Goal: Communication & Community: Answer question/provide support

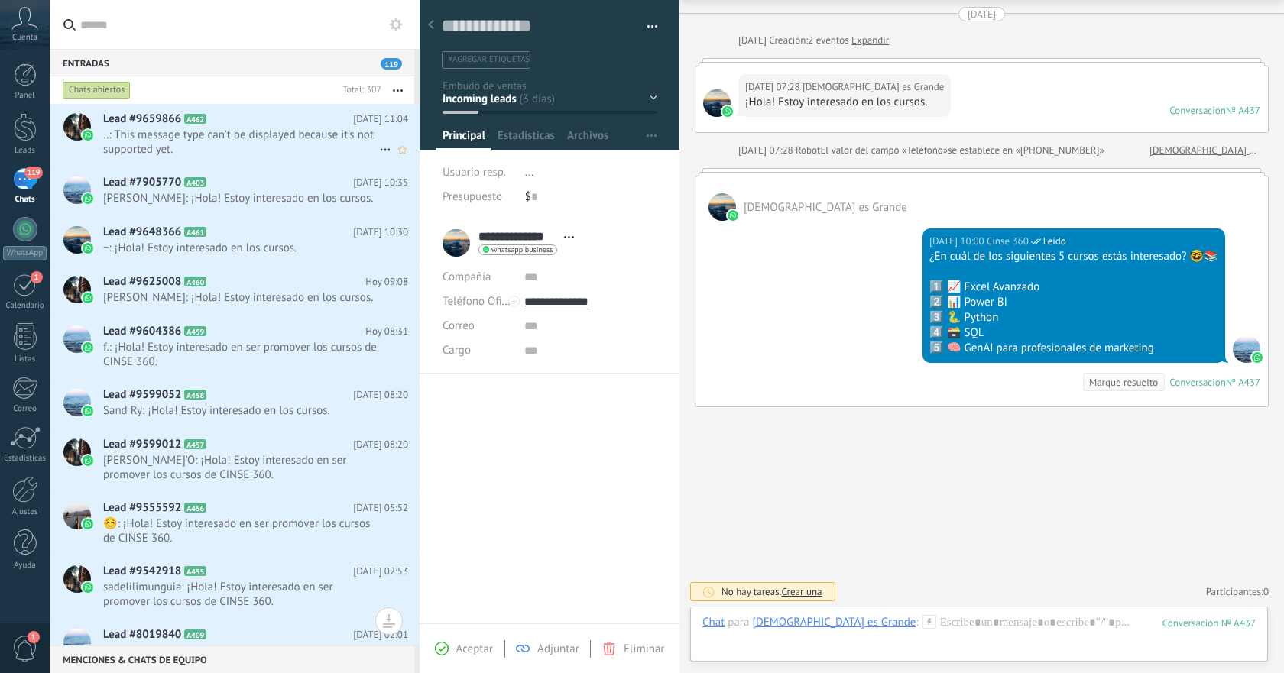
click at [290, 141] on span "..: This message type can’t be displayed because it’s not supported yet." at bounding box center [241, 142] width 276 height 29
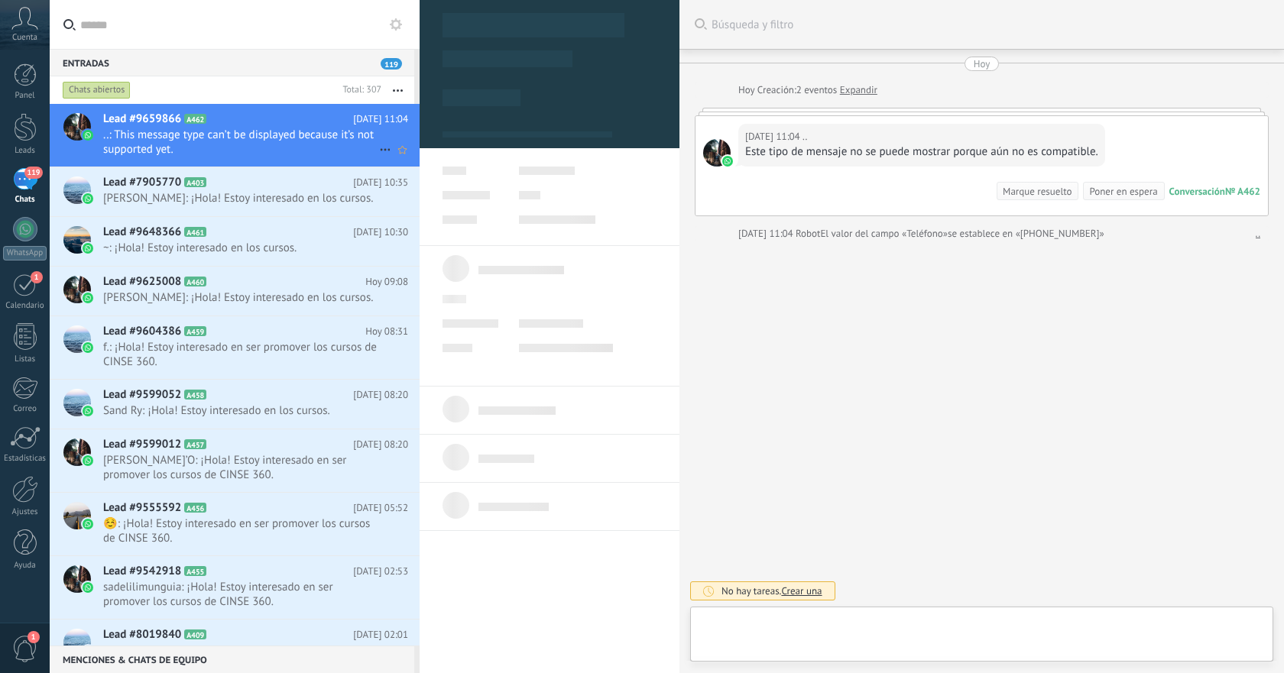
scroll to position [23, 0]
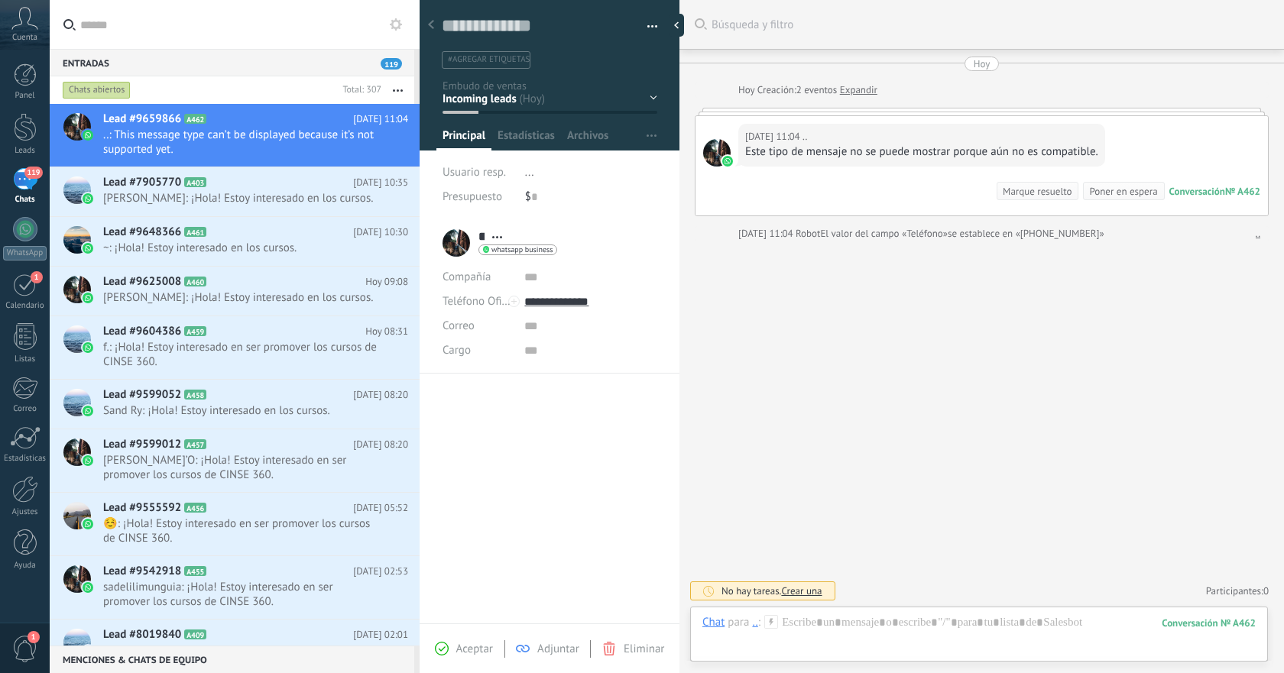
click at [631, 648] on span "Eliminar" at bounding box center [644, 649] width 41 height 15
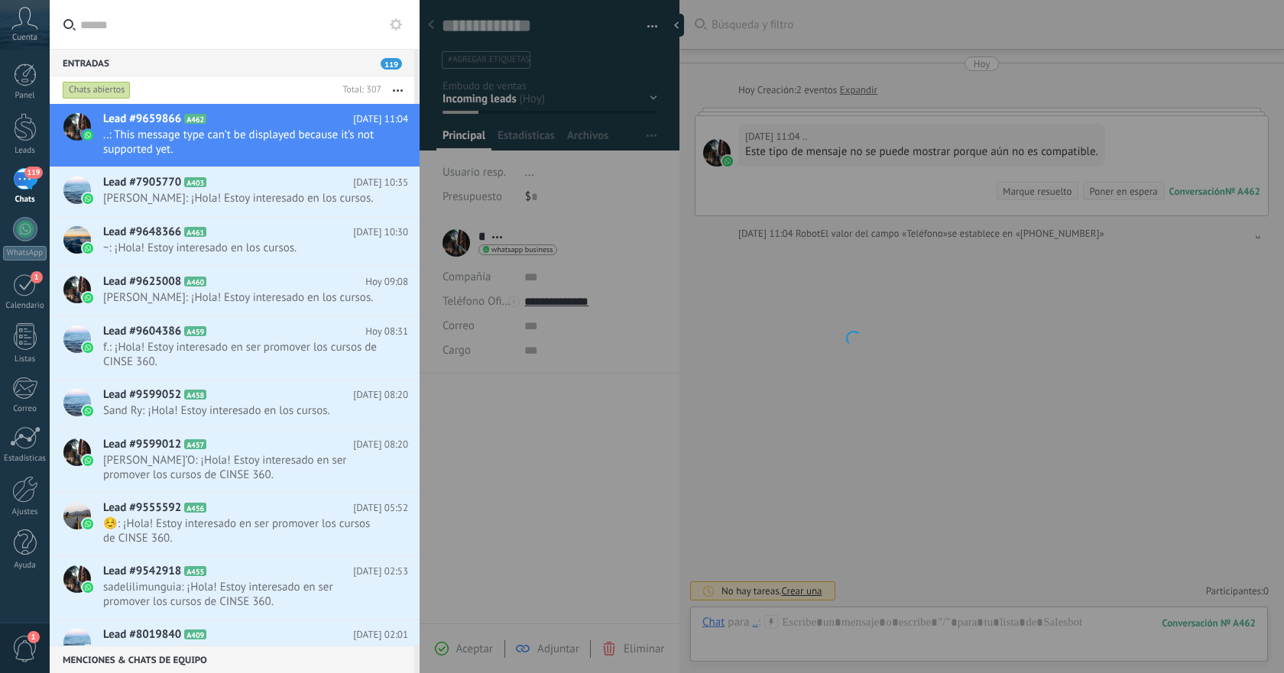
scroll to position [0, 0]
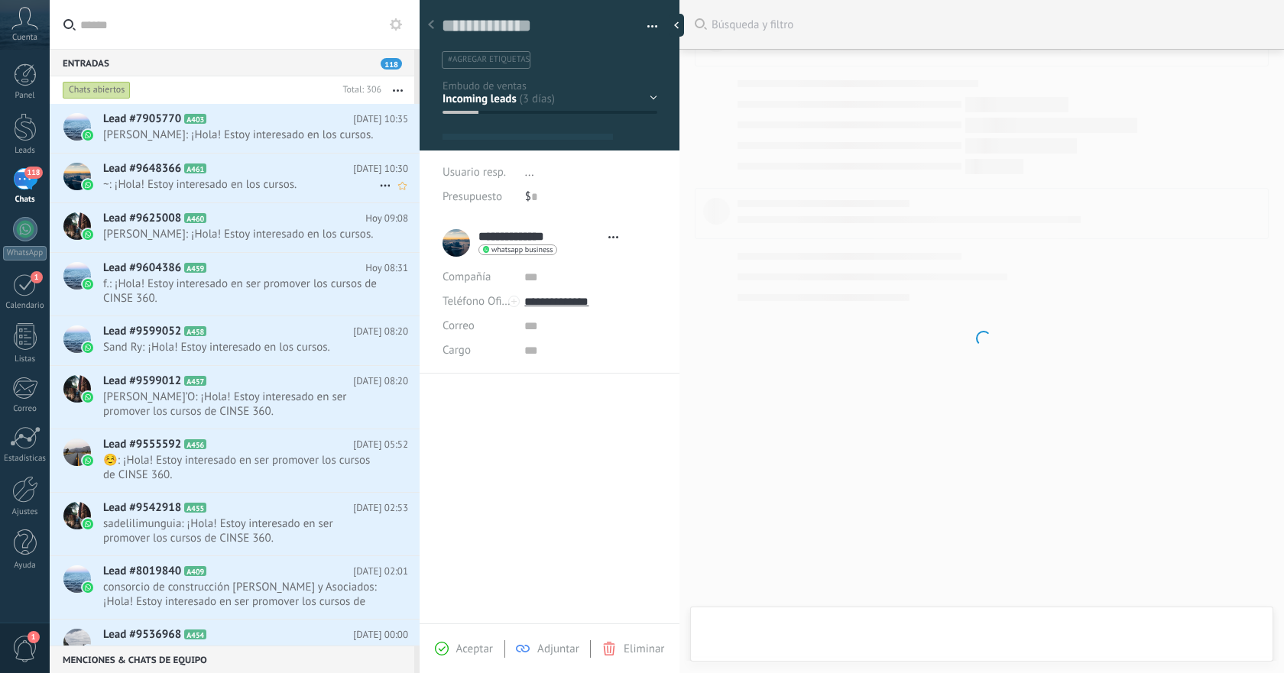
scroll to position [23, 0]
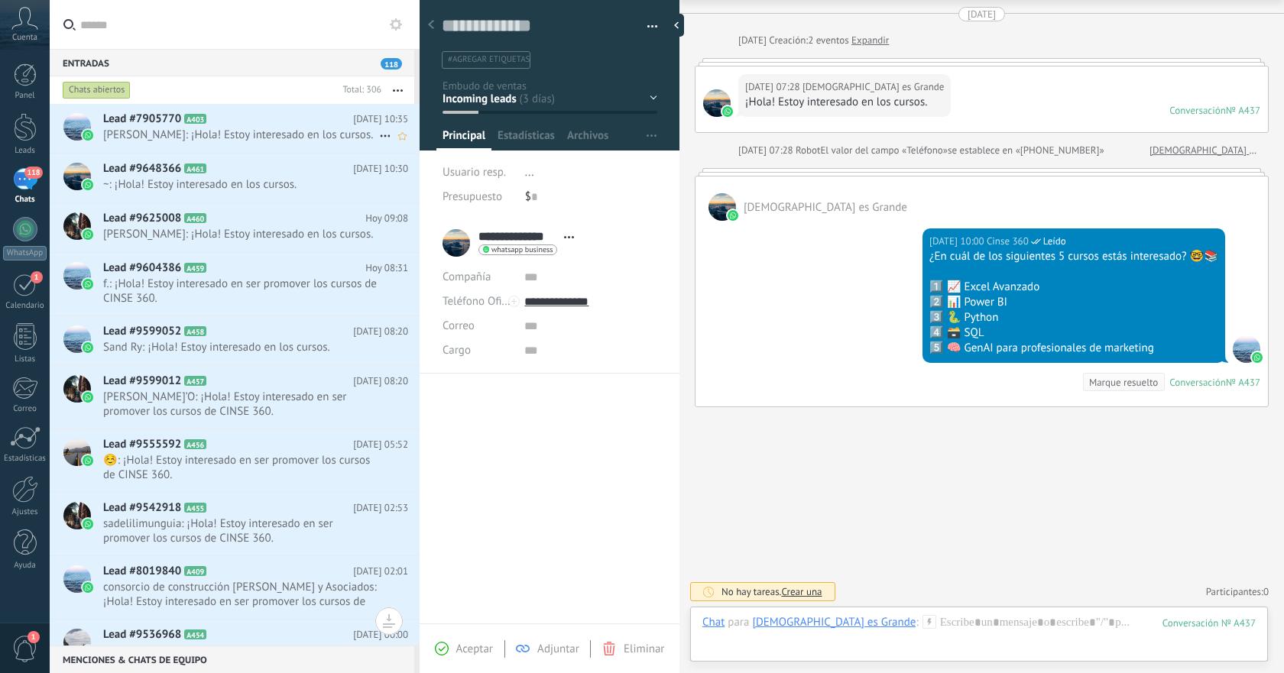
click at [326, 140] on span "[PERSON_NAME]: ¡Hola! Estoy interesado en los cursos." at bounding box center [241, 135] width 276 height 15
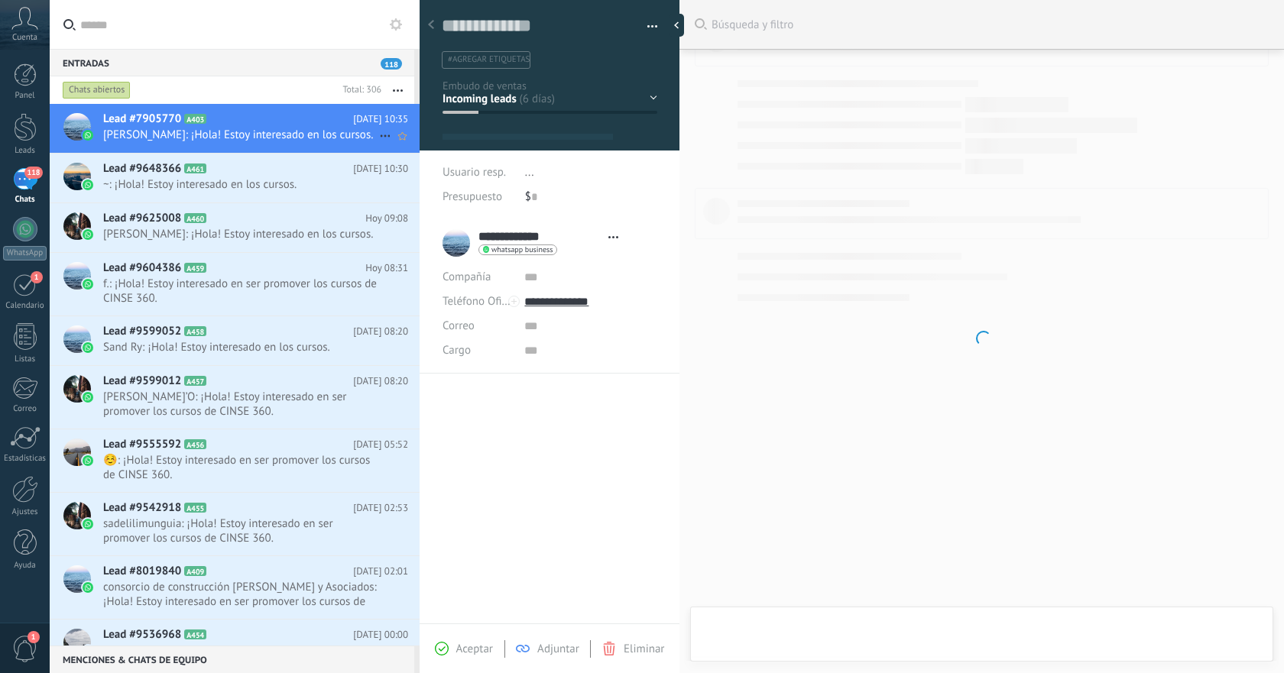
type textarea "**********"
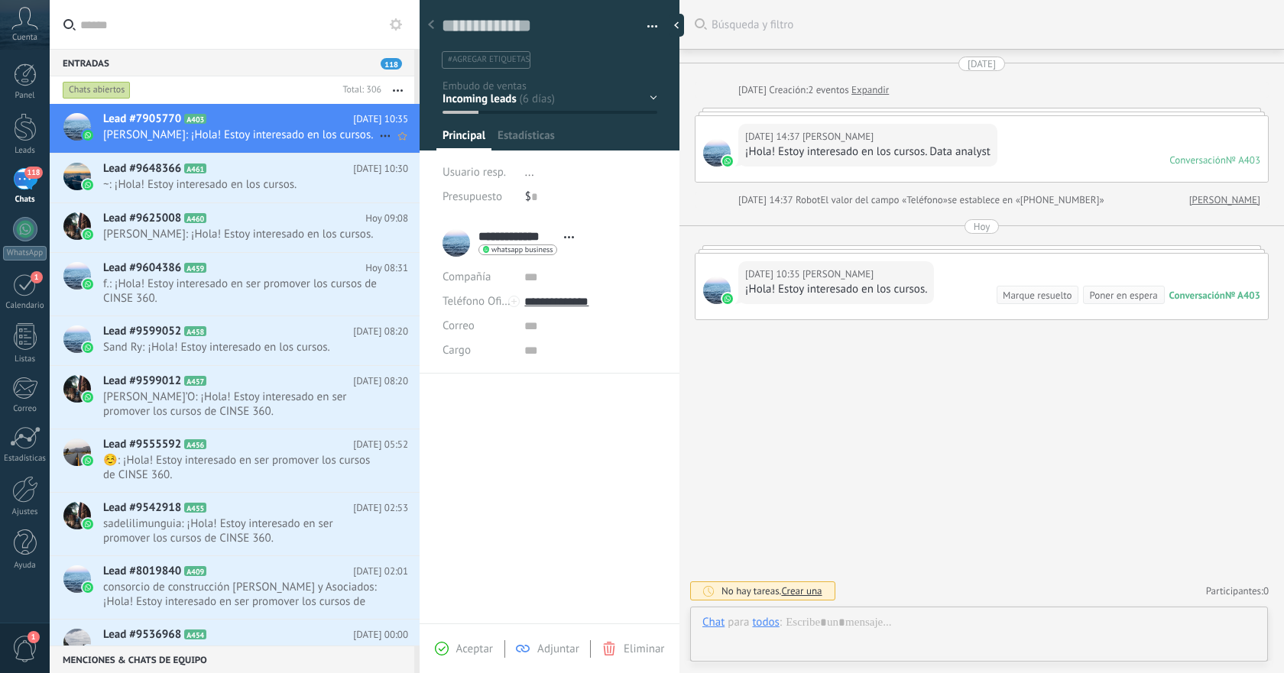
scroll to position [23, 0]
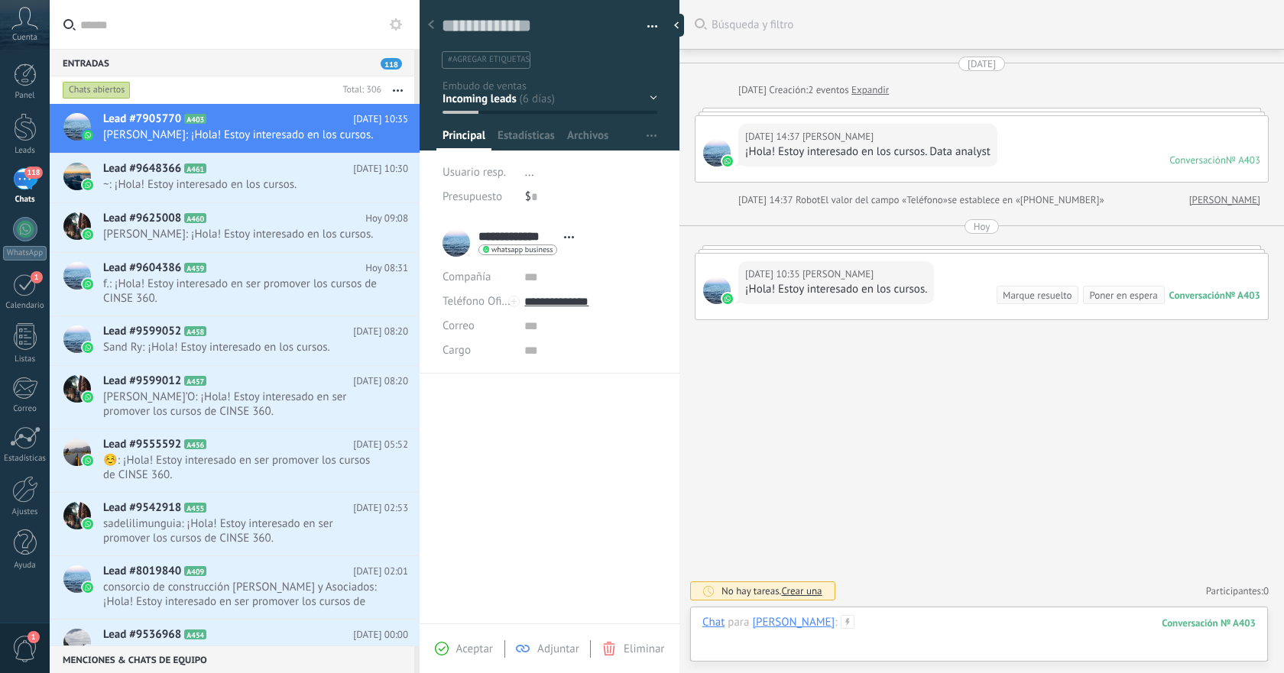
click at [933, 627] on div at bounding box center [978, 638] width 553 height 46
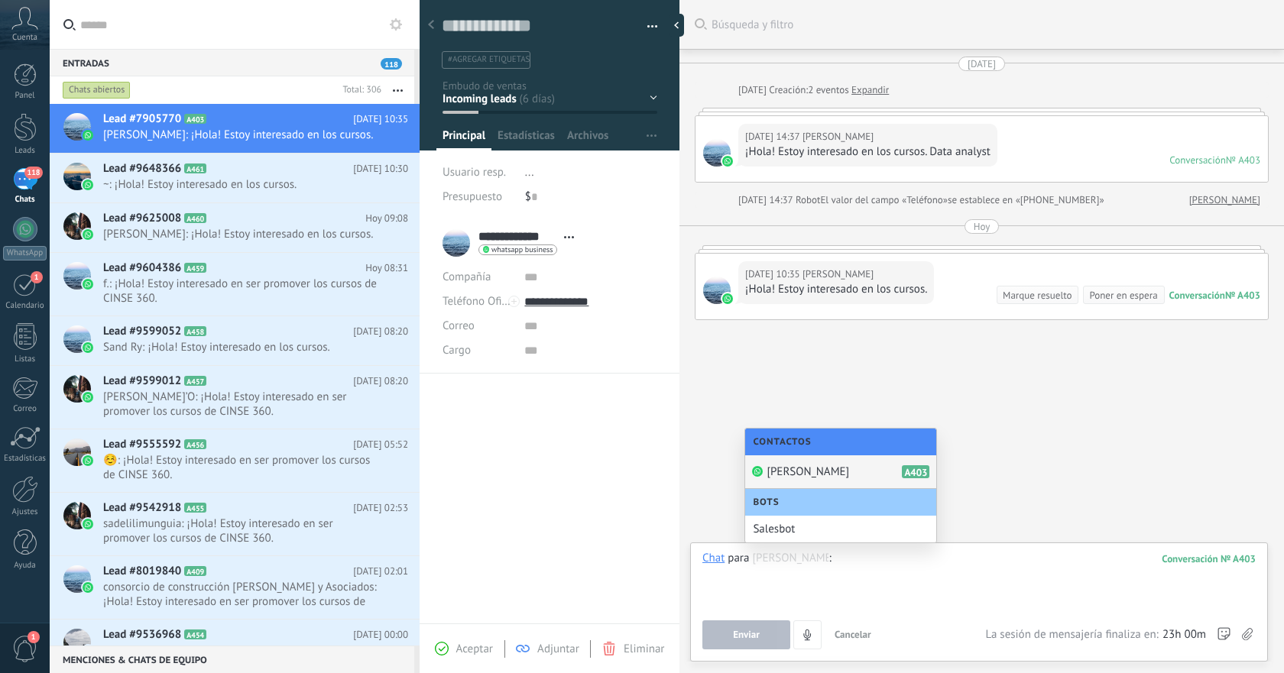
click at [839, 578] on div at bounding box center [978, 580] width 553 height 58
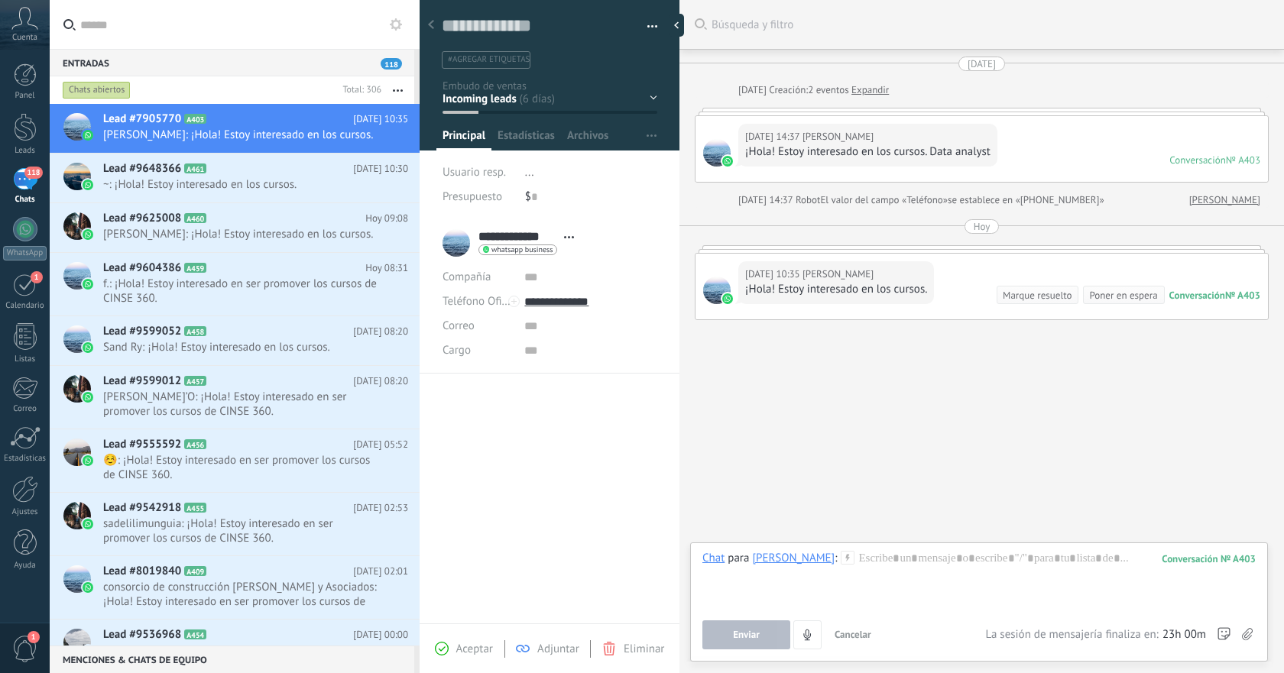
click at [841, 560] on use at bounding box center [847, 557] width 13 height 13
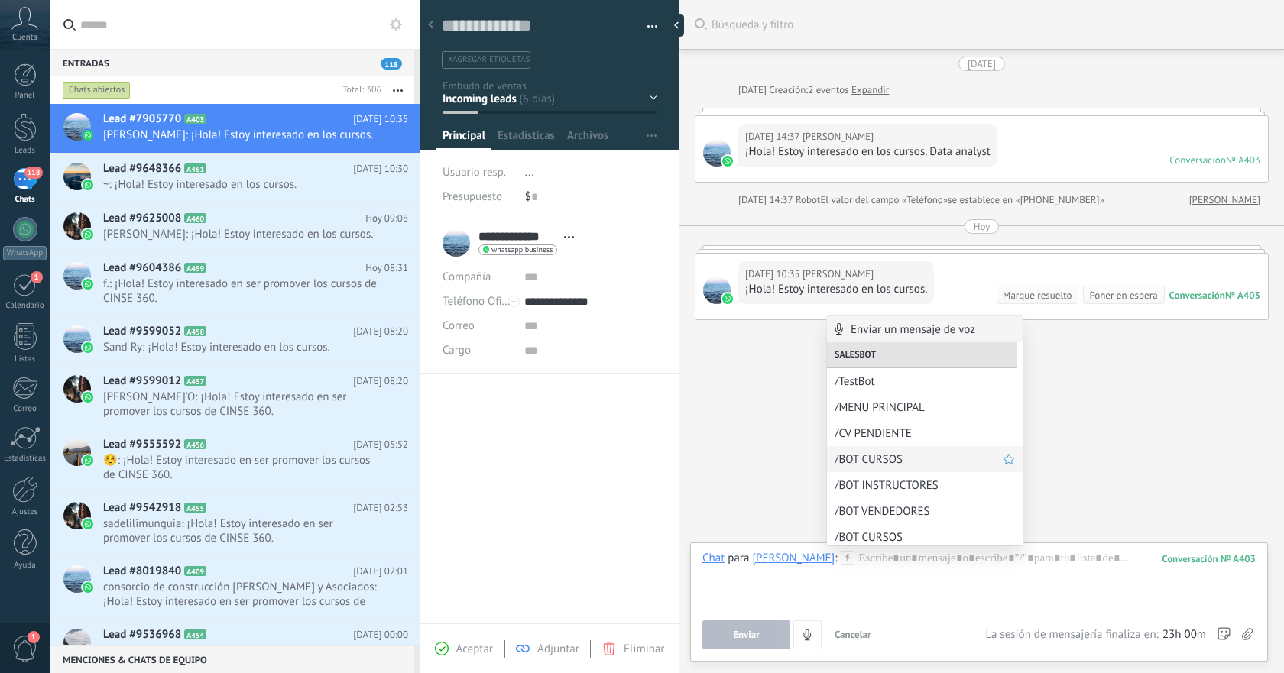
click at [879, 464] on span "/BOT CURSOS" at bounding box center [919, 459] width 168 height 15
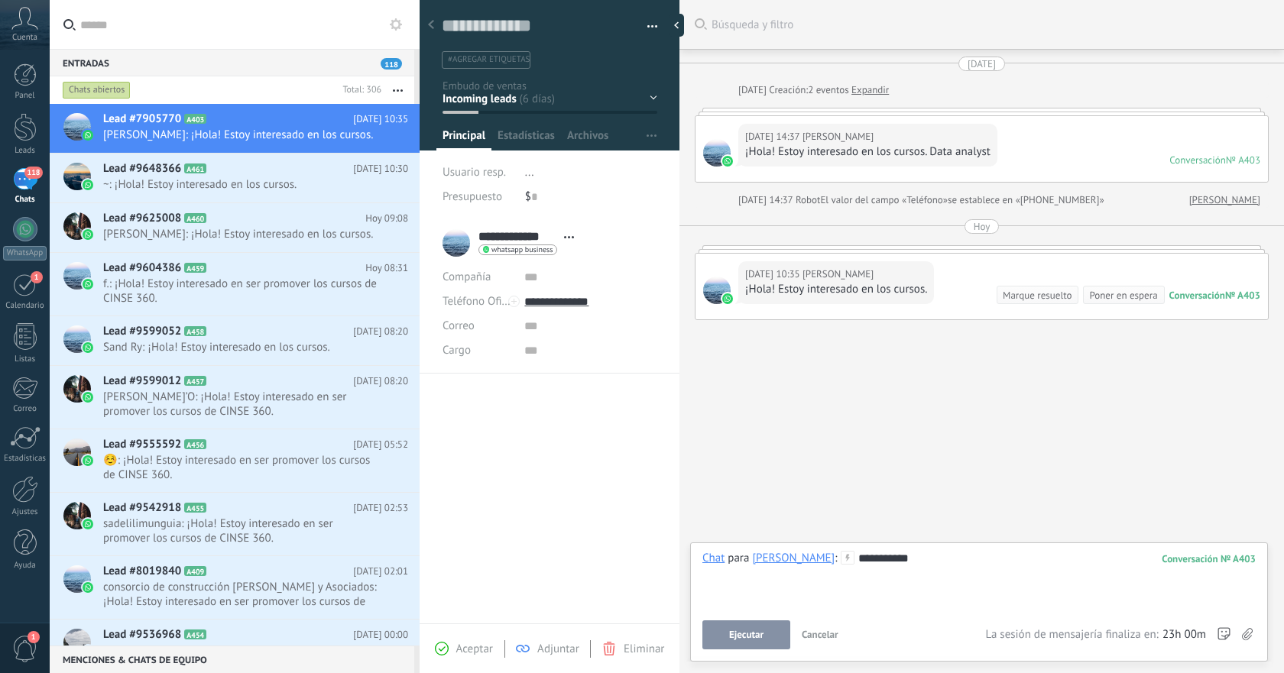
click at [751, 635] on span "Ejecutar" at bounding box center [746, 635] width 34 height 11
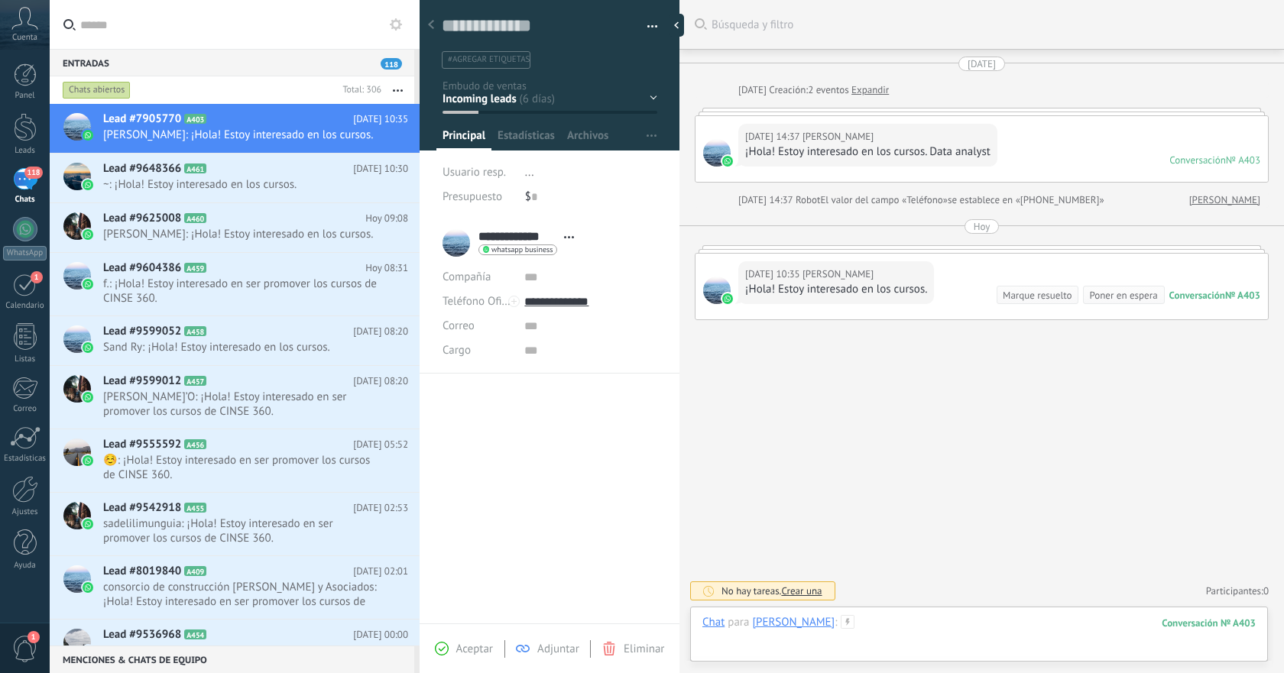
click at [897, 623] on div at bounding box center [978, 638] width 553 height 46
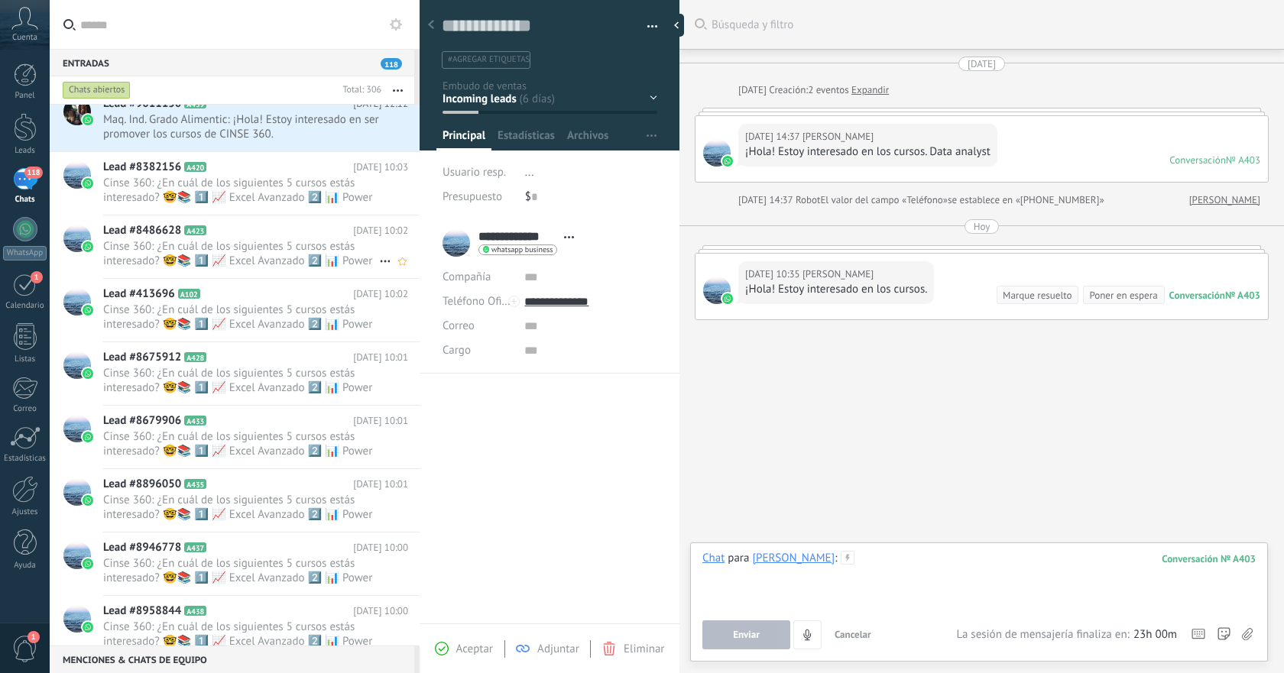
scroll to position [1432, 0]
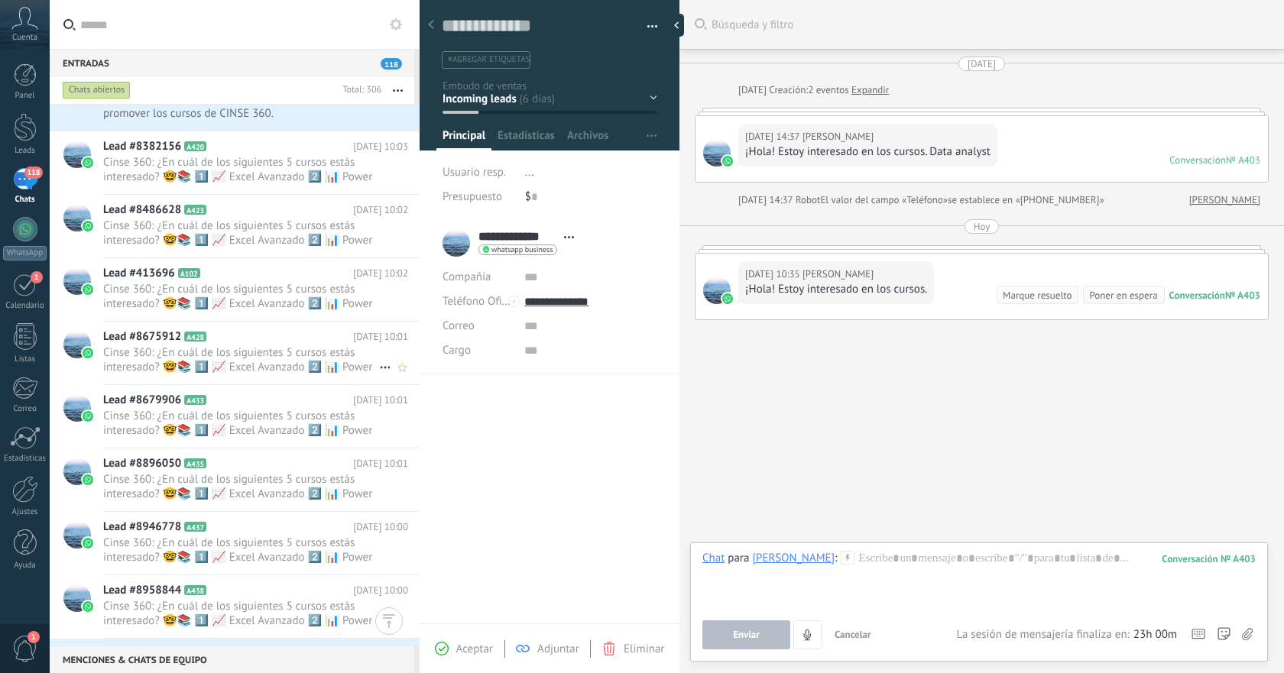
click at [253, 352] on span "Cinse 360: ¿En cuál de los siguientes 5 cursos estás interesado? 🤓📚 1️⃣ 📈 Excel…" at bounding box center [241, 359] width 276 height 29
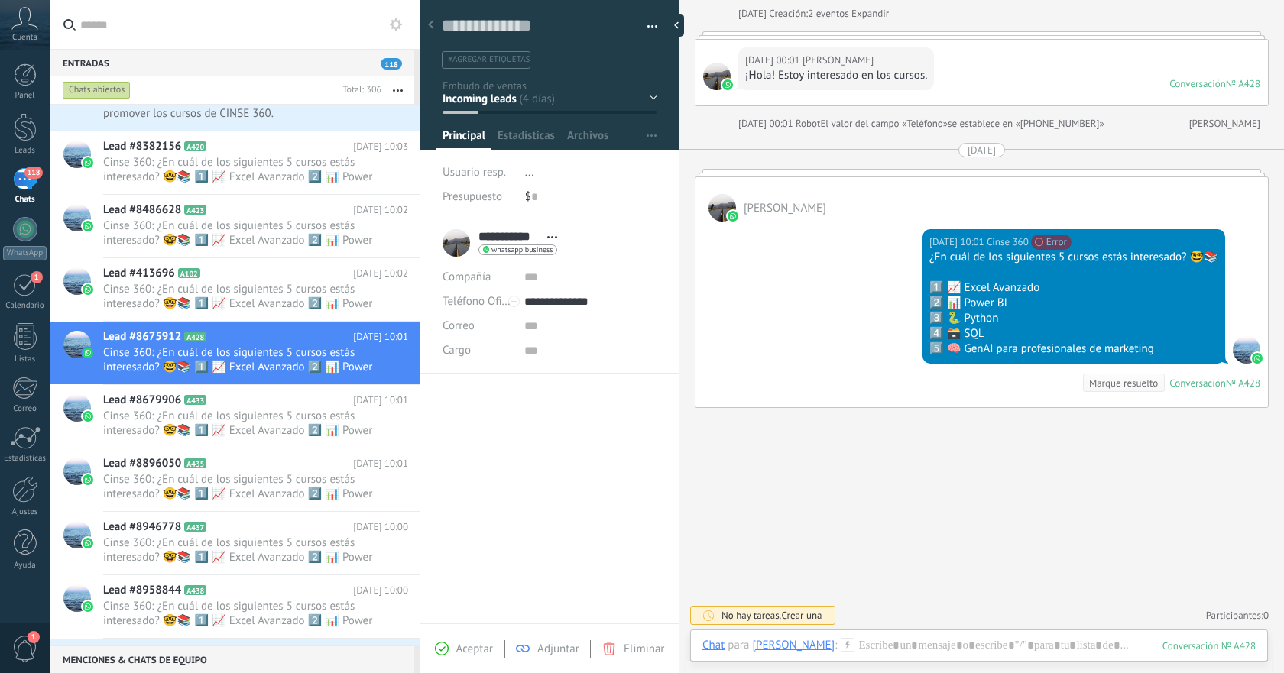
scroll to position [77, 0]
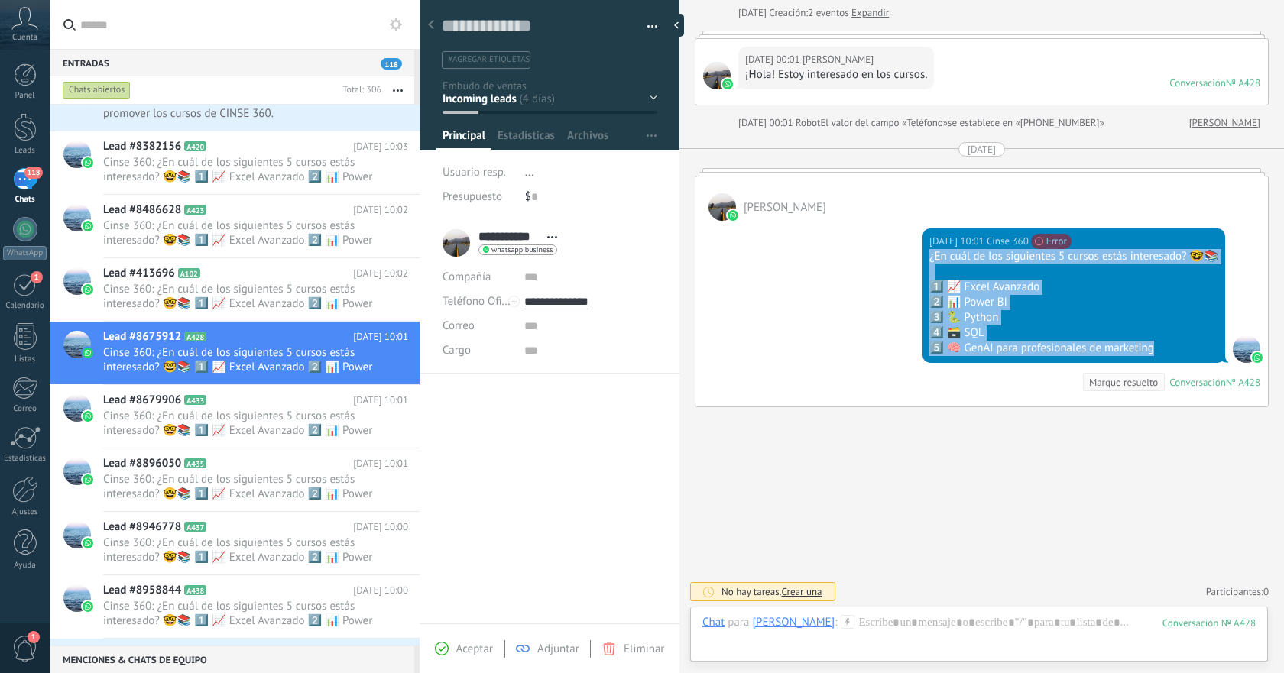
drag, startPoint x: 930, startPoint y: 260, endPoint x: 1163, endPoint y: 352, distance: 250.5
click at [1163, 352] on div "¿En cuál de los siguientes 5 cursos estás interesado? 🤓📚 1️⃣ 📈 Excel Avanzado 2…" at bounding box center [1073, 302] width 289 height 107
copy div "¿En cuál de los siguientes 5 cursos estás interesado? 🤓📚 1️⃣ 📈 Excel Avanzado 2…"
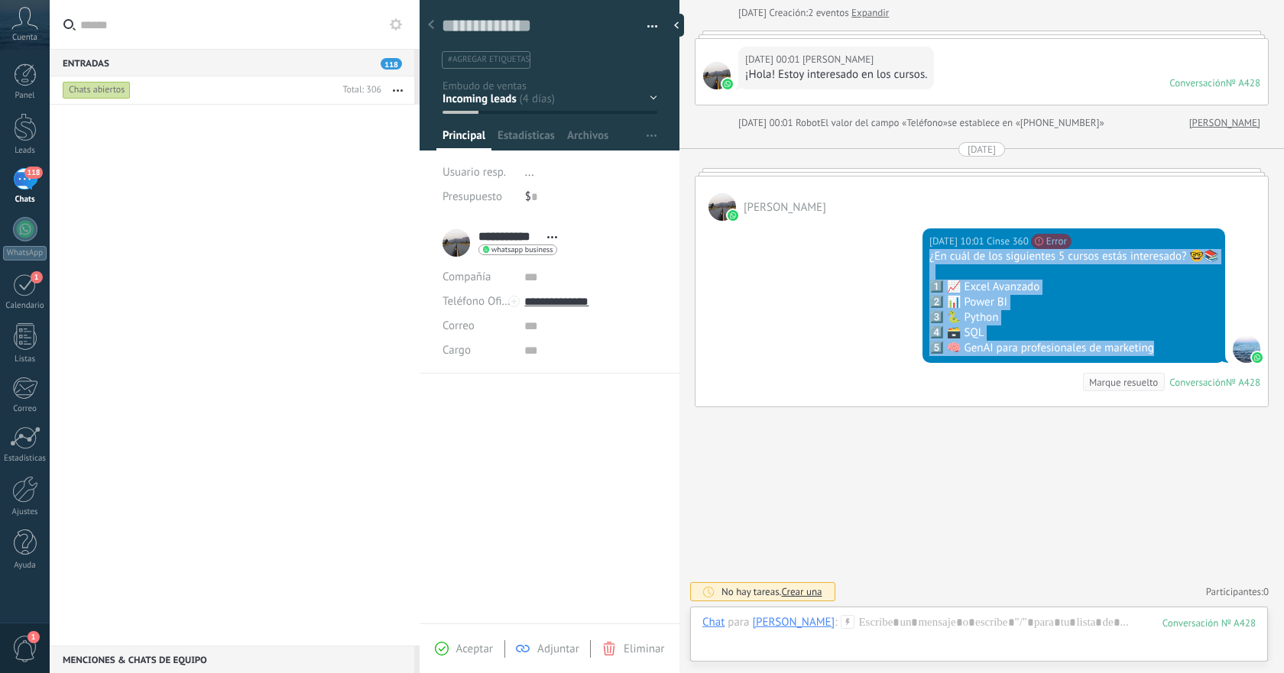
scroll to position [0, 0]
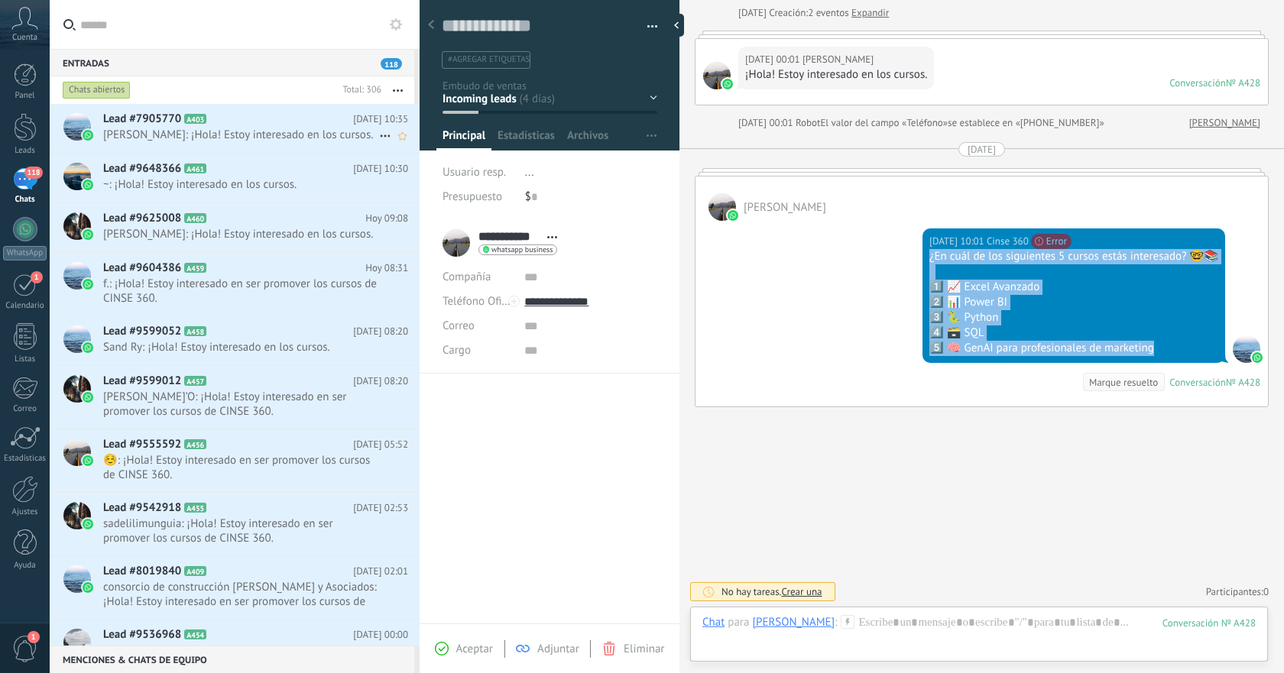
click at [300, 133] on span "[PERSON_NAME]: ¡Hola! Estoy interesado en los cursos." at bounding box center [241, 135] width 276 height 15
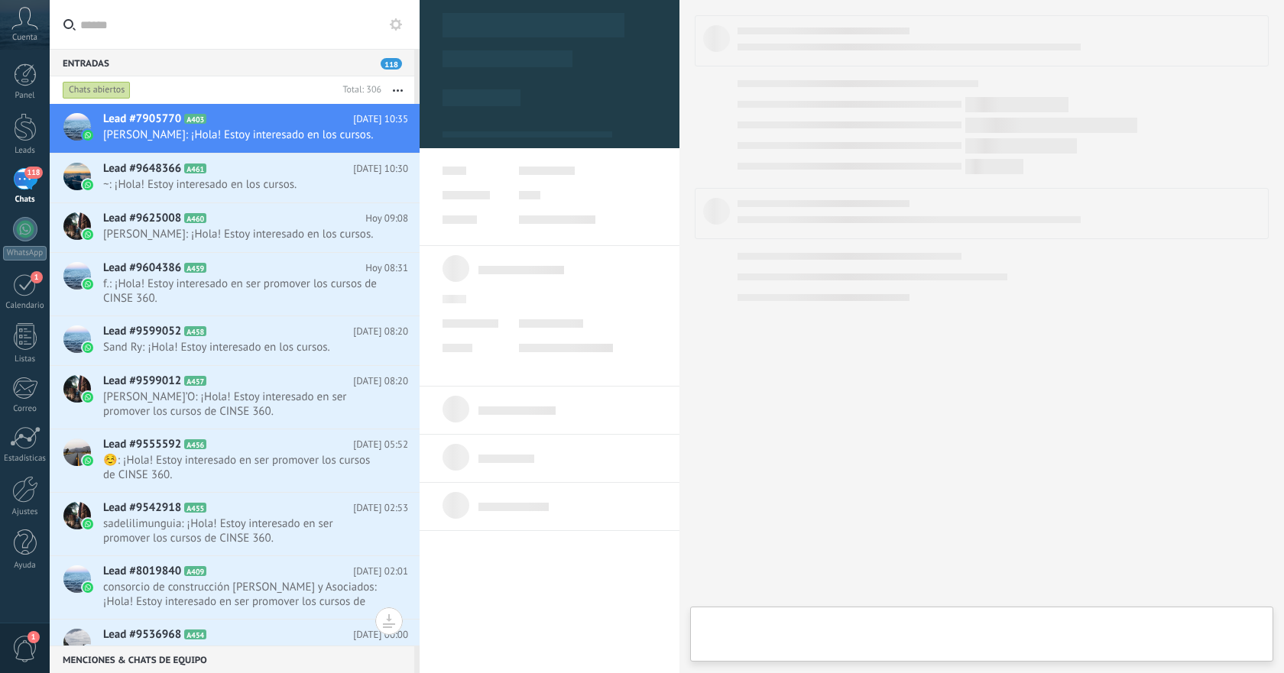
type textarea "**********"
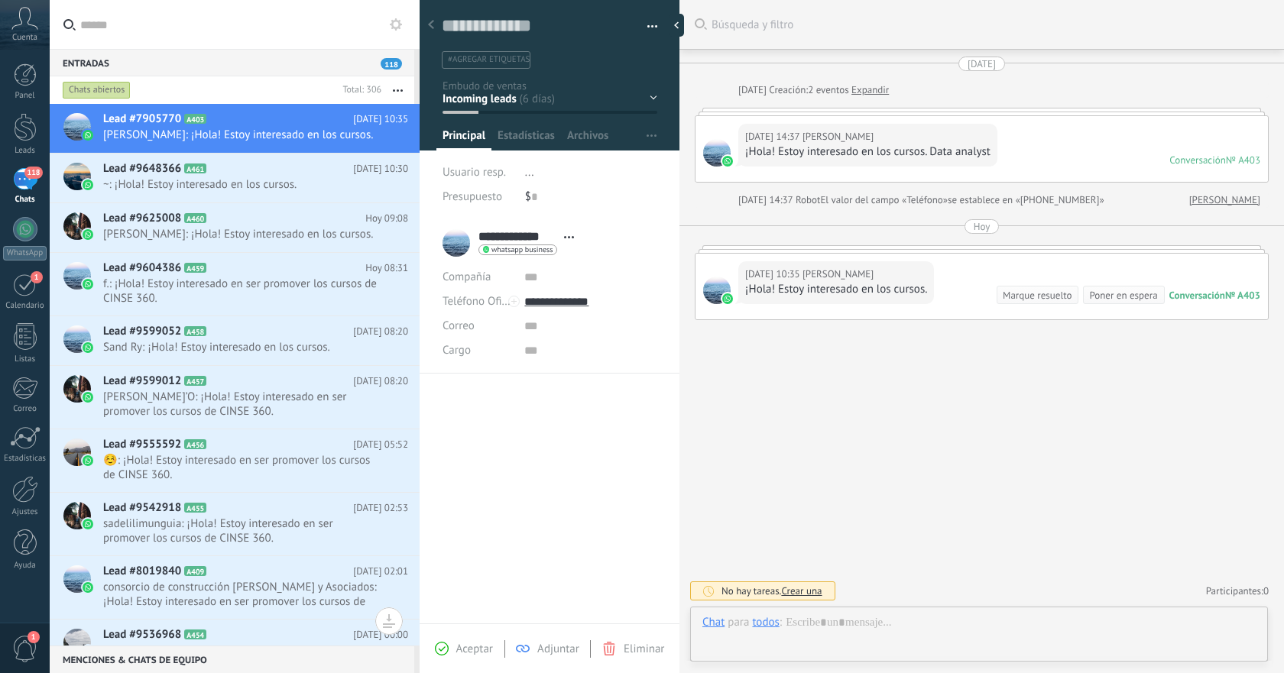
scroll to position [23, 0]
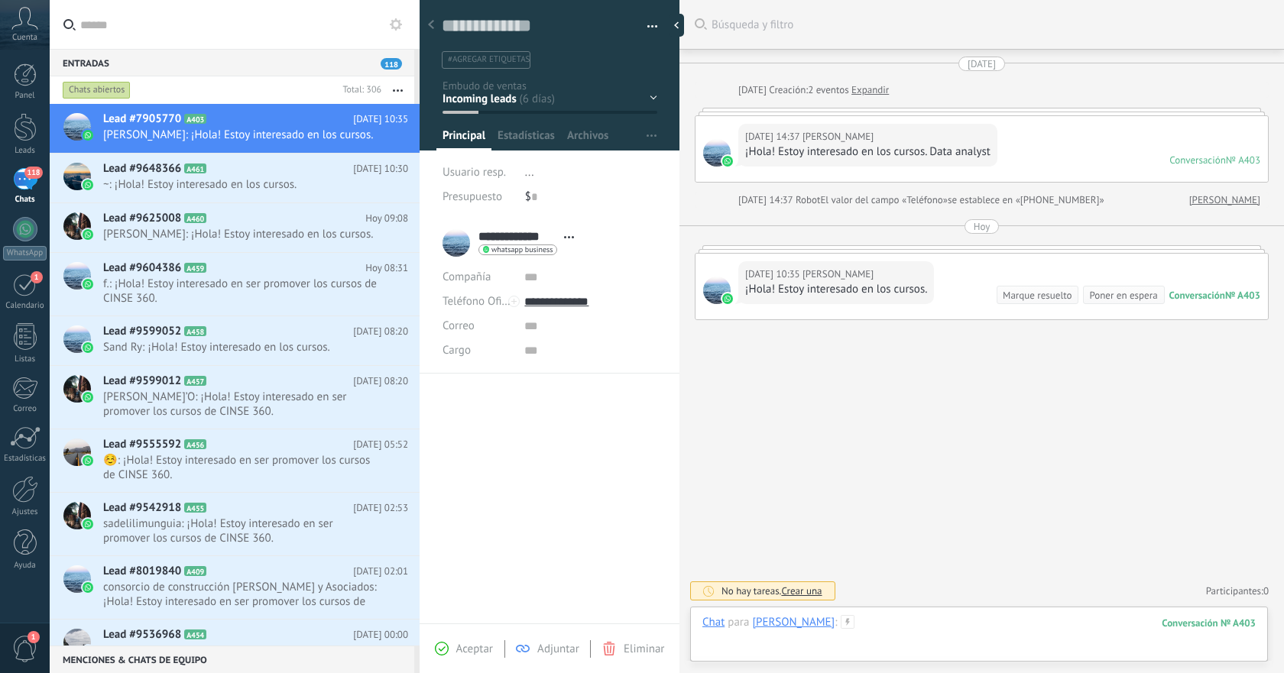
click at [892, 622] on div at bounding box center [978, 638] width 553 height 46
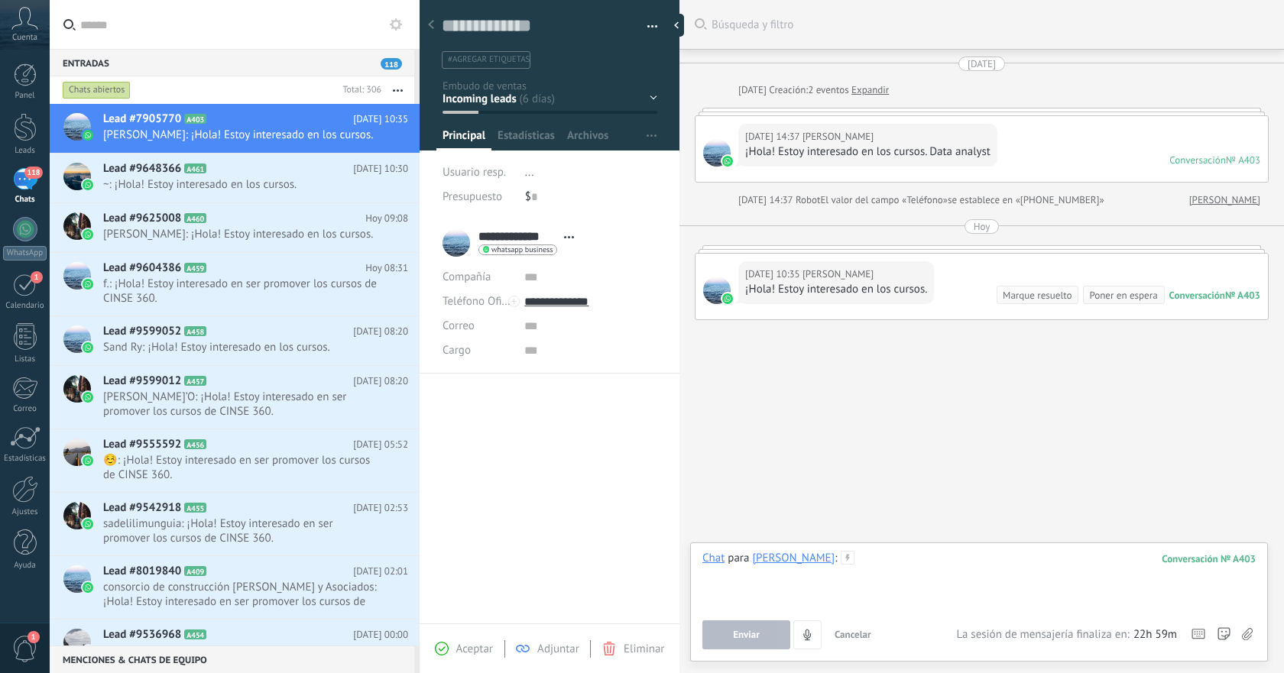
paste div
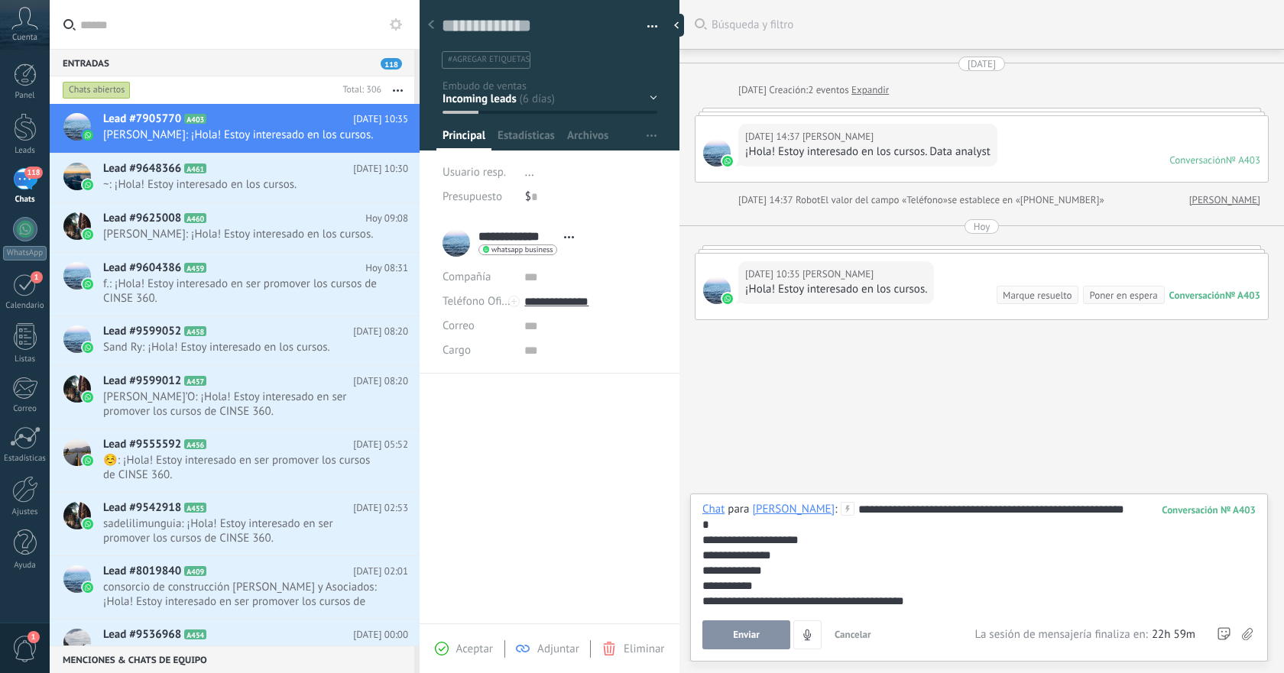
click at [764, 625] on button "Enviar" at bounding box center [746, 635] width 88 height 29
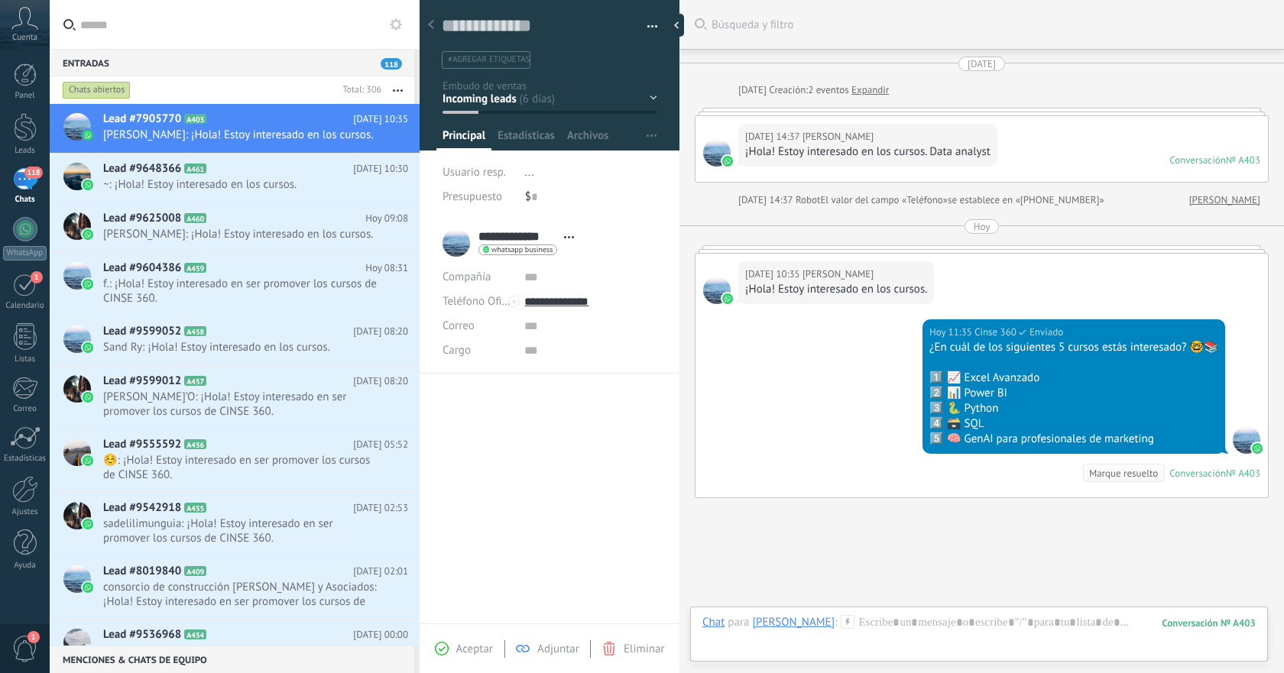
scroll to position [91, 0]
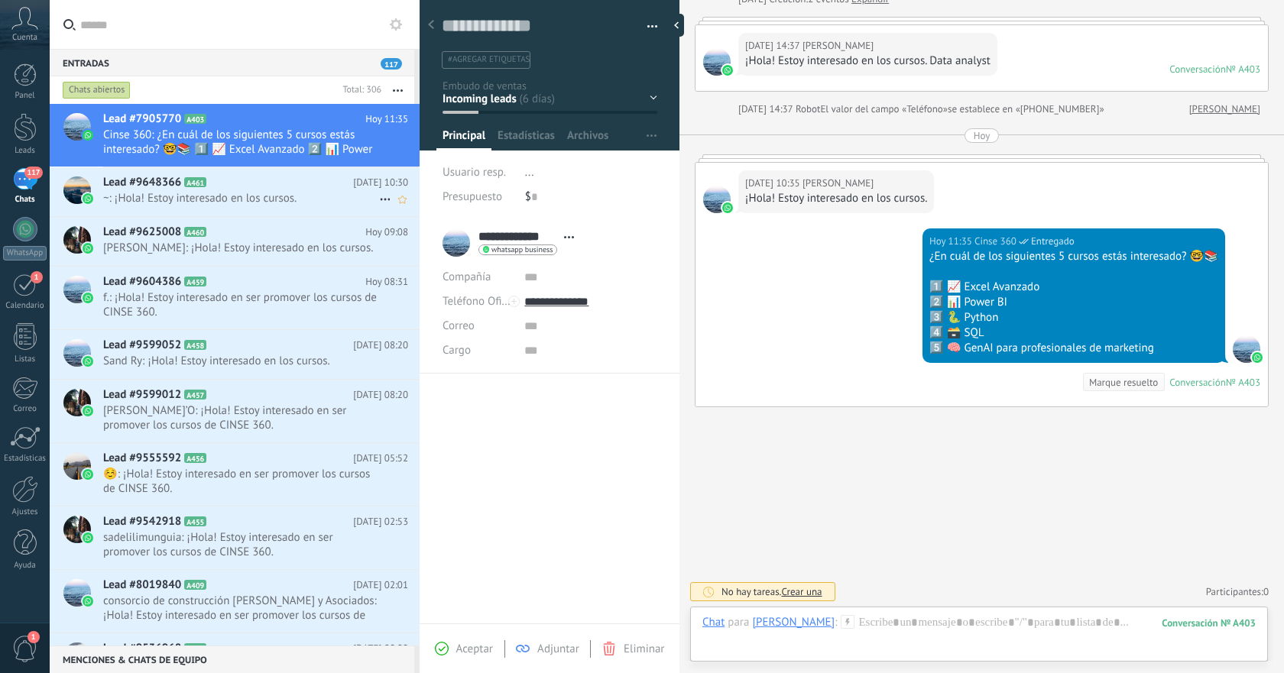
click at [312, 186] on h2 "Lead #9648366 A461" at bounding box center [228, 182] width 250 height 15
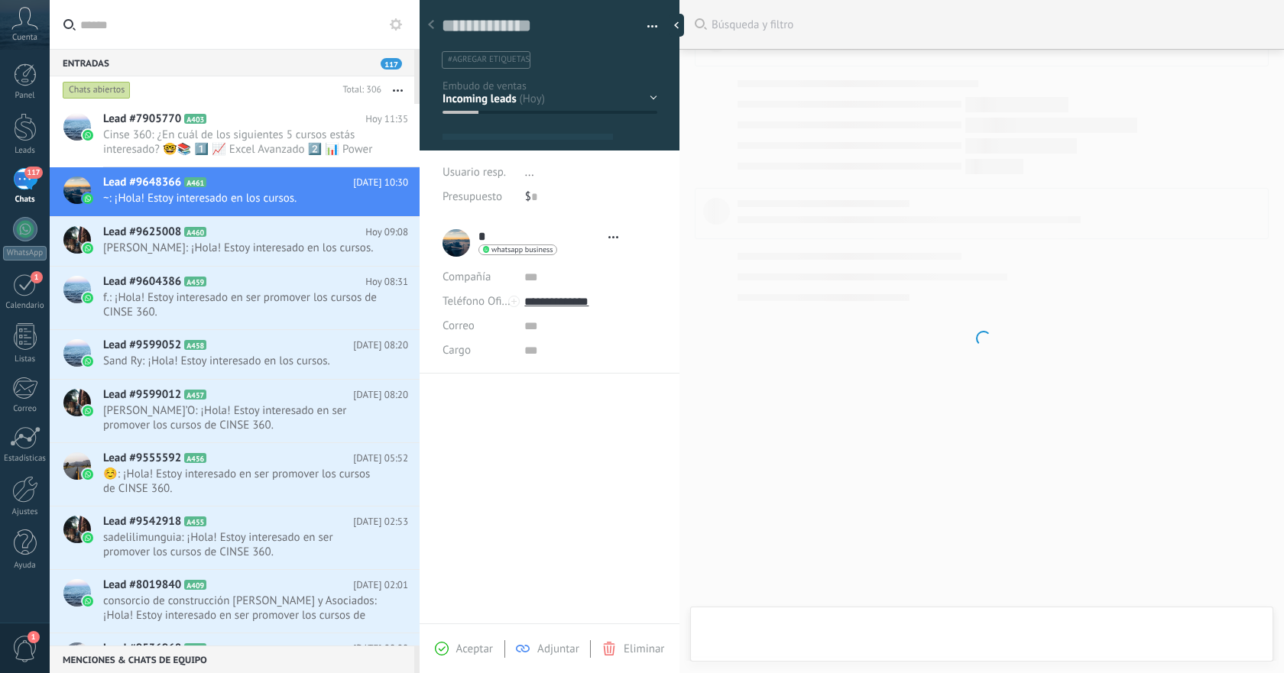
type textarea "**********"
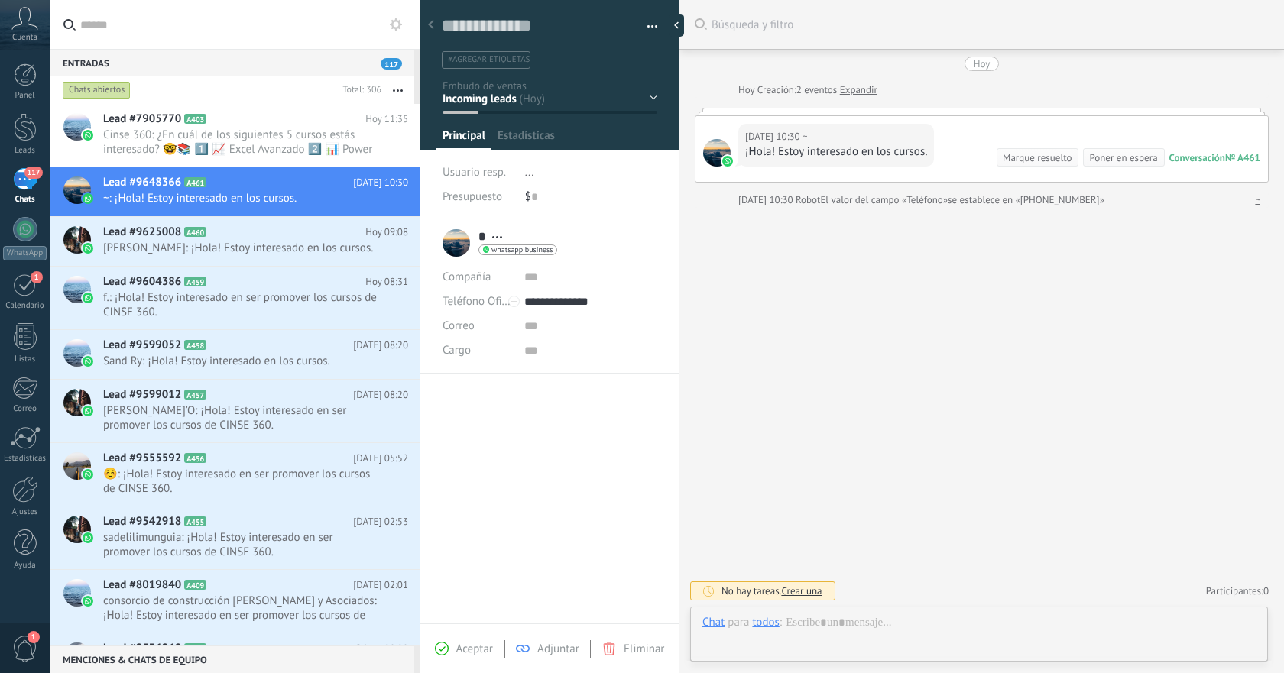
scroll to position [23, 0]
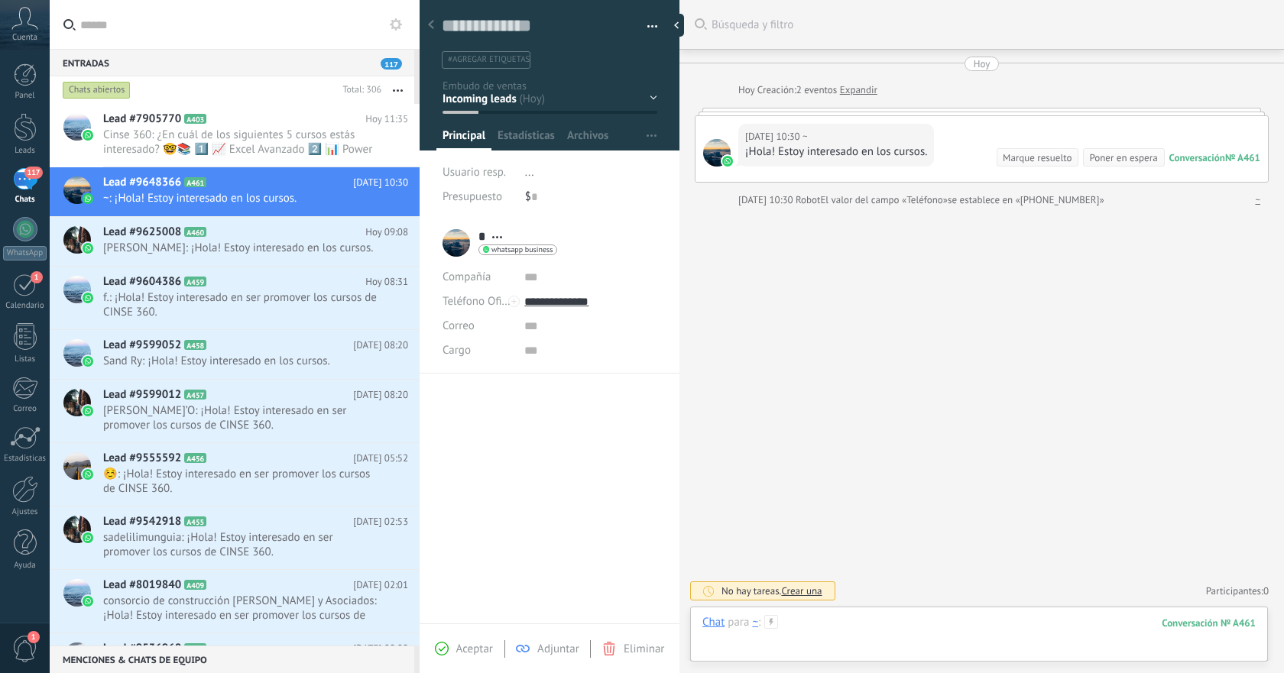
click at [871, 620] on div at bounding box center [978, 638] width 553 height 46
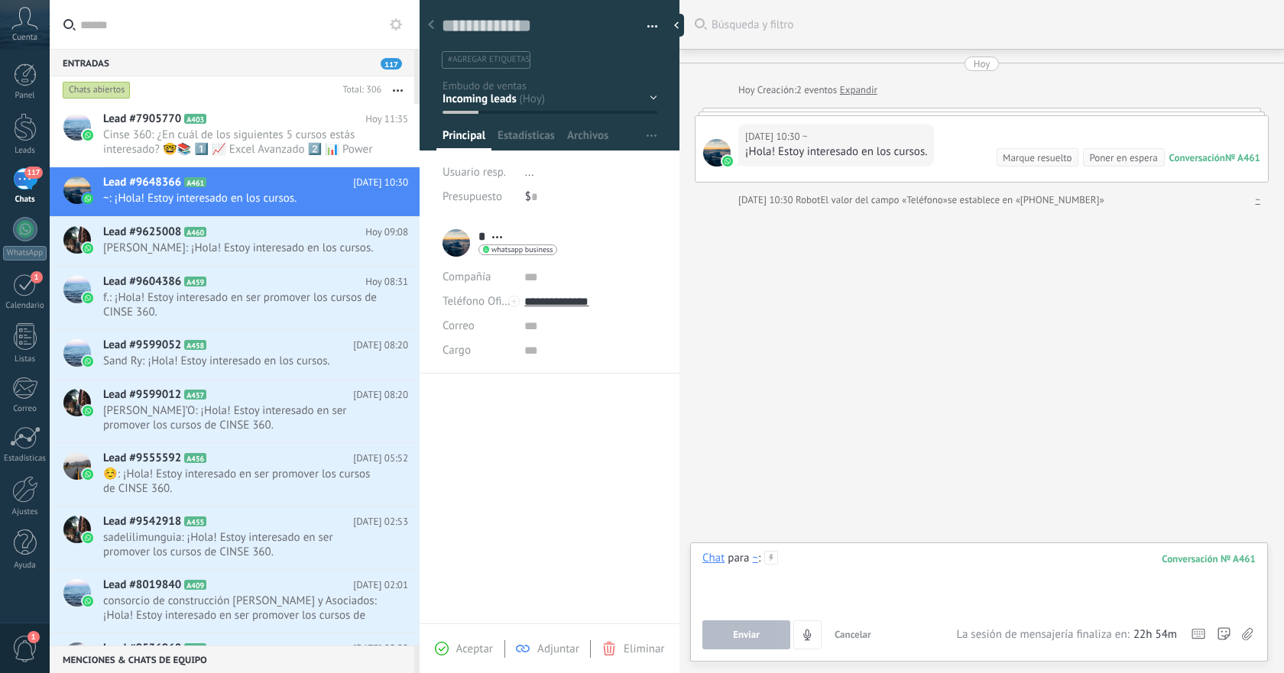
paste div
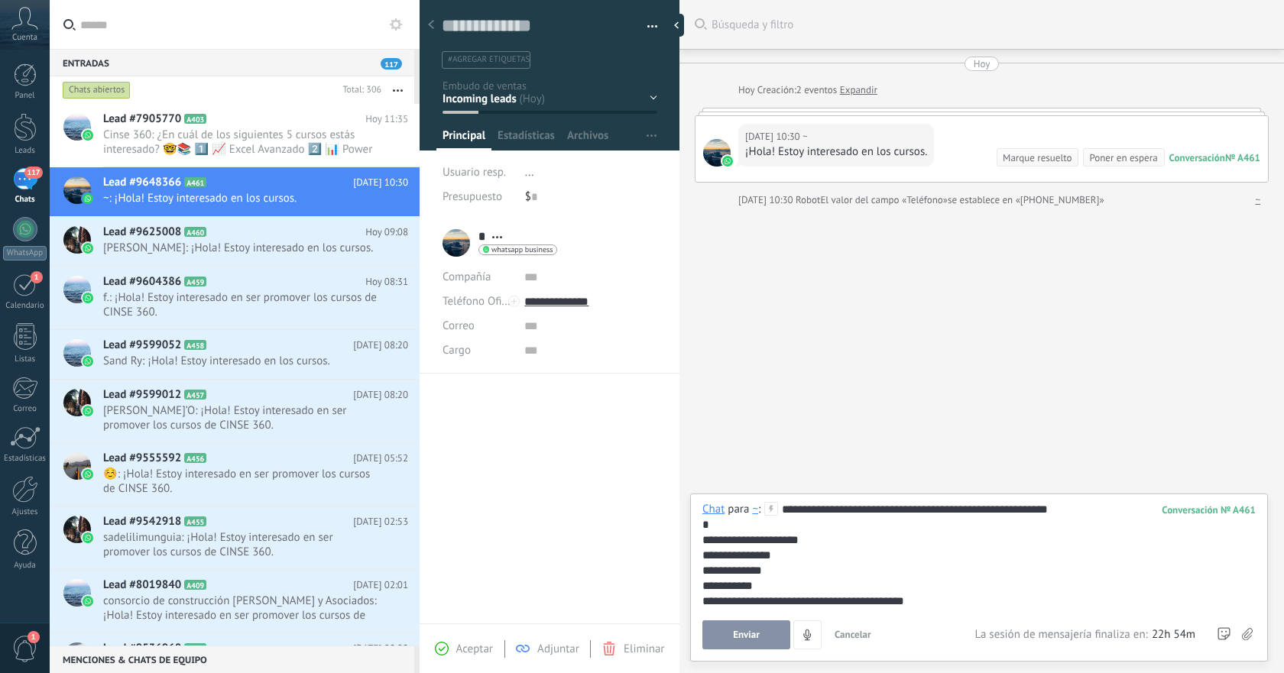
click at [765, 634] on button "Enviar" at bounding box center [746, 635] width 88 height 29
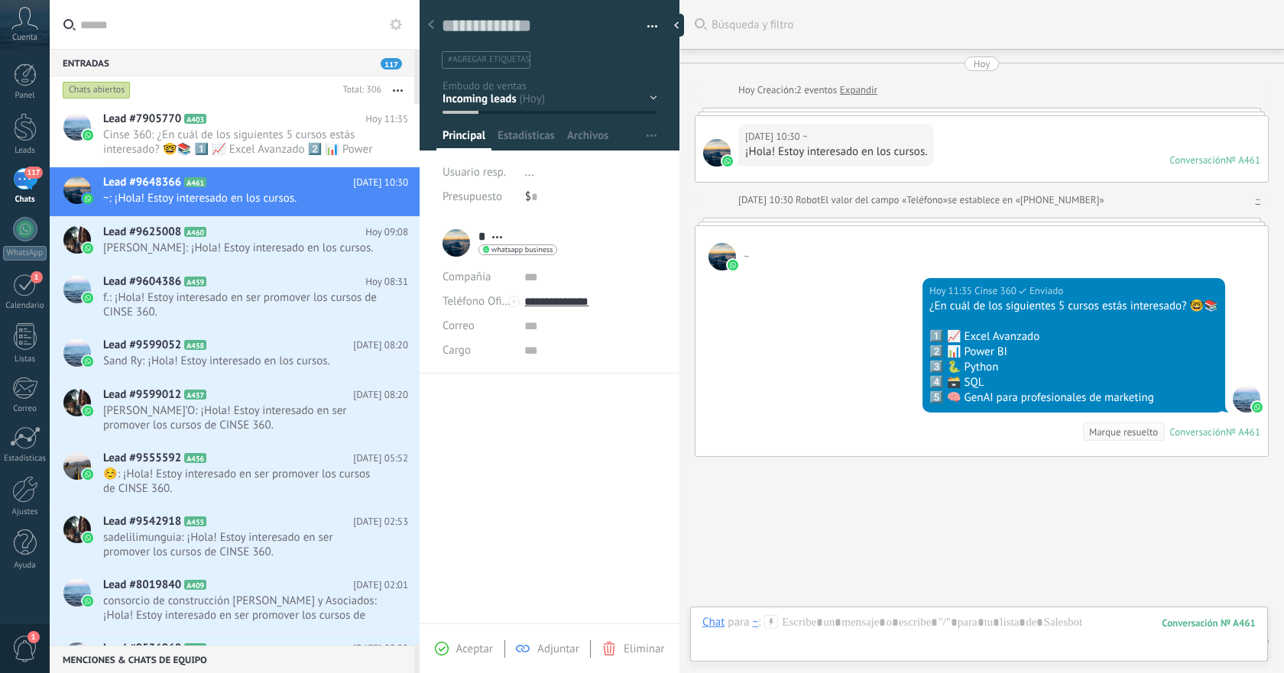
scroll to position [50, 0]
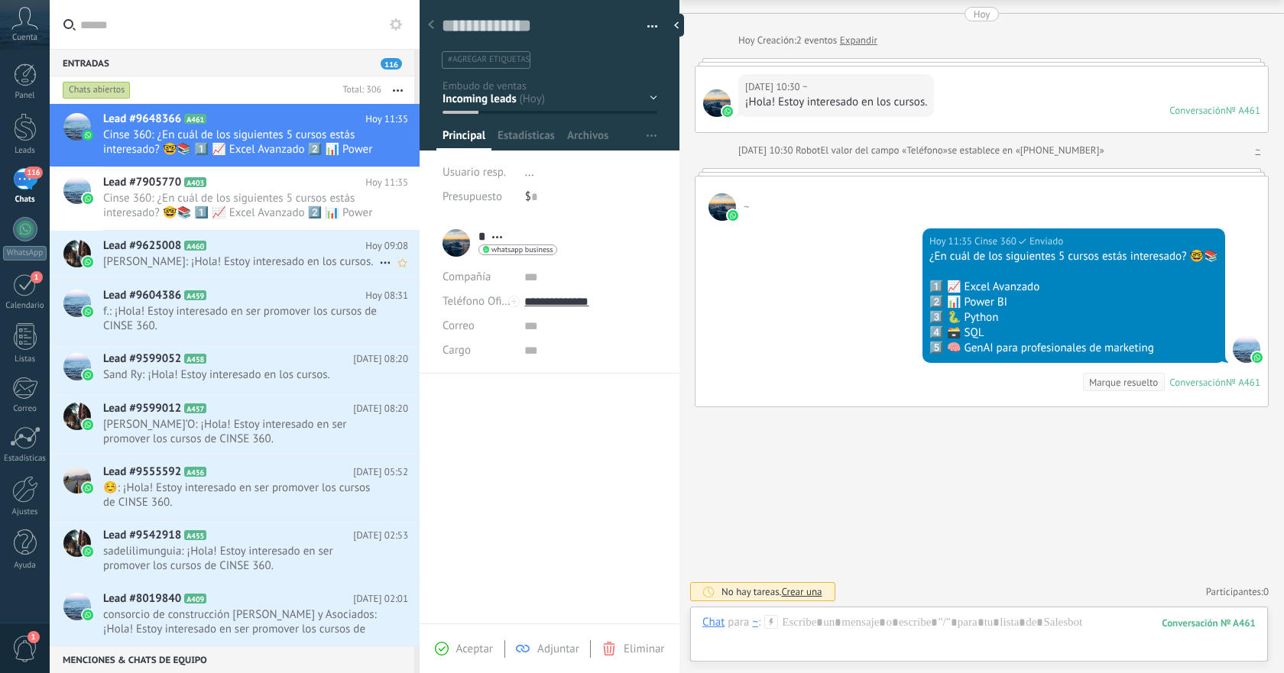
click at [311, 263] on span "[PERSON_NAME]: ¡Hola! Estoy interesado en los cursos." at bounding box center [241, 262] width 276 height 15
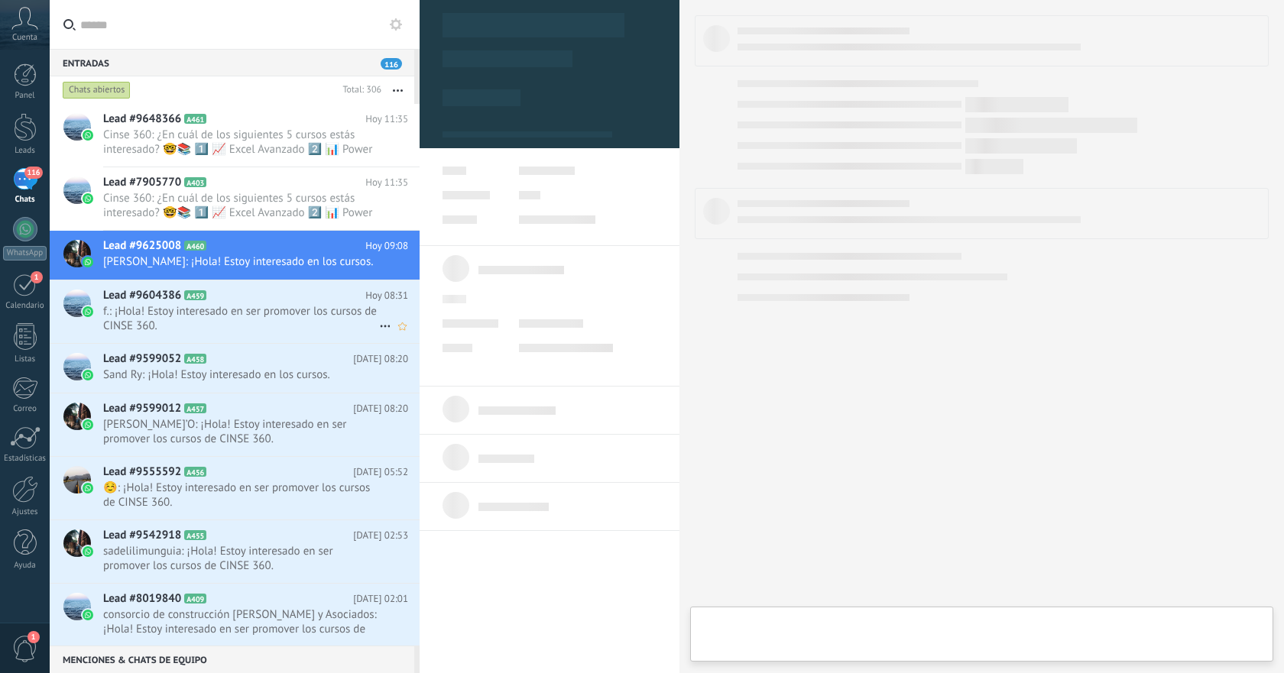
type textarea "**********"
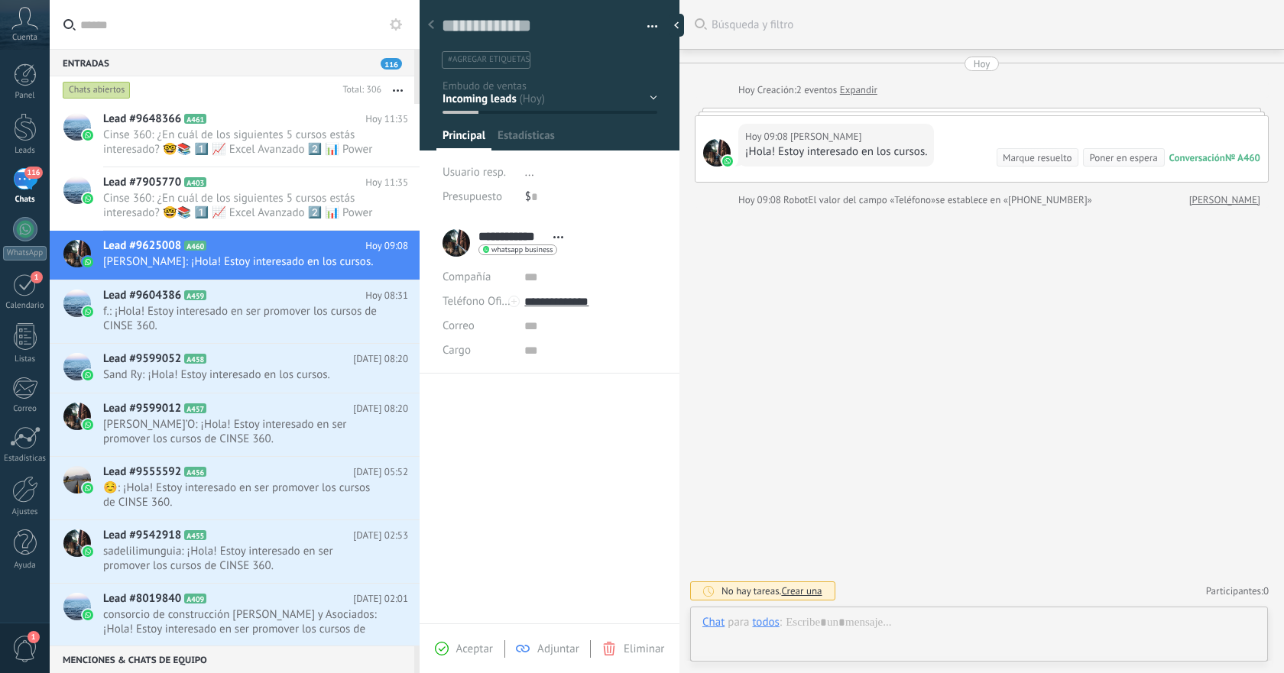
scroll to position [23, 0]
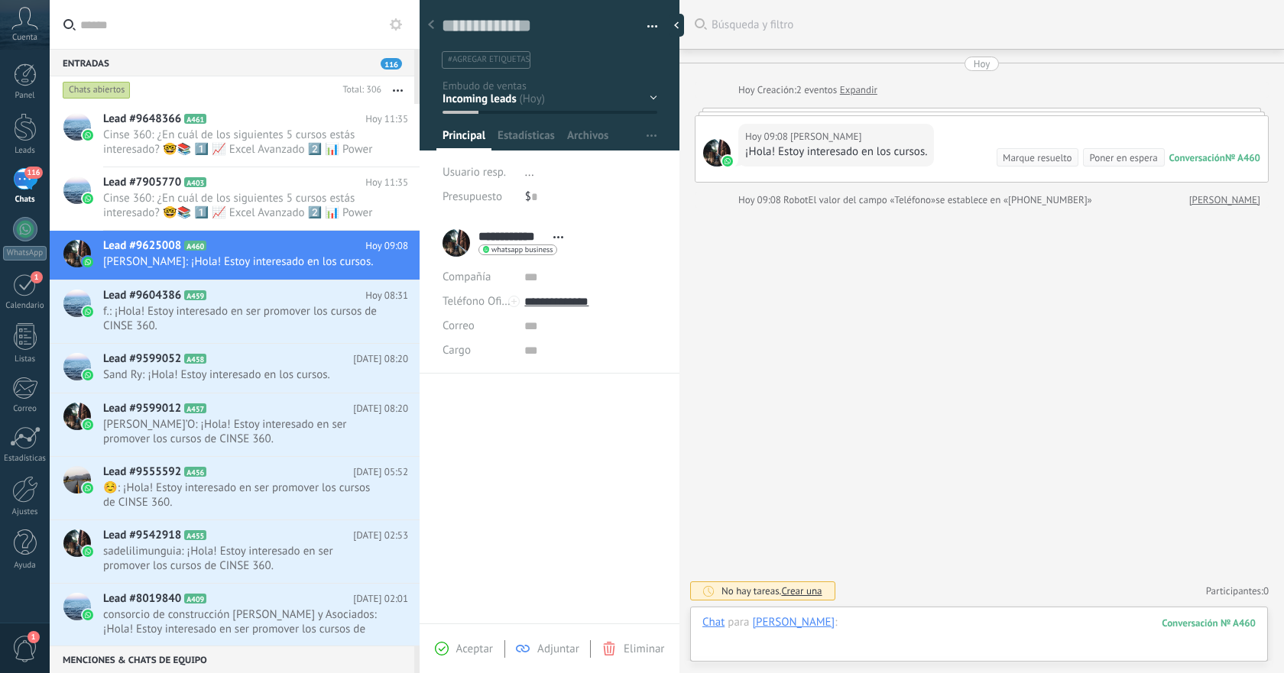
click at [881, 620] on div at bounding box center [978, 638] width 553 height 46
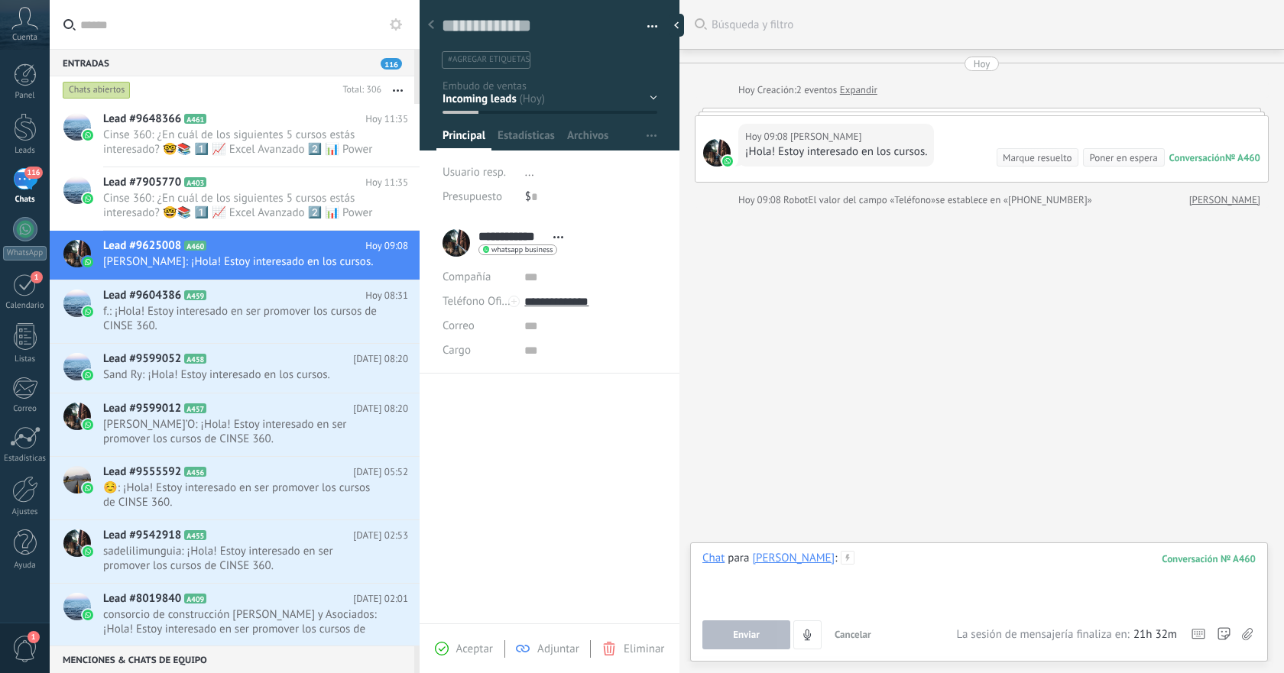
paste div
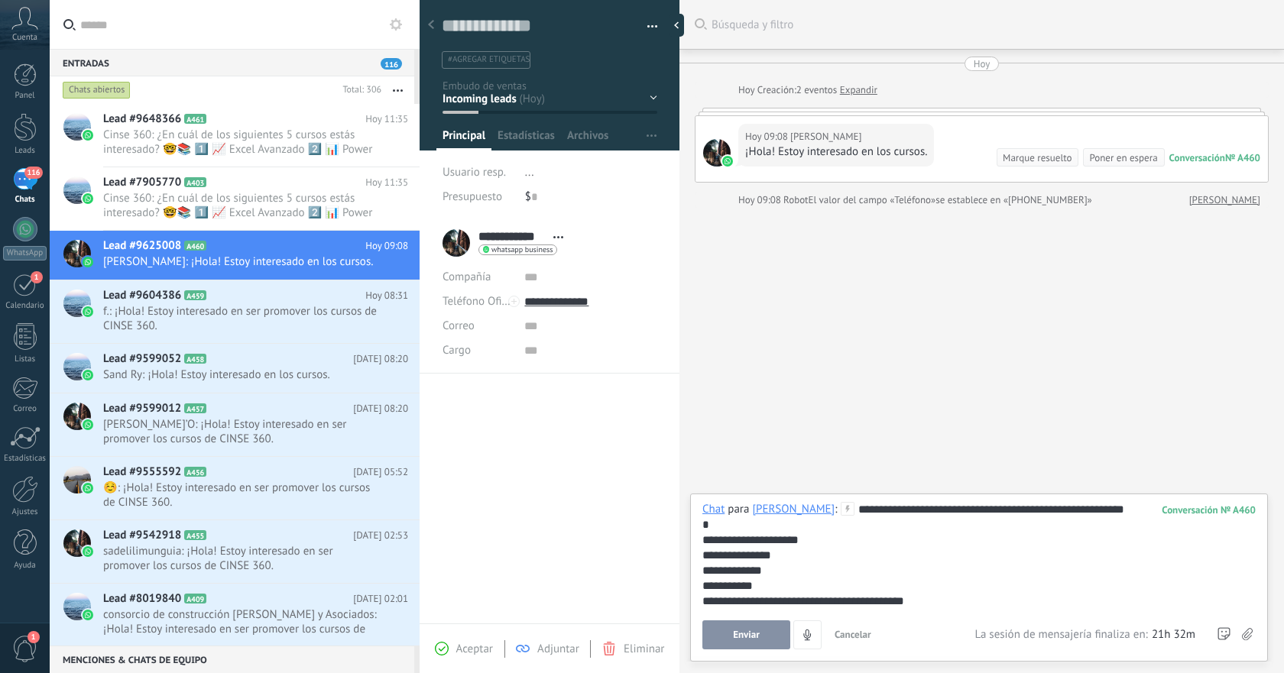
click at [752, 632] on span "Enviar" at bounding box center [746, 635] width 27 height 11
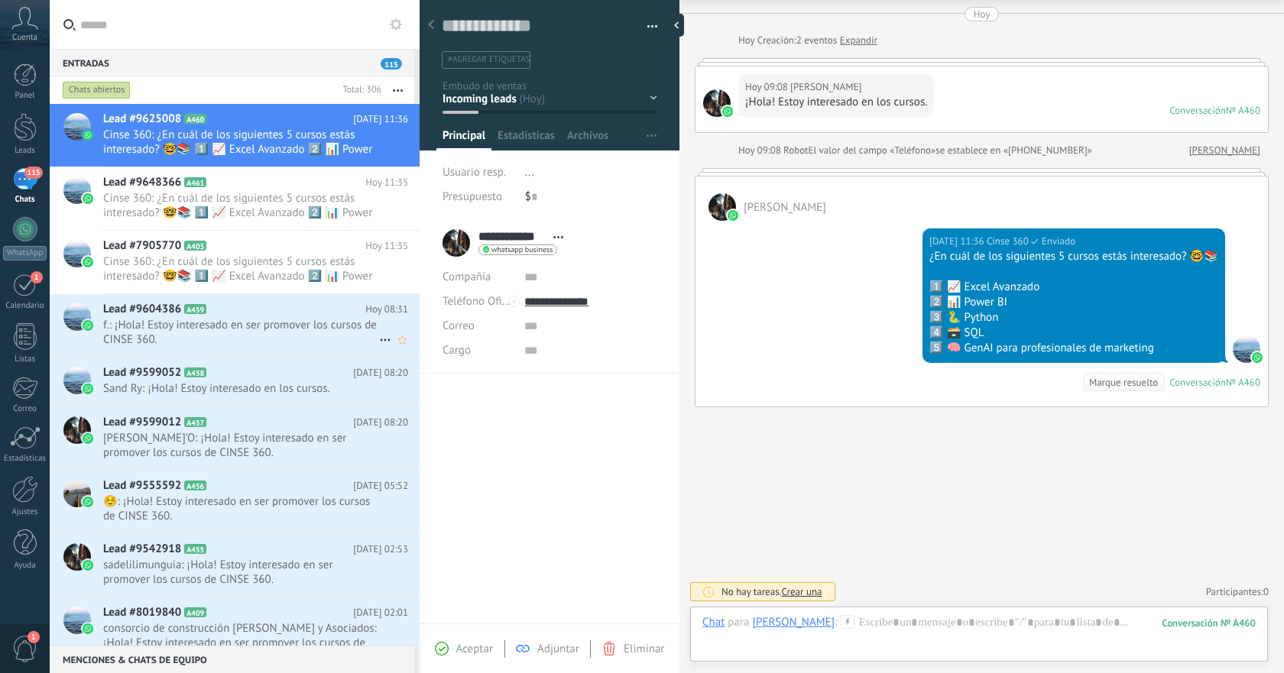
click at [328, 328] on span "f.: ¡Hola! Estoy interesado en ser promover los cursos de CINSE 360." at bounding box center [241, 332] width 276 height 29
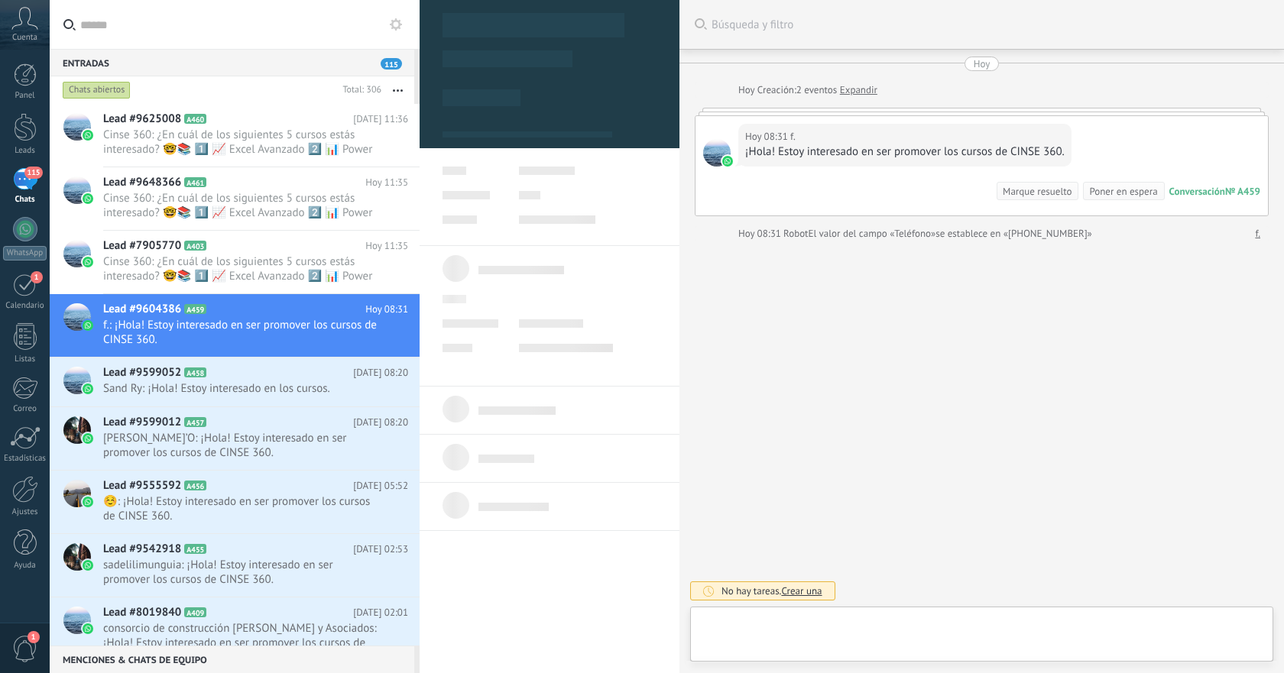
type textarea "**********"
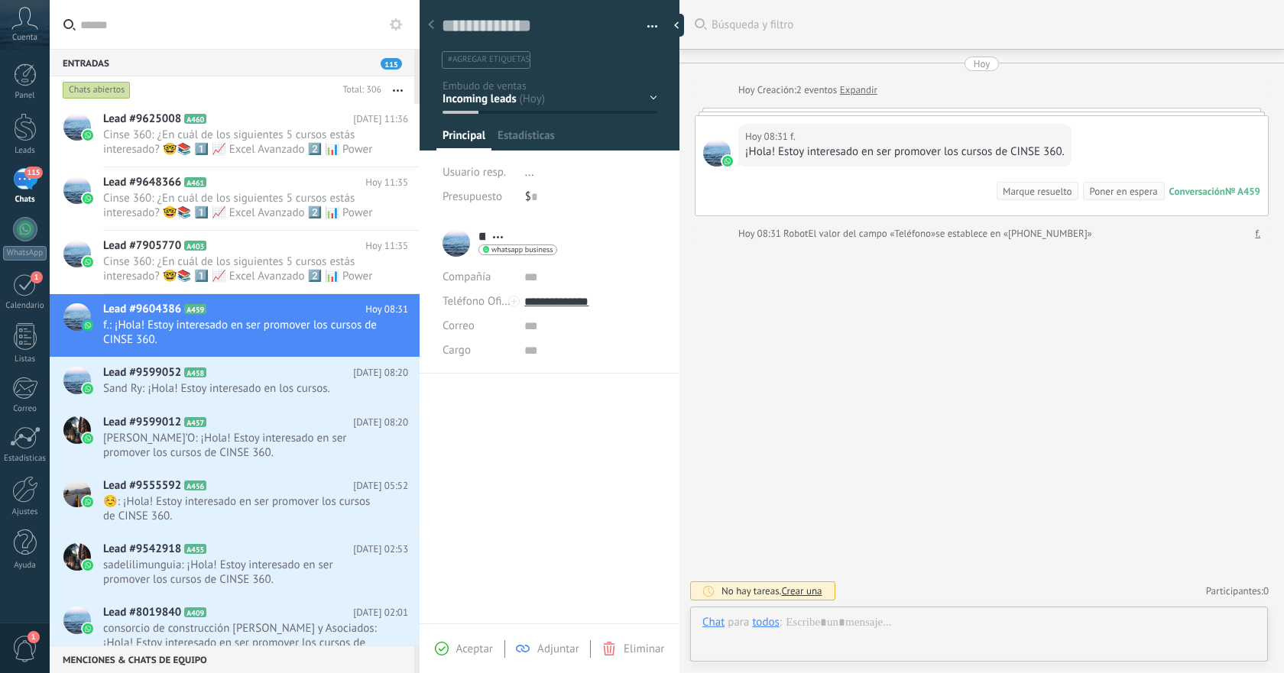
scroll to position [23, 0]
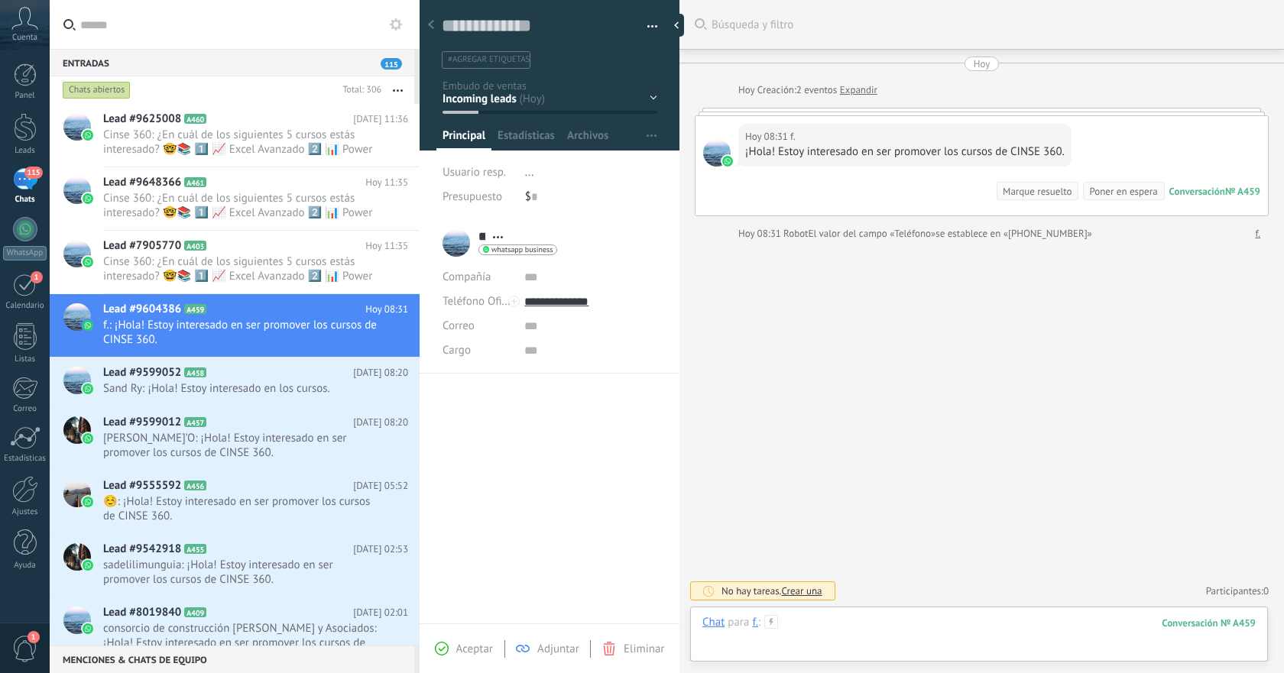
click at [890, 624] on div at bounding box center [978, 638] width 553 height 46
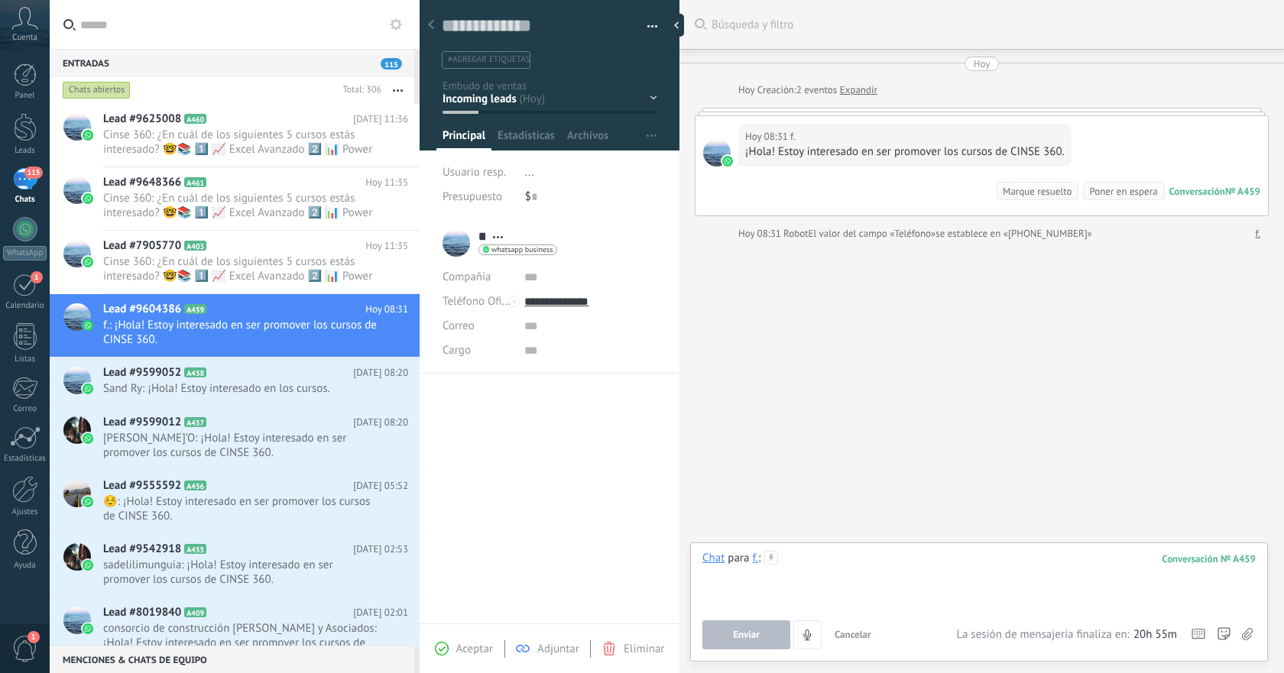
paste div
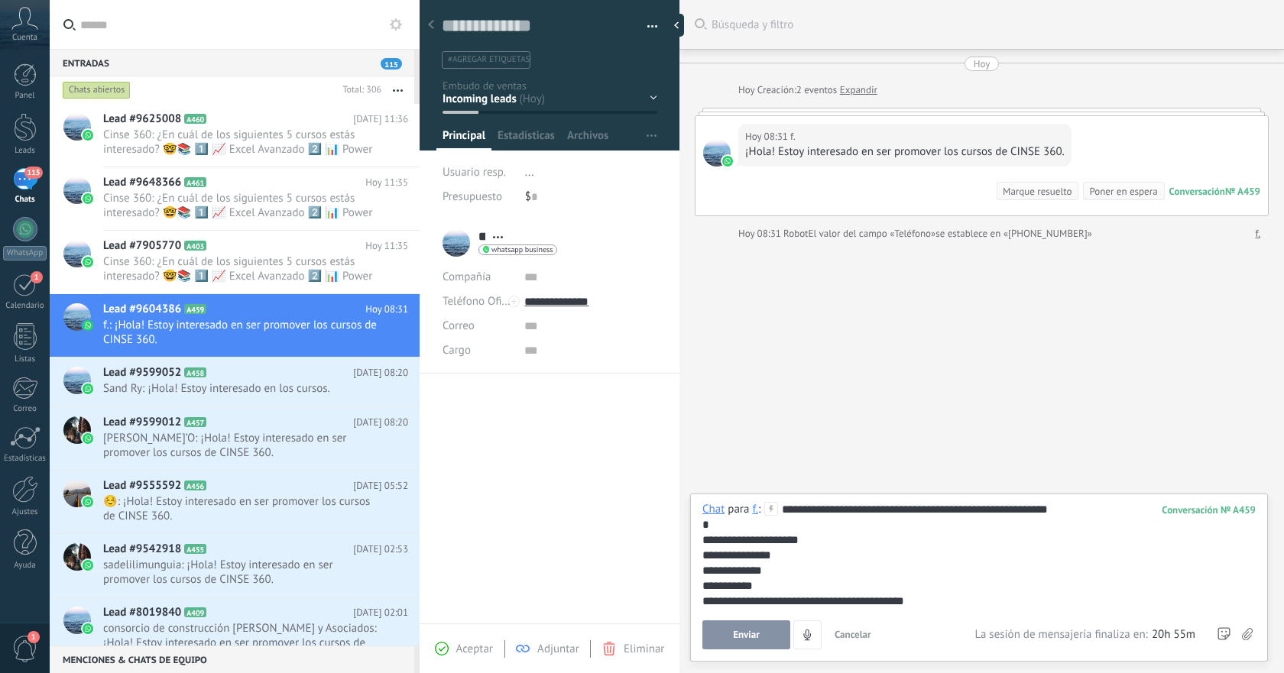
click at [754, 626] on button "Enviar" at bounding box center [746, 635] width 88 height 29
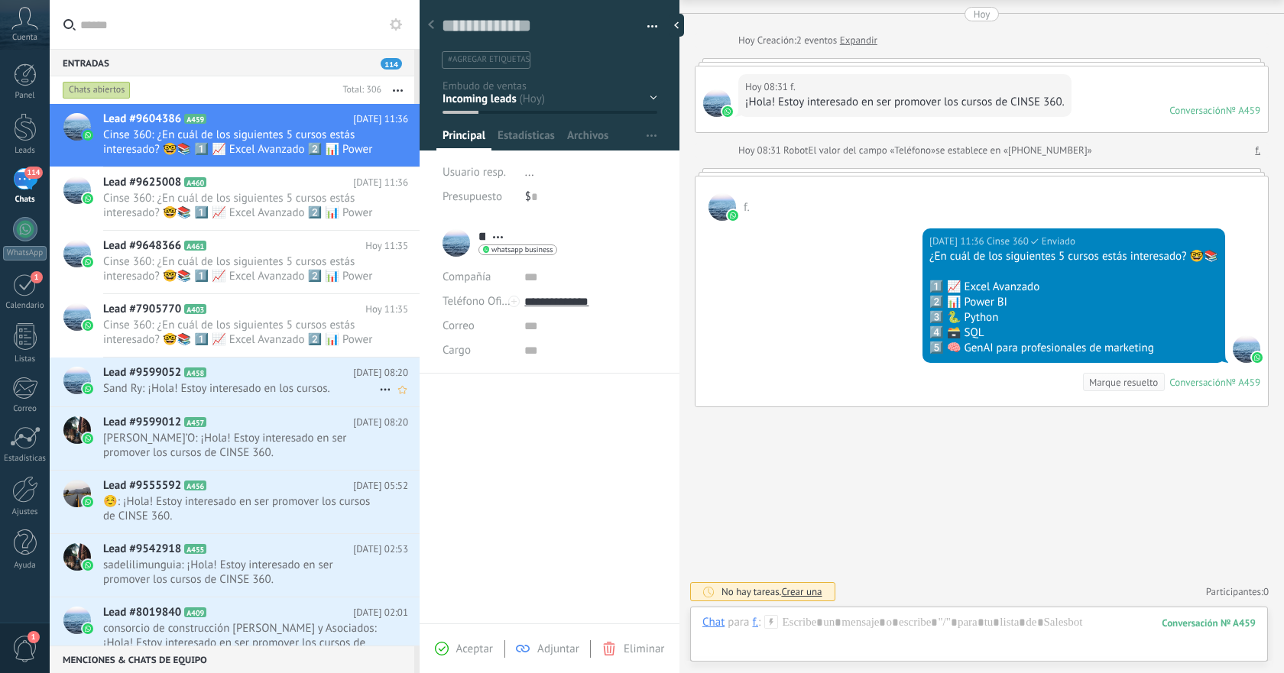
click at [293, 371] on h2 "Lead #9599052 A458" at bounding box center [228, 372] width 250 height 15
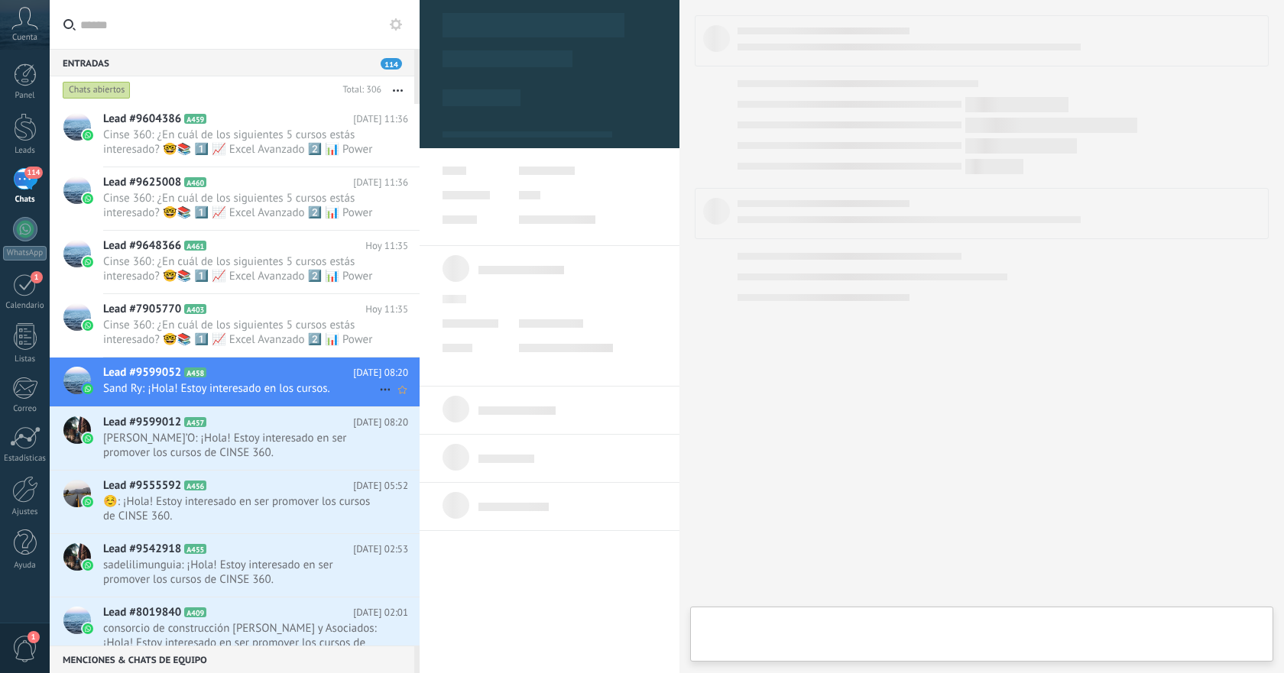
type textarea "**********"
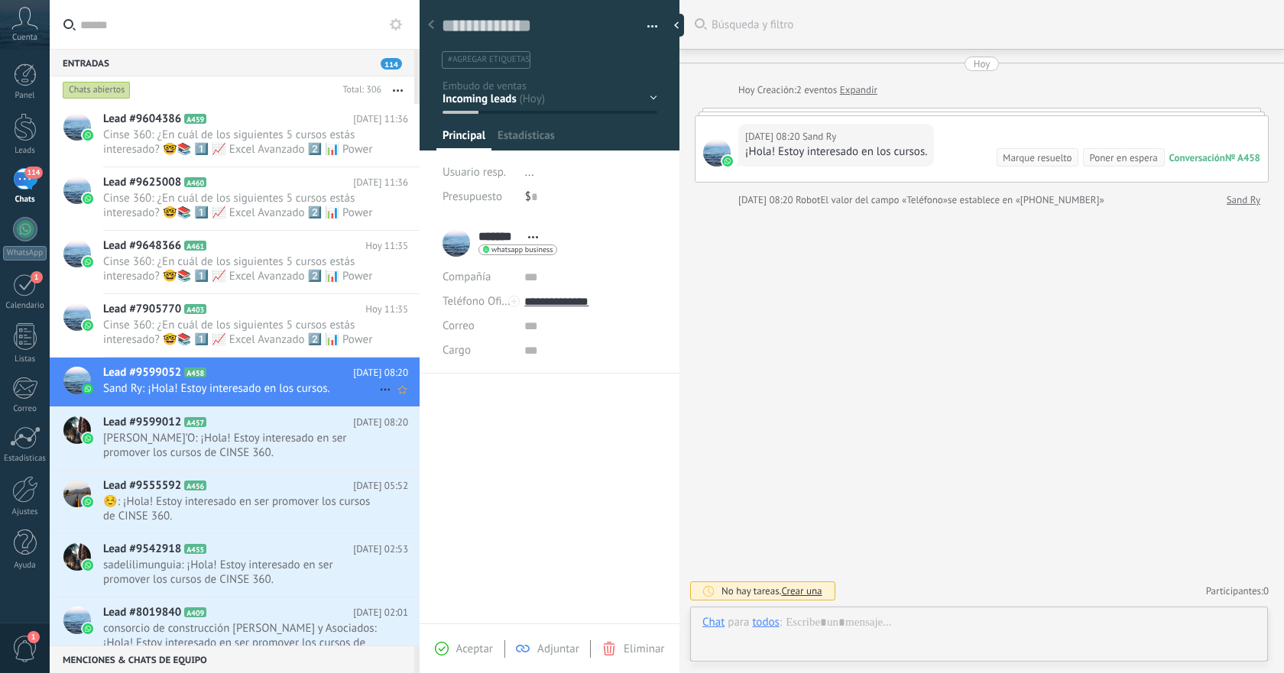
scroll to position [23, 0]
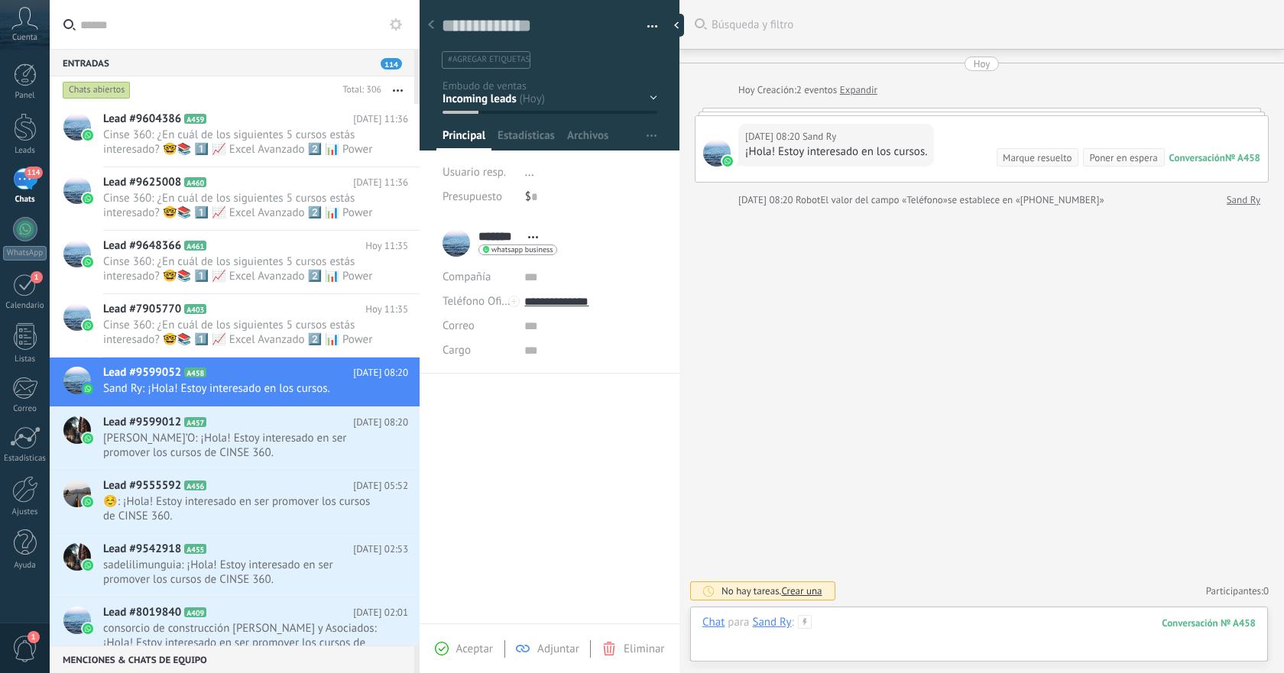
click at [856, 620] on div at bounding box center [978, 638] width 553 height 46
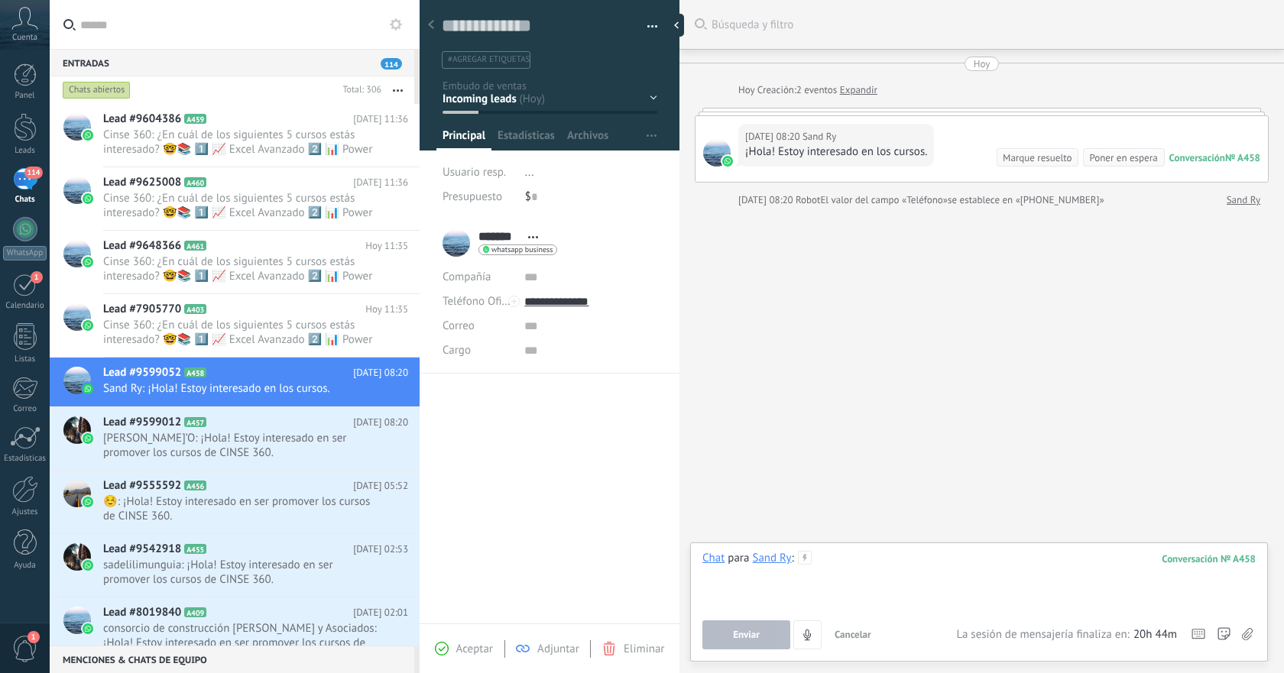
paste div
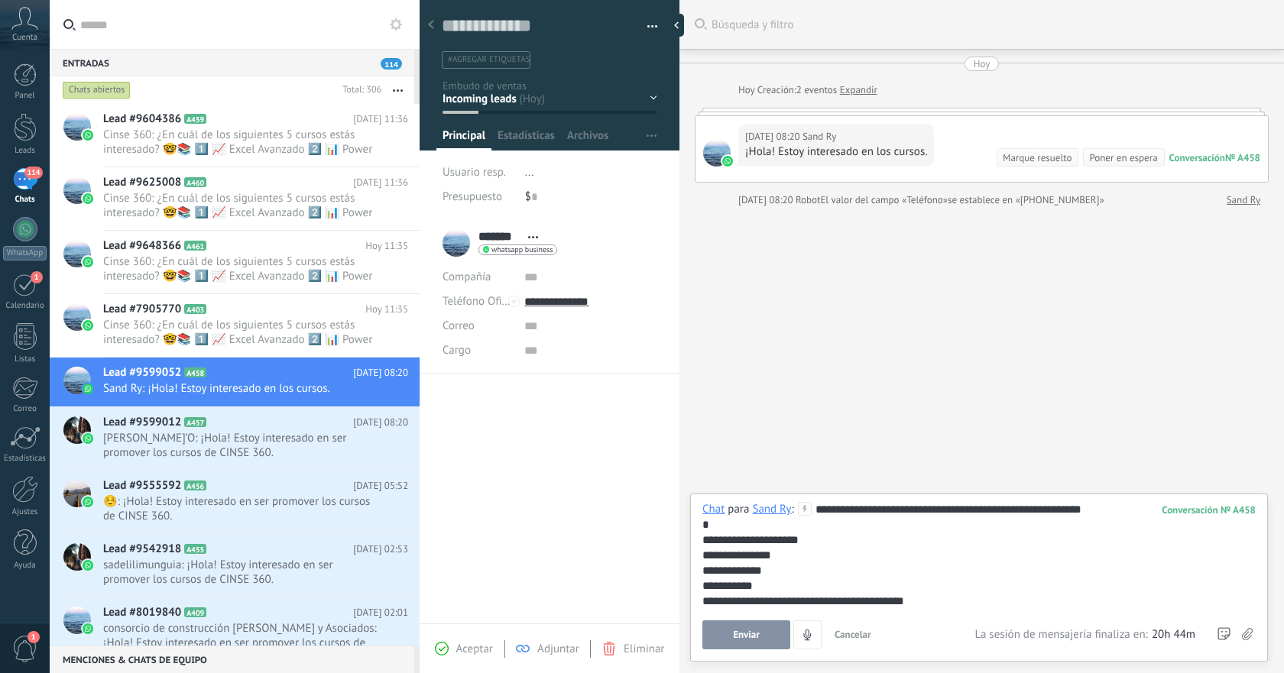
click at [742, 637] on span "Enviar" at bounding box center [746, 635] width 27 height 11
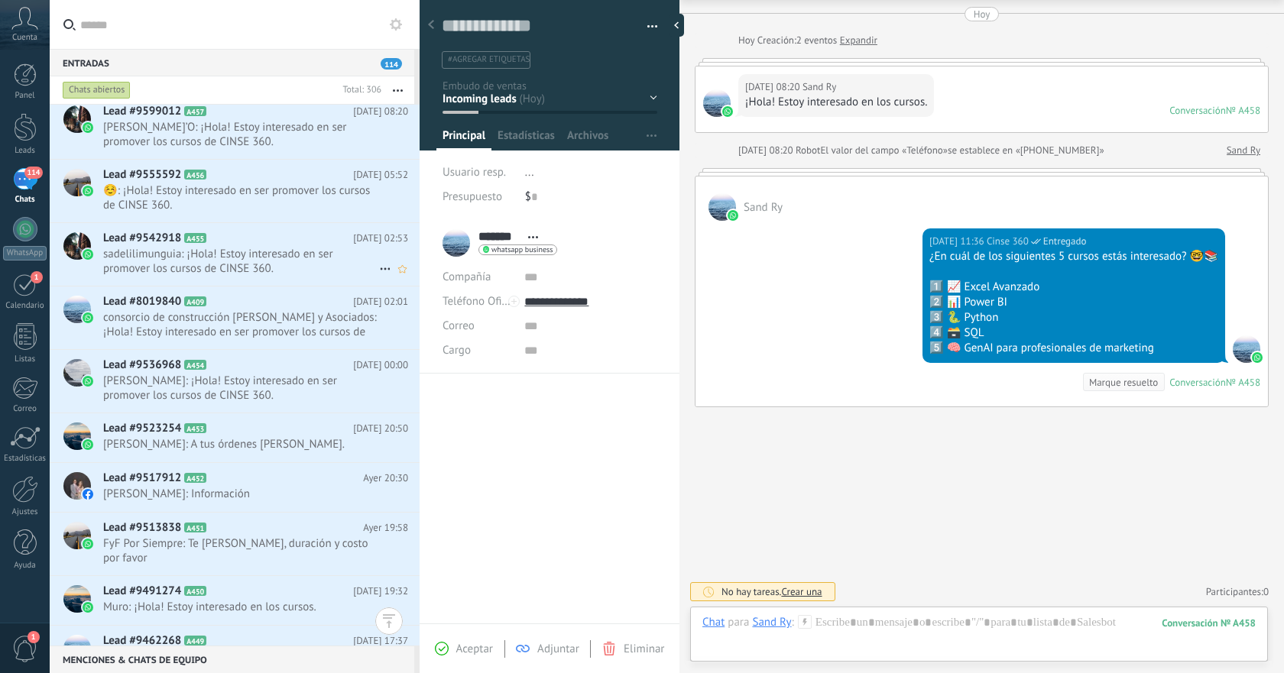
scroll to position [318, 0]
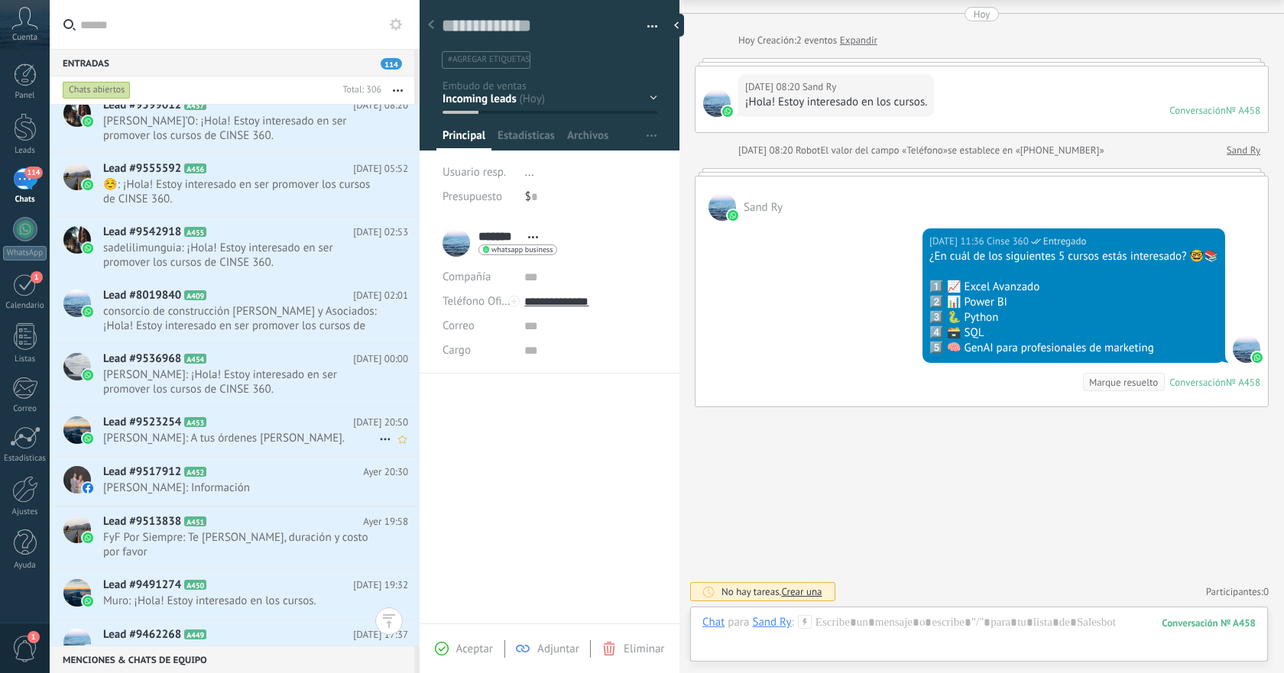
click at [283, 446] on span "[PERSON_NAME]: A tus órdenes [PERSON_NAME]." at bounding box center [241, 438] width 276 height 15
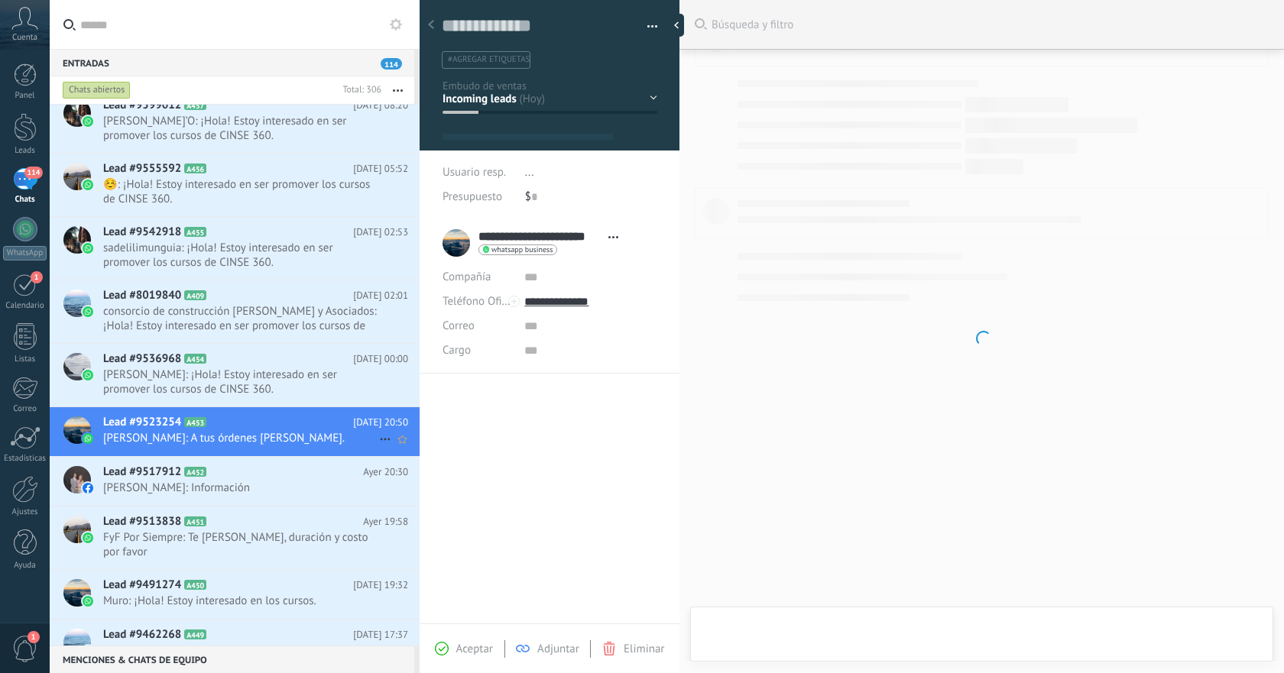
type textarea "**********"
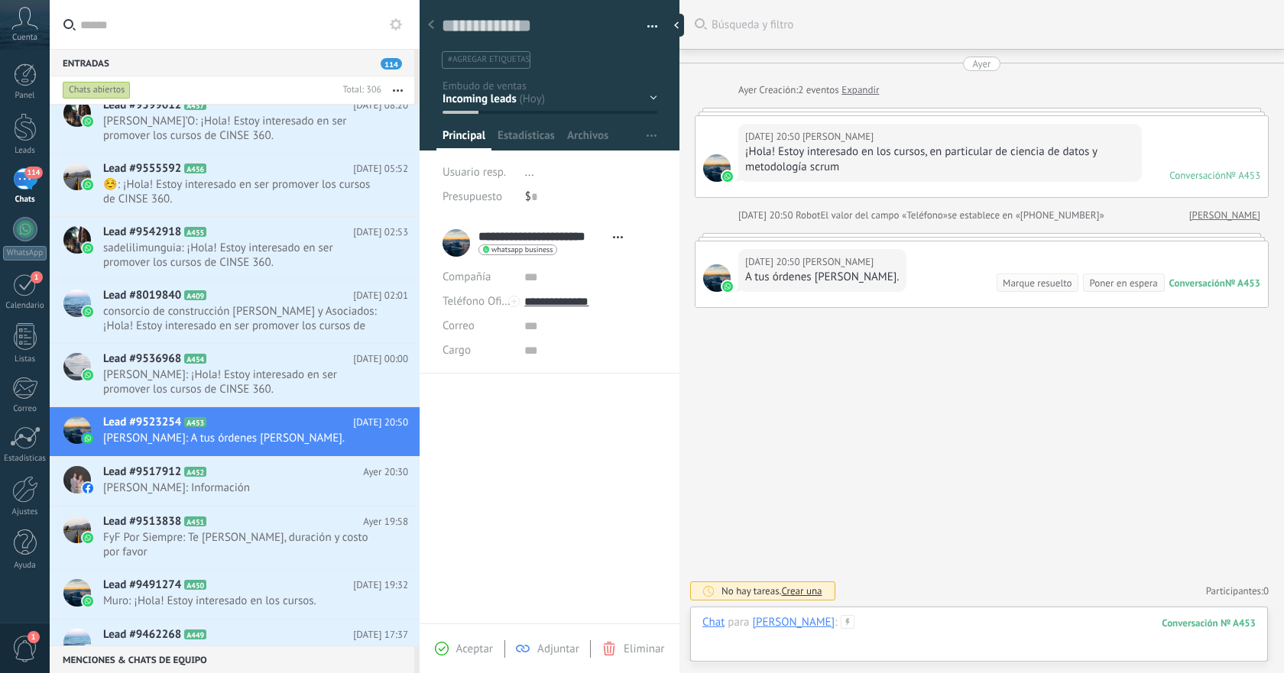
click at [926, 624] on div at bounding box center [978, 638] width 553 height 46
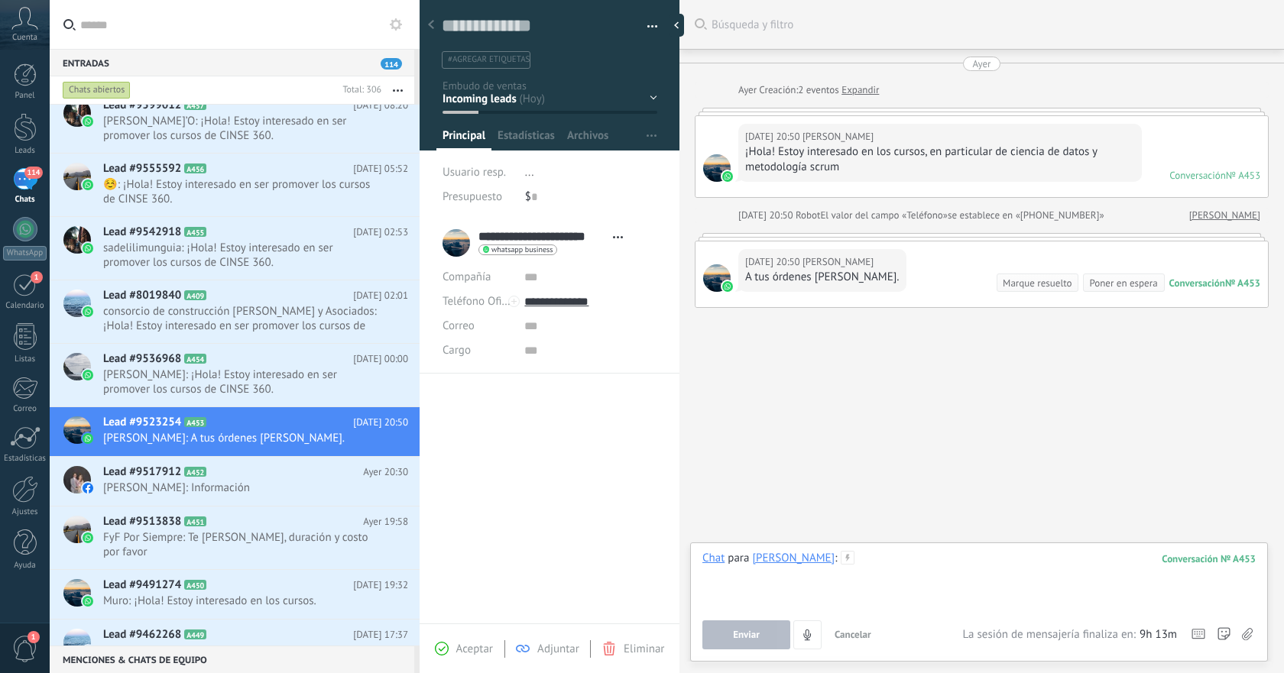
paste div
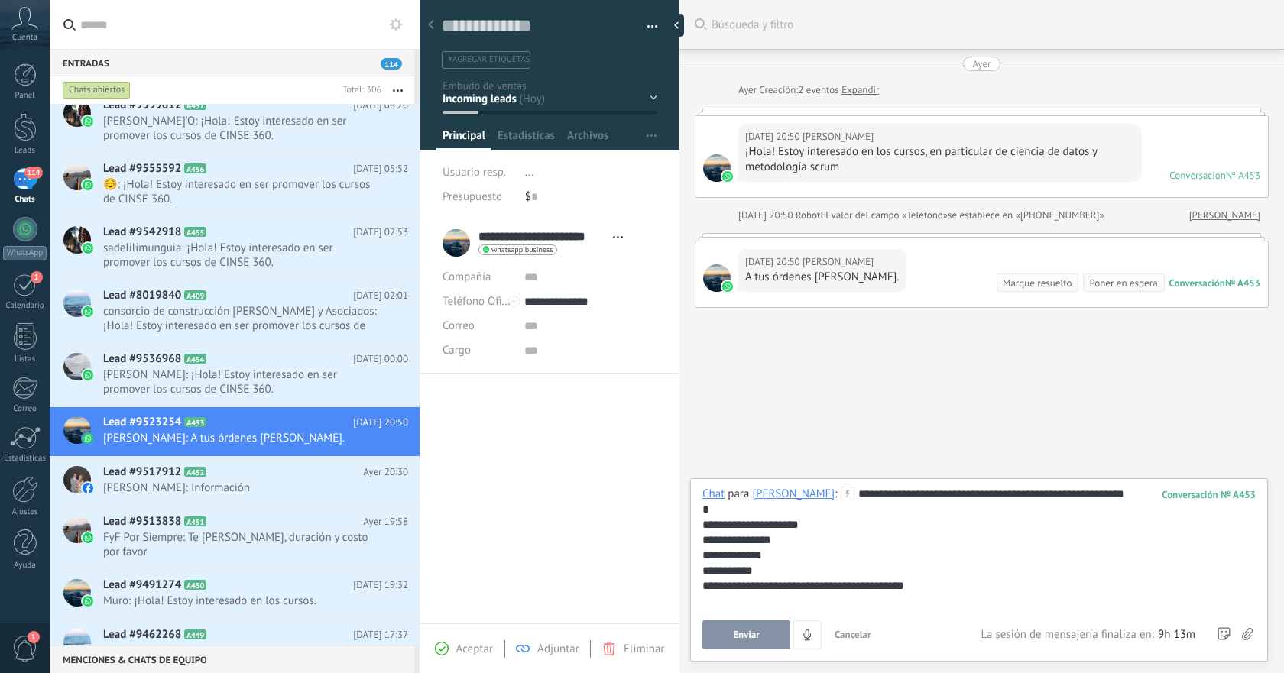
click at [769, 627] on button "Enviar" at bounding box center [746, 635] width 88 height 29
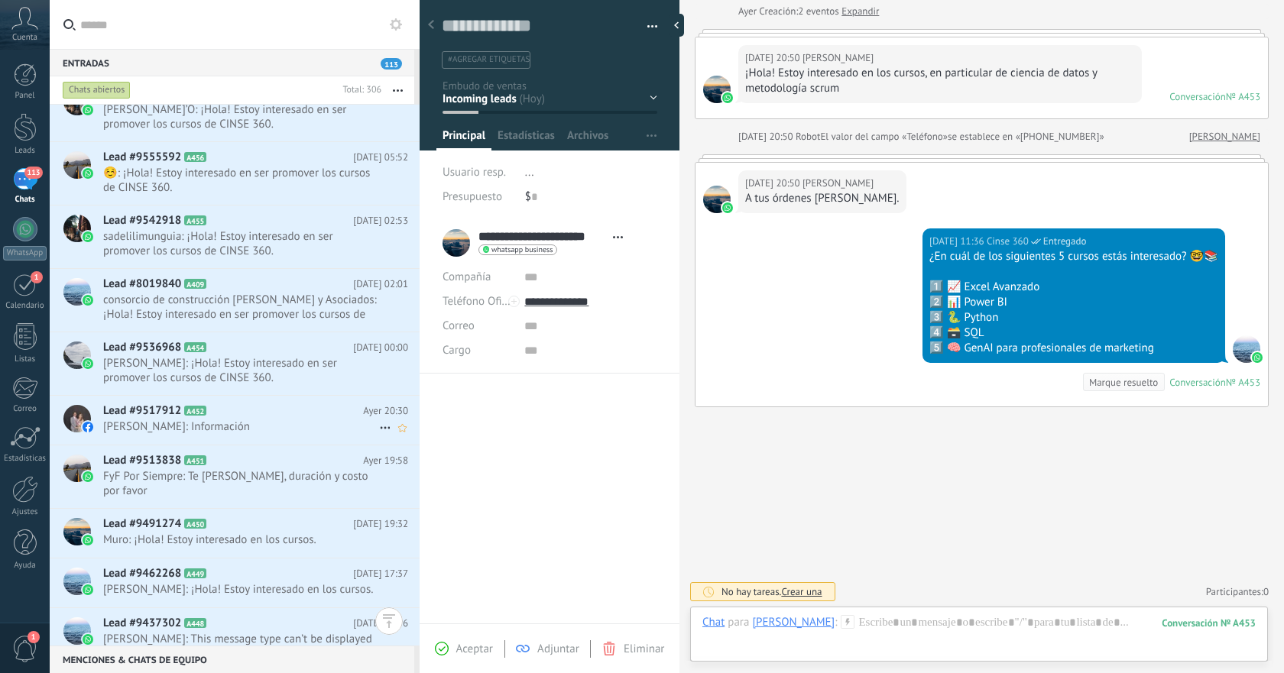
scroll to position [480, 0]
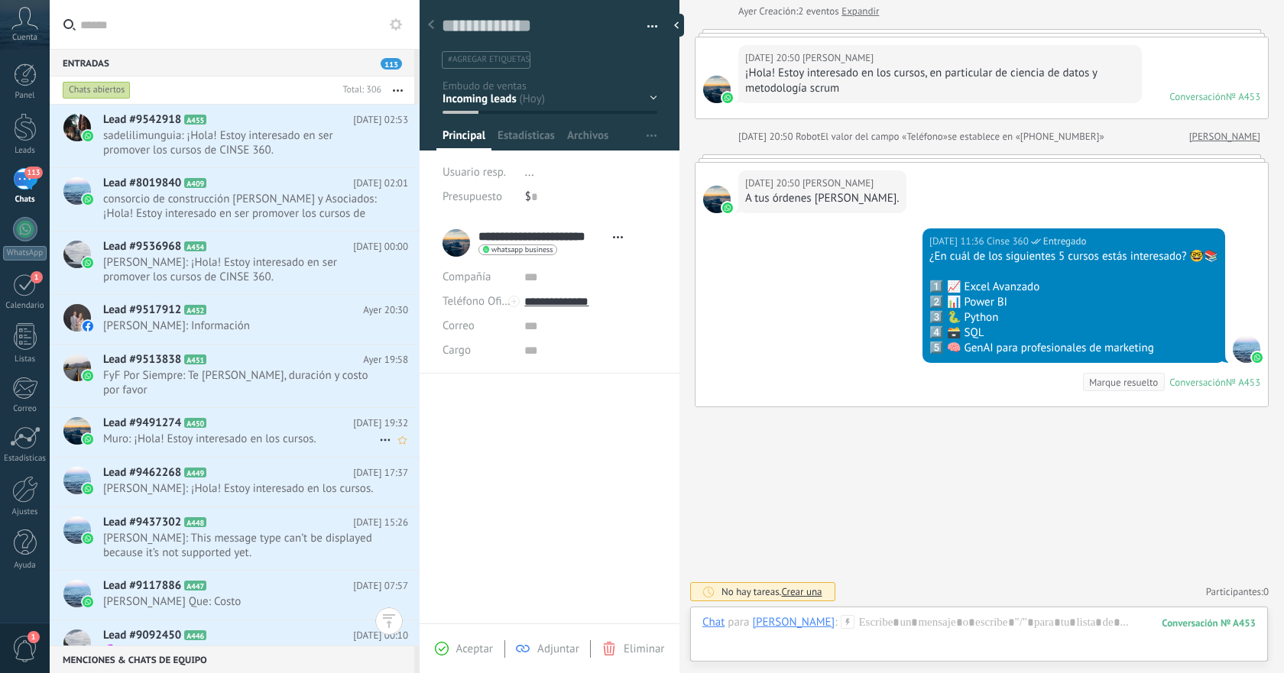
click at [281, 432] on span "Muro: ¡Hola! Estoy interesado en los cursos." at bounding box center [241, 439] width 276 height 15
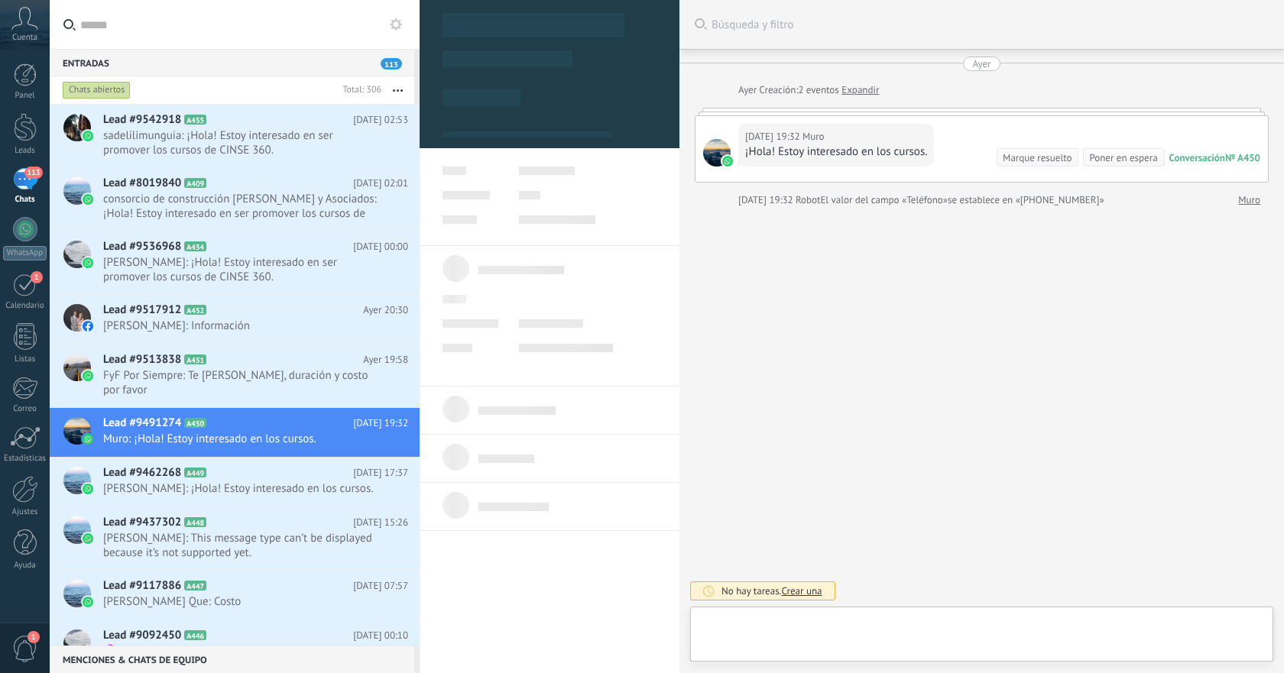
type textarea "**********"
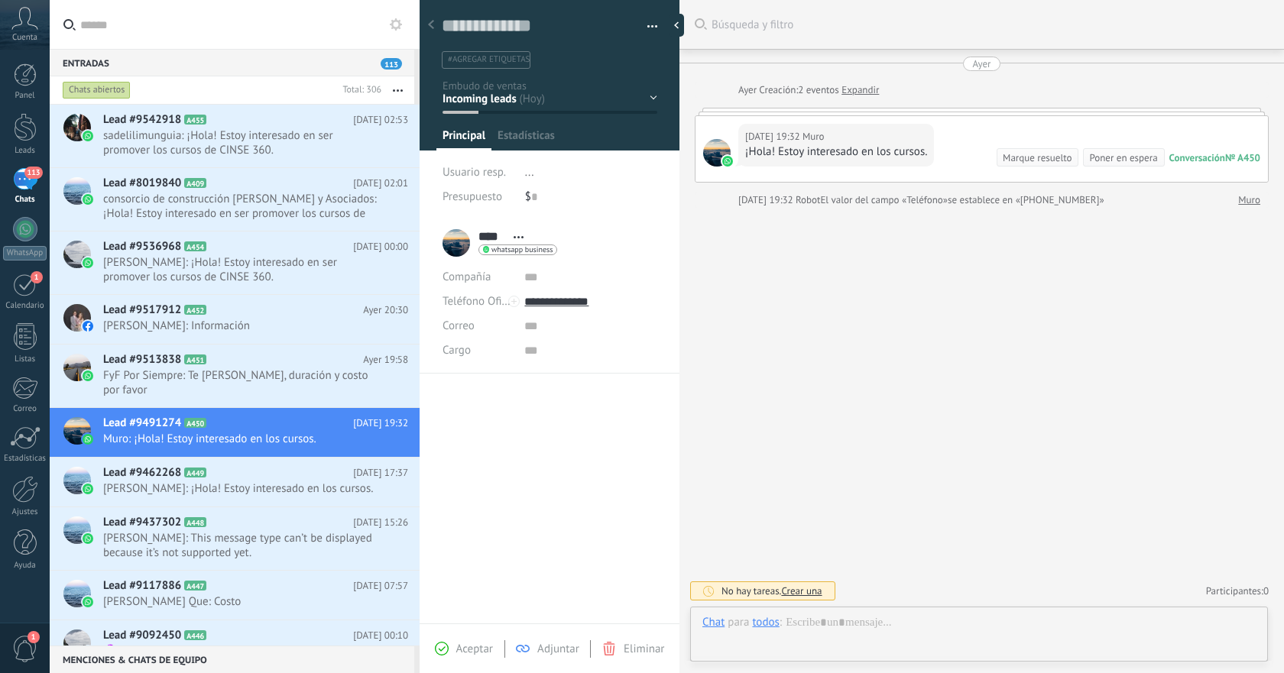
scroll to position [23, 0]
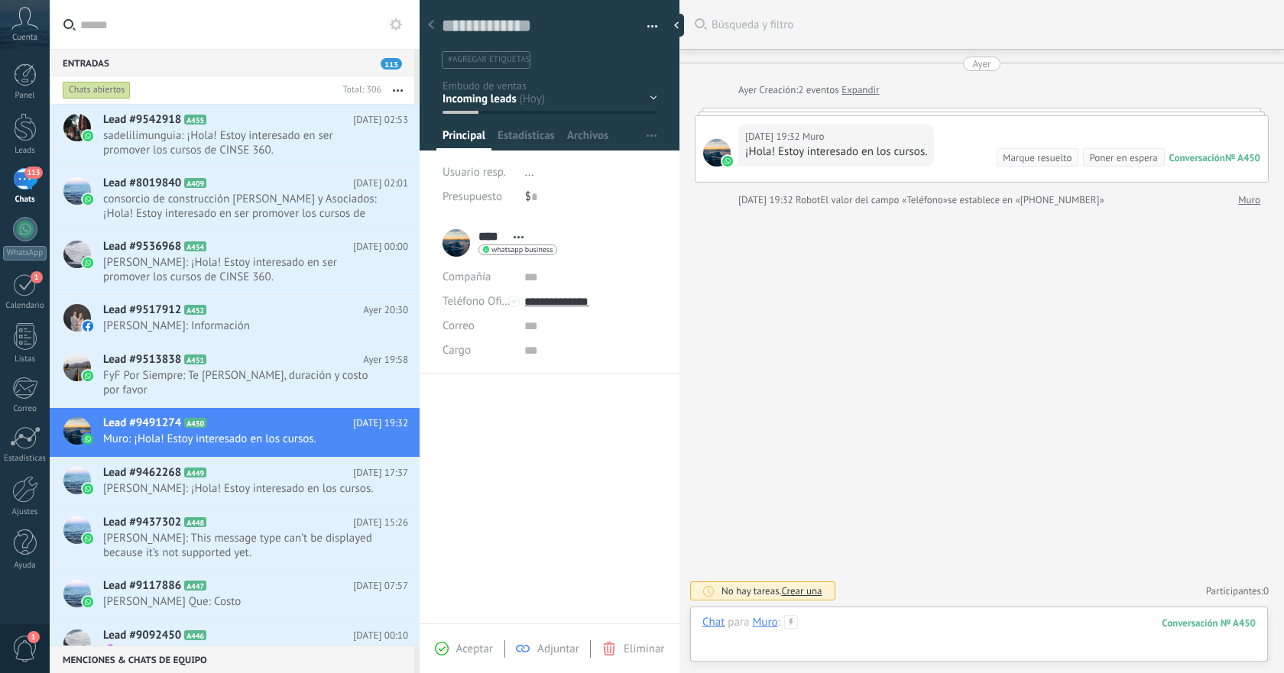
click at [951, 624] on div at bounding box center [978, 638] width 553 height 46
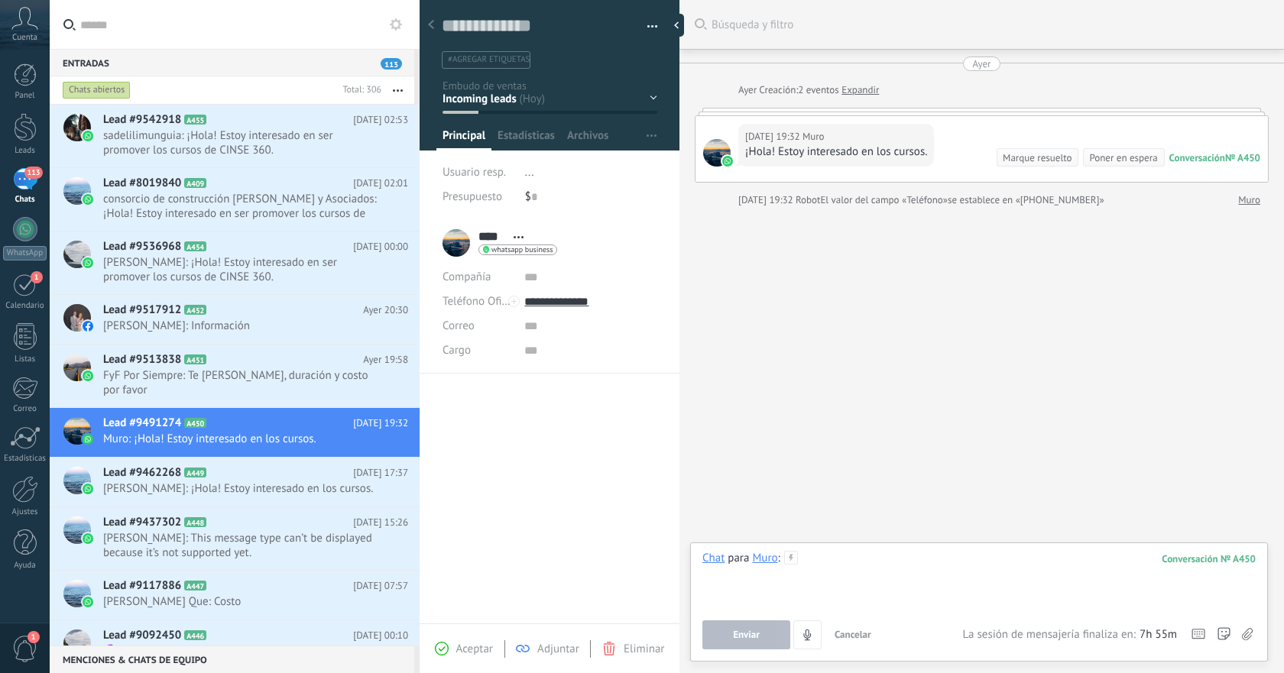
paste div
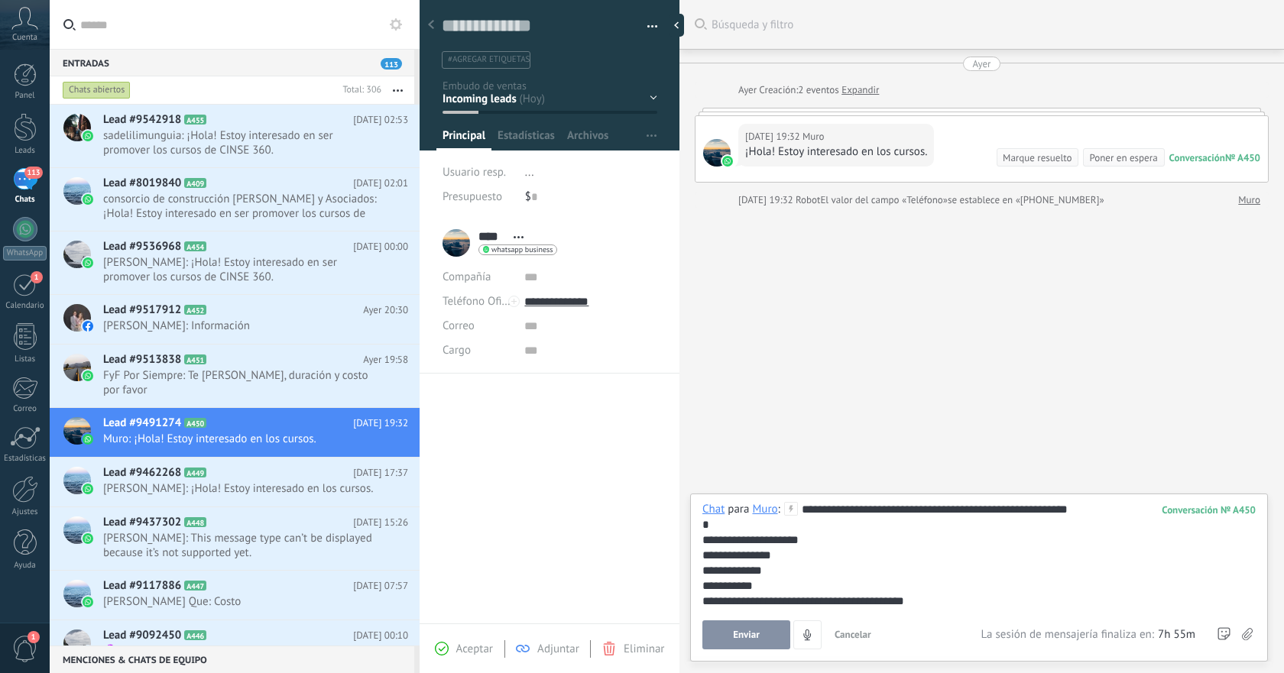
click at [776, 628] on button "Enviar" at bounding box center [746, 635] width 88 height 29
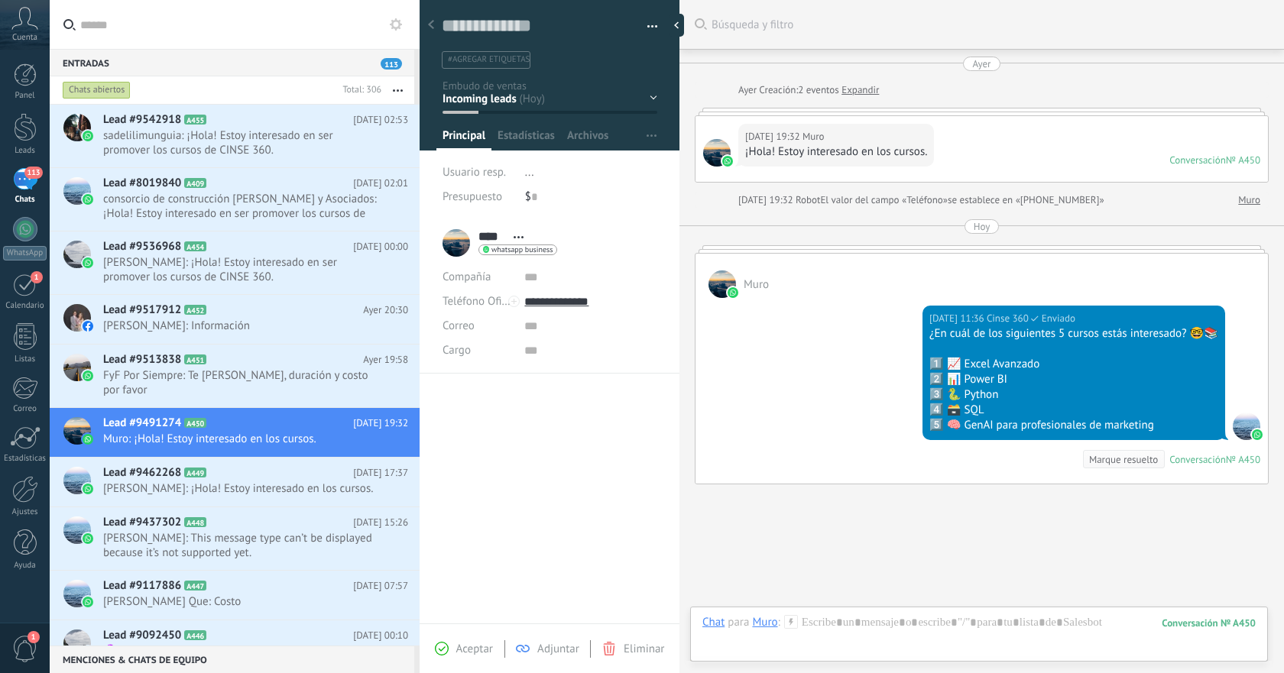
scroll to position [77, 0]
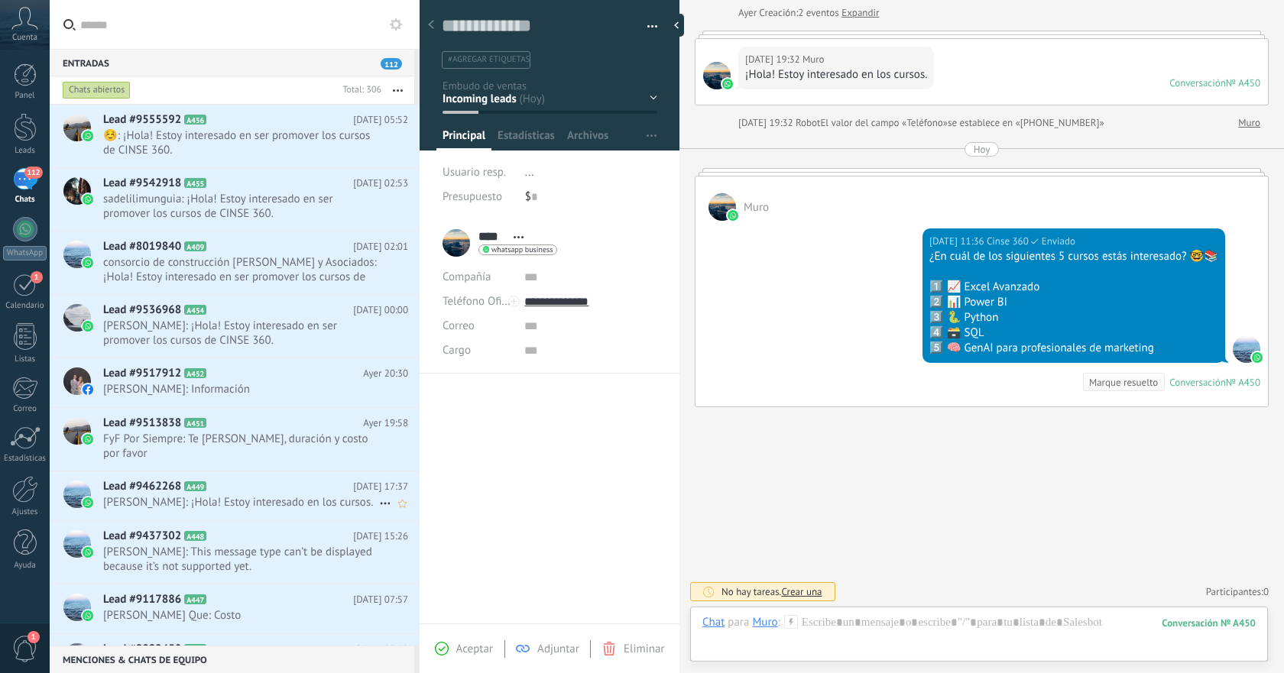
click at [293, 479] on h2 "Lead #9462268 A449" at bounding box center [228, 486] width 250 height 15
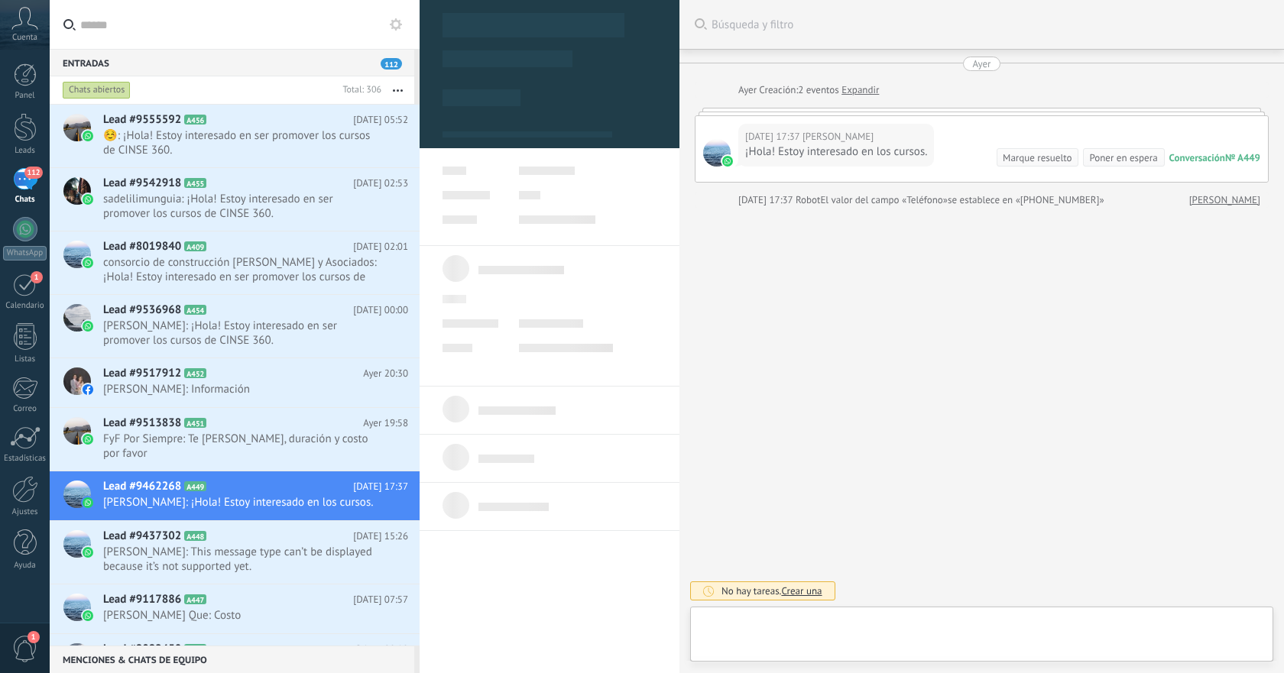
type textarea "**********"
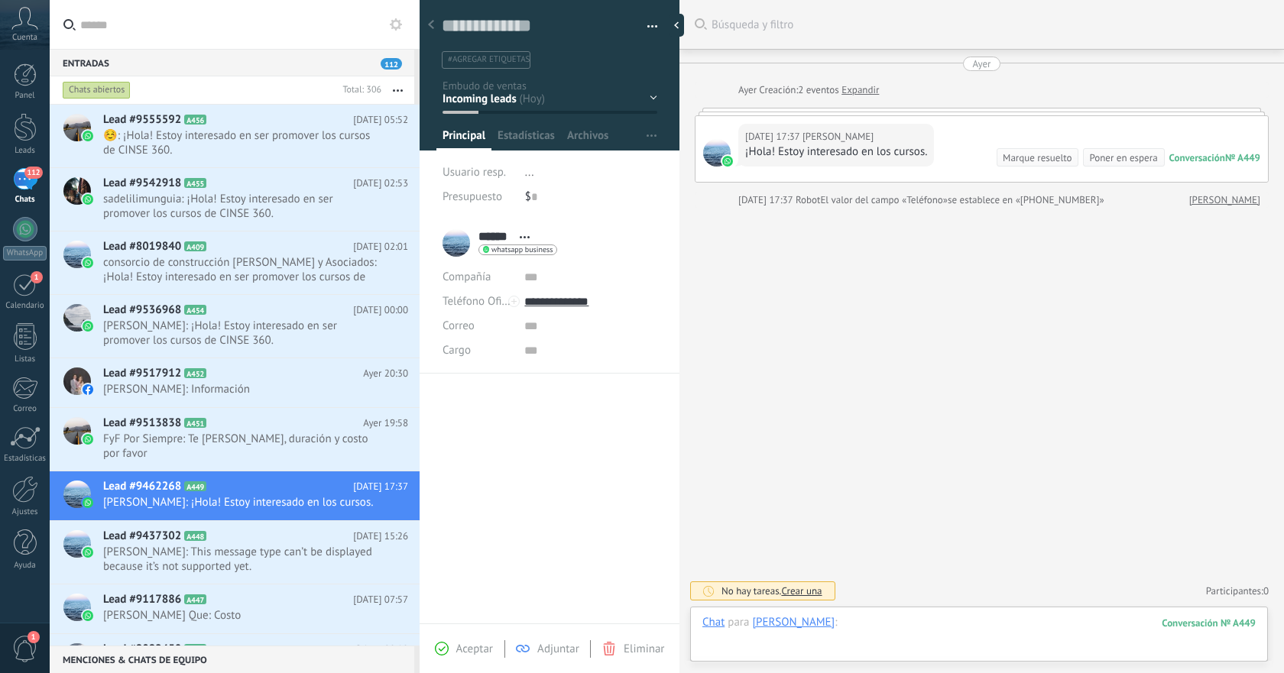
click at [888, 624] on div at bounding box center [978, 638] width 553 height 46
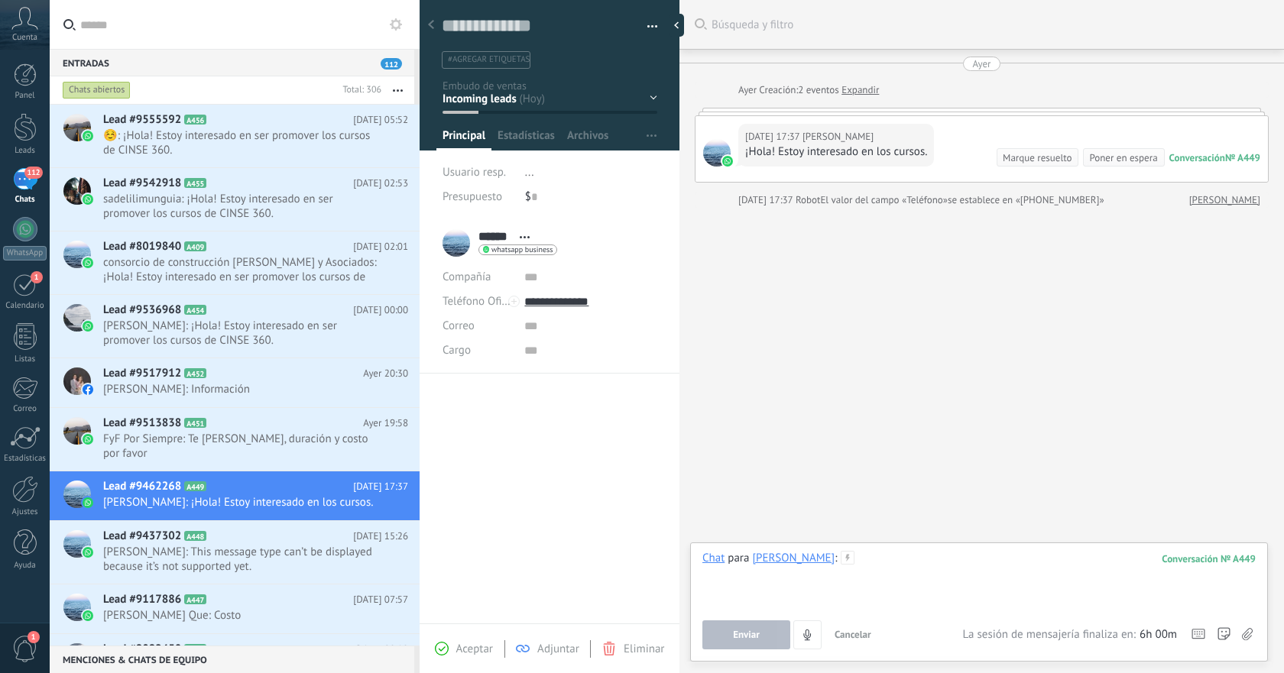
paste div
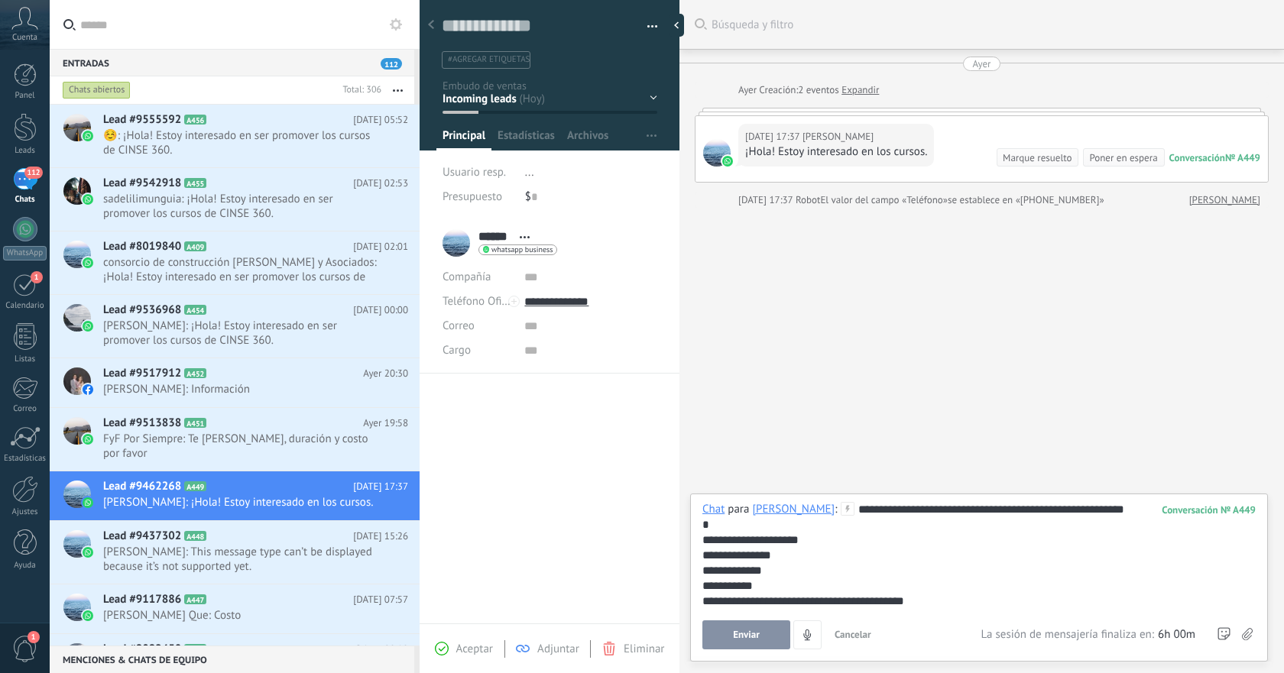
click at [718, 624] on button "Enviar" at bounding box center [746, 635] width 88 height 29
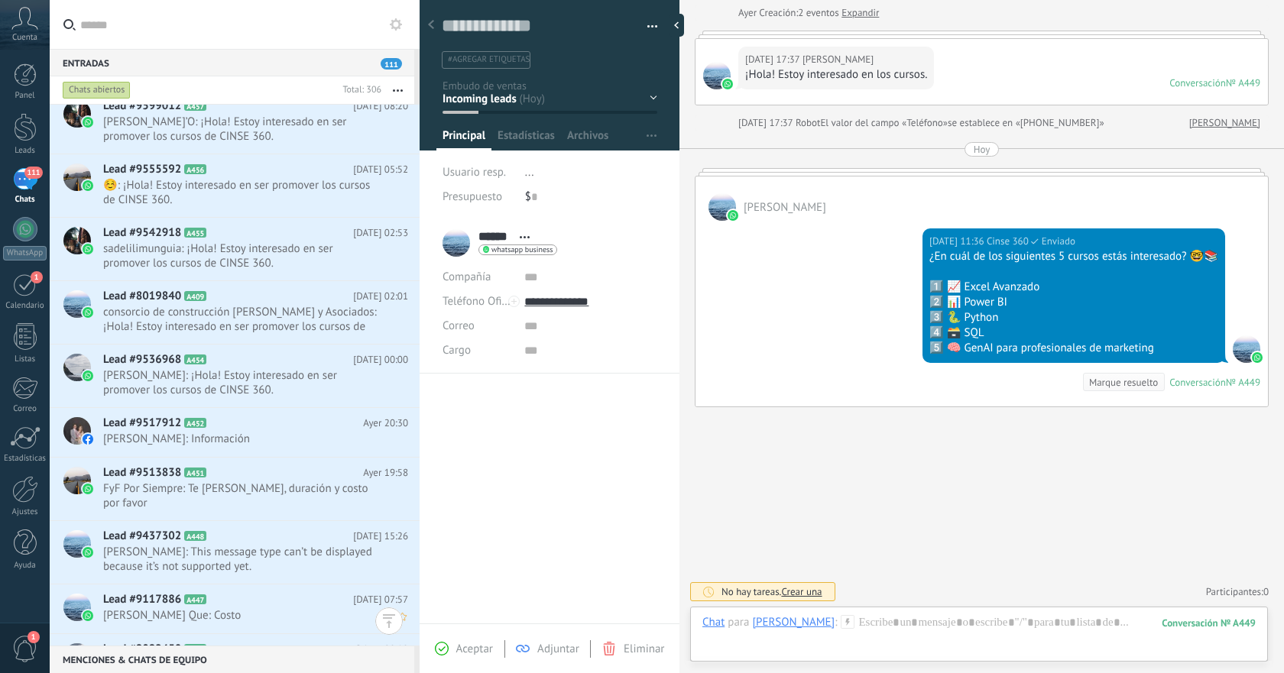
scroll to position [562, 0]
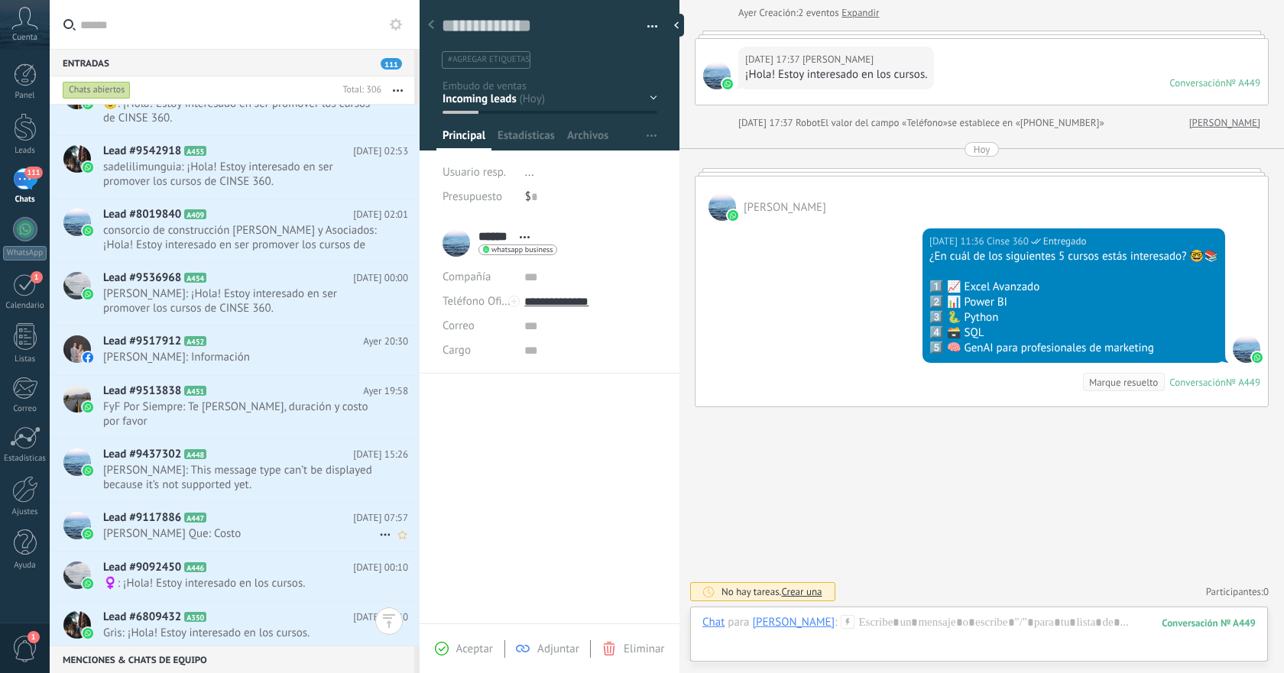
click at [316, 527] on span "[PERSON_NAME] Que: Costo" at bounding box center [241, 534] width 276 height 15
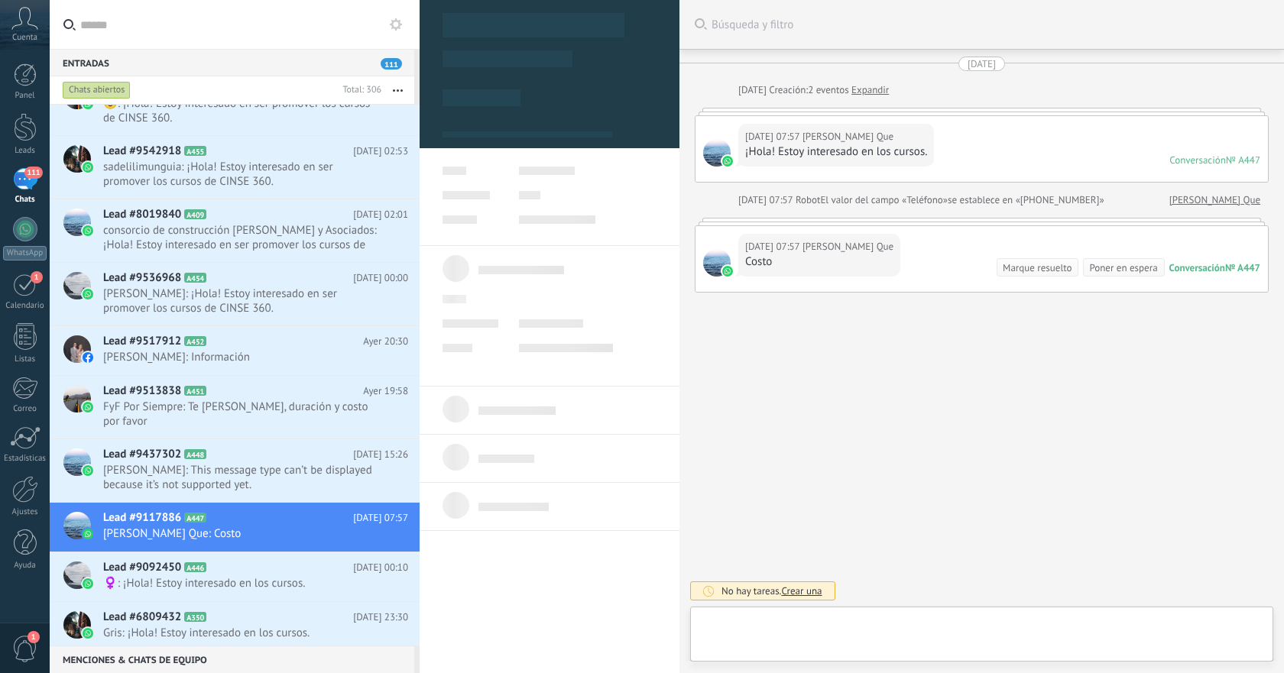
type textarea "**********"
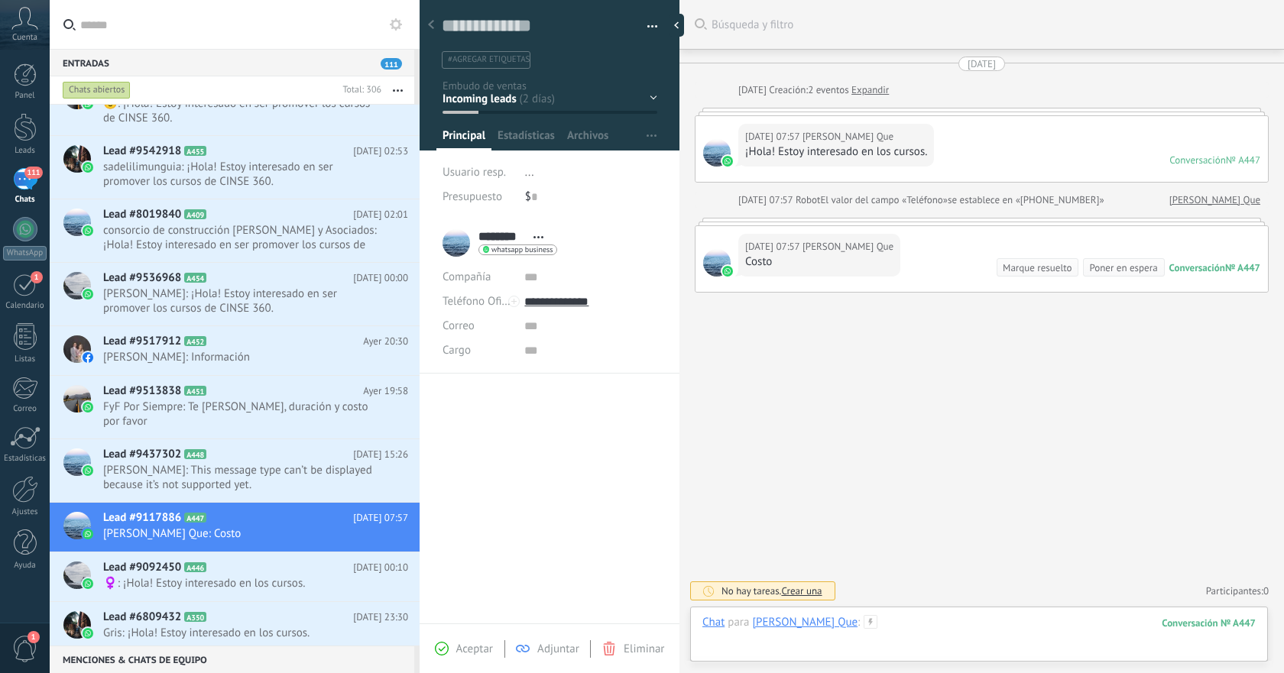
click at [867, 624] on div at bounding box center [978, 638] width 553 height 46
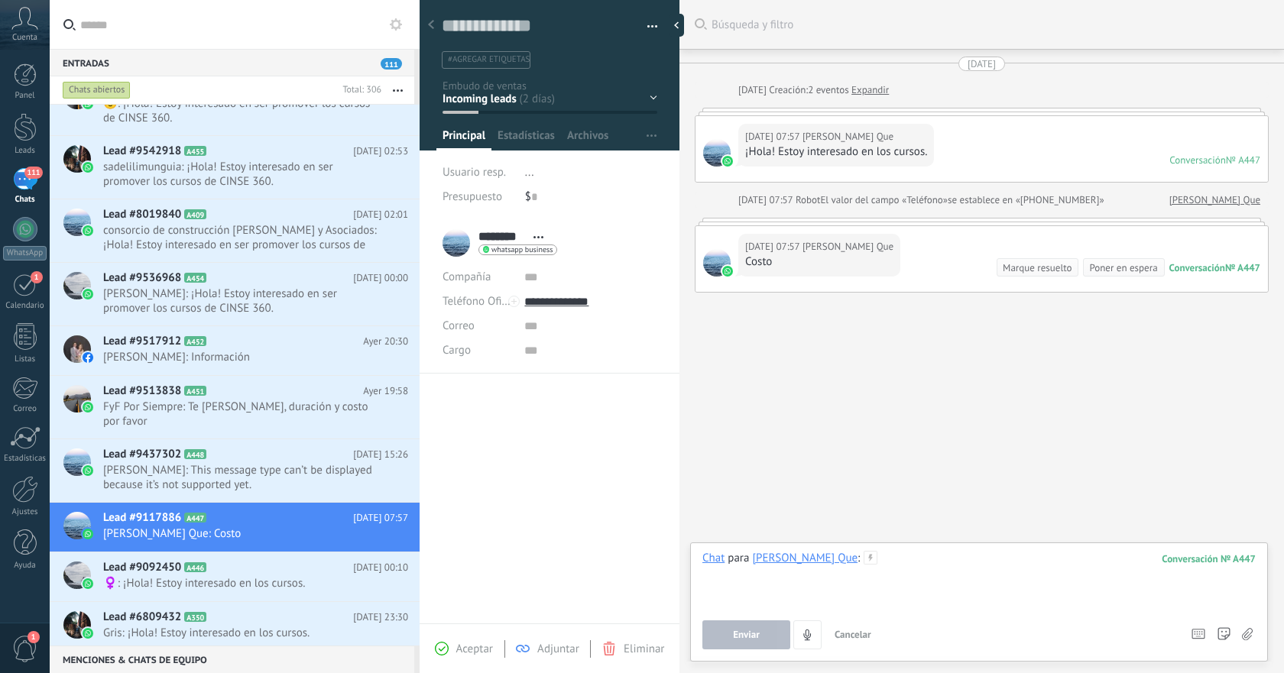
paste div
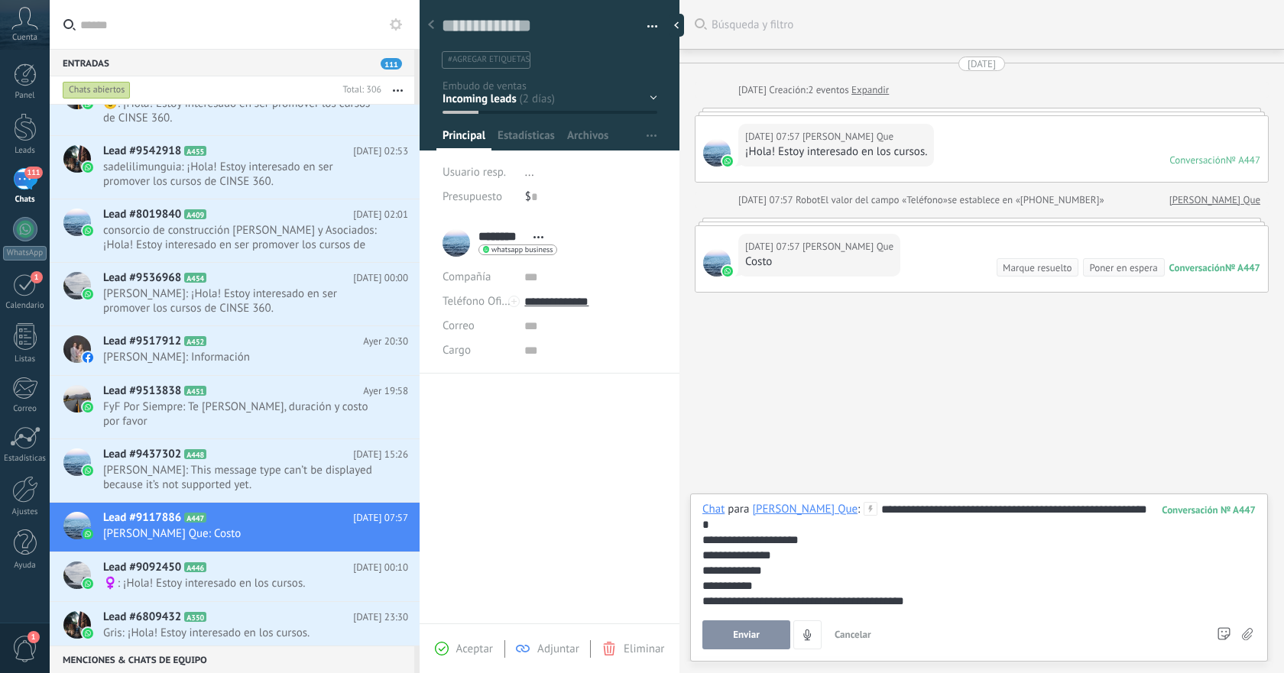
click at [737, 637] on span "Enviar" at bounding box center [746, 635] width 27 height 11
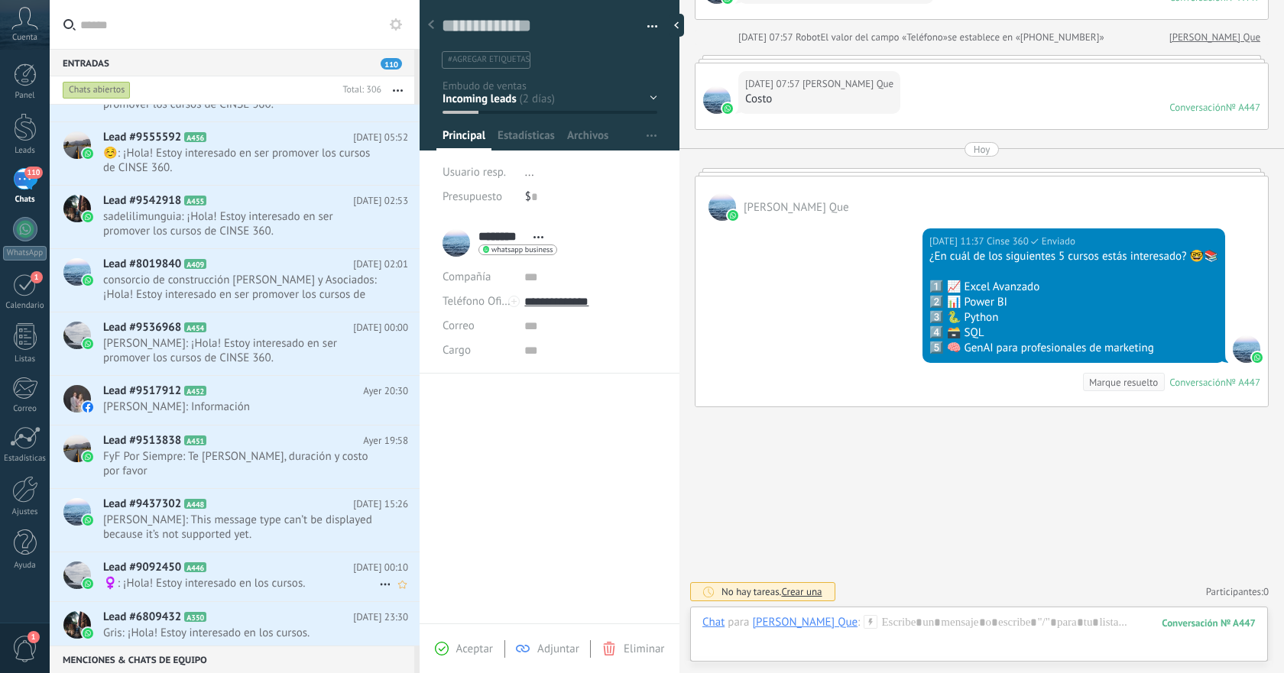
click at [266, 560] on h2 "Lead #9092450 A446" at bounding box center [228, 567] width 250 height 15
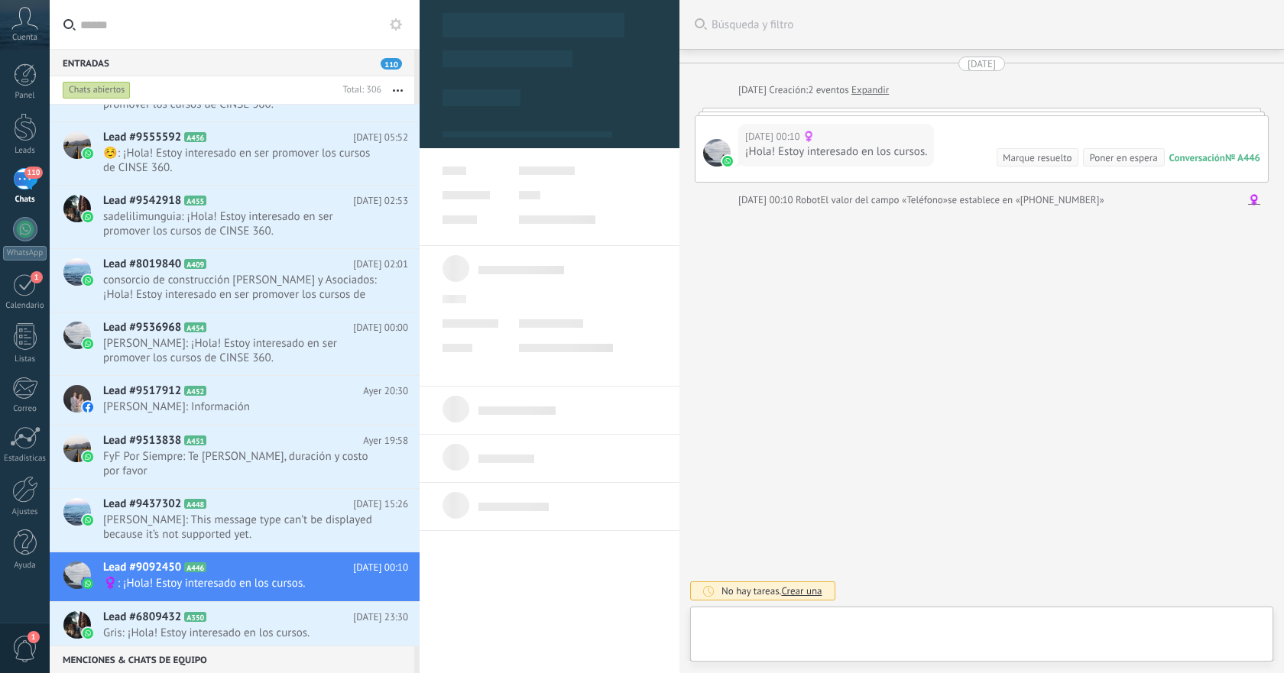
type textarea "**********"
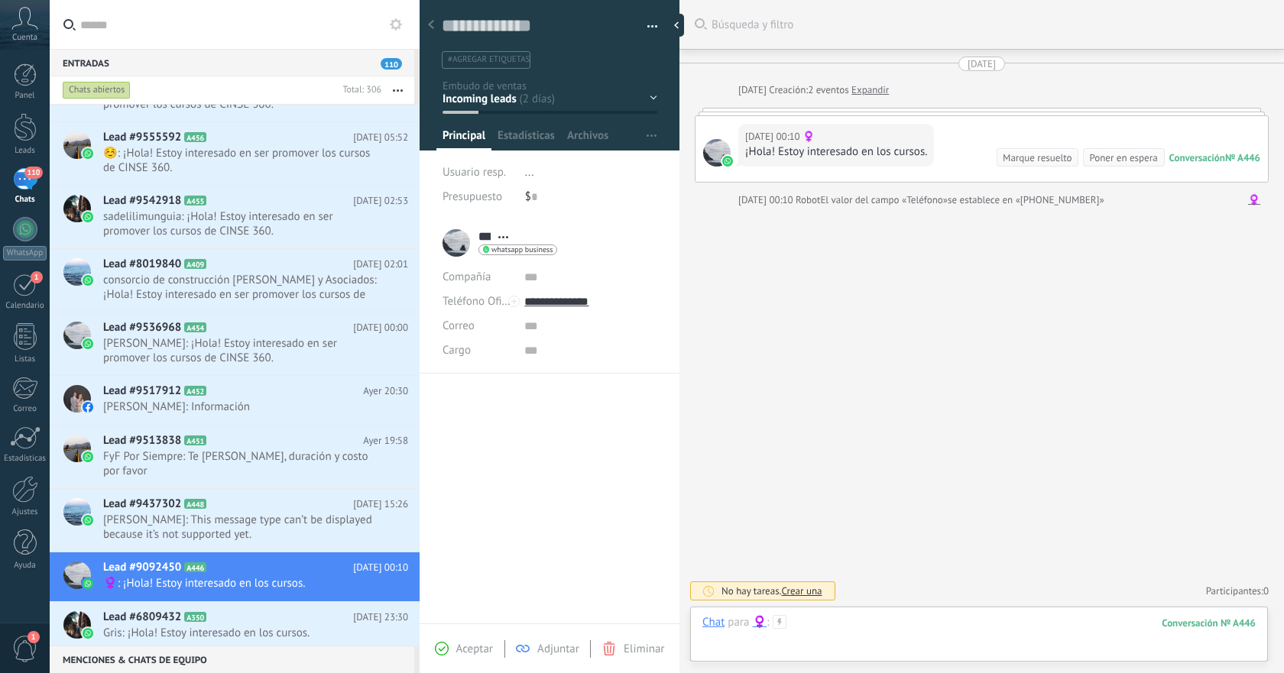
click at [897, 620] on div at bounding box center [978, 638] width 553 height 46
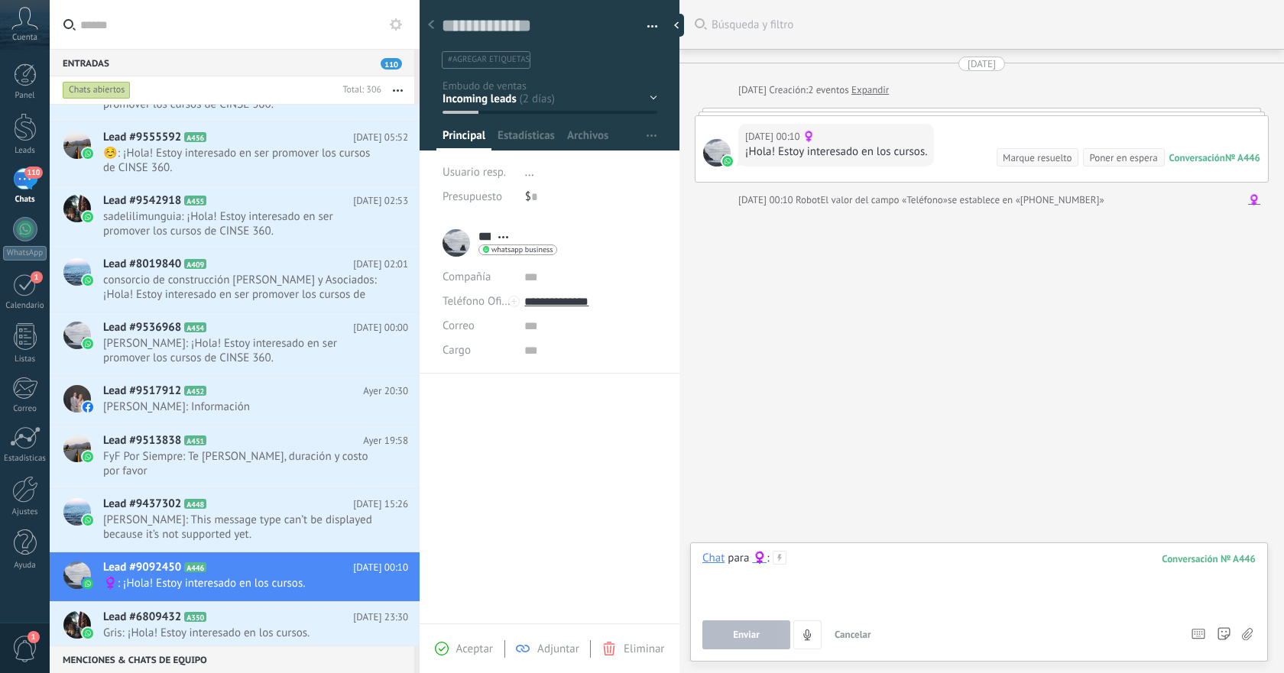
click at [841, 562] on div at bounding box center [978, 580] width 553 height 58
paste div
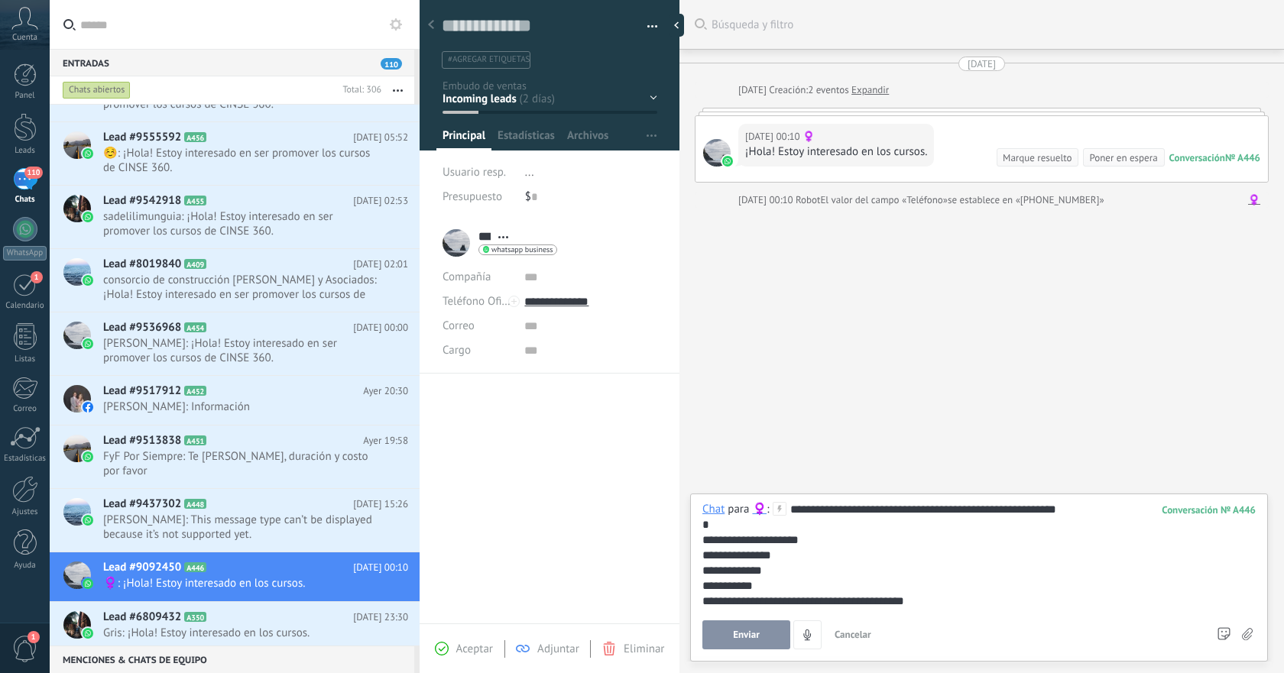
click at [752, 634] on span "Enviar" at bounding box center [746, 635] width 27 height 11
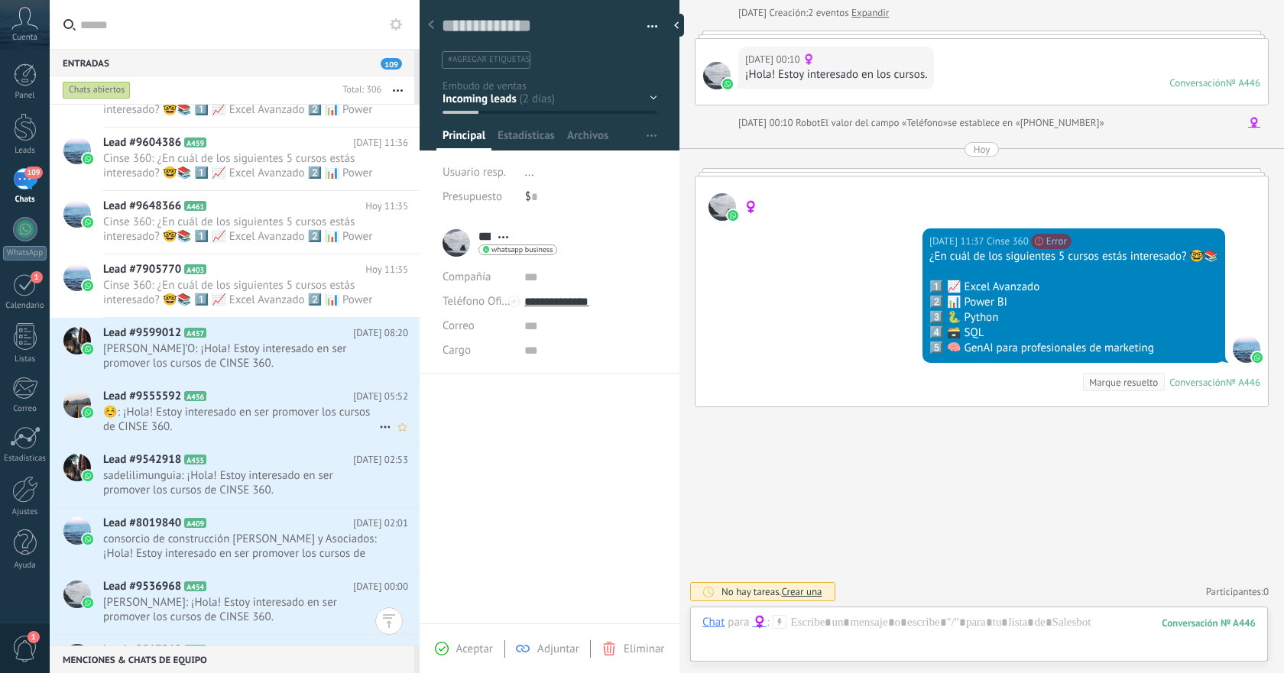
scroll to position [369, 0]
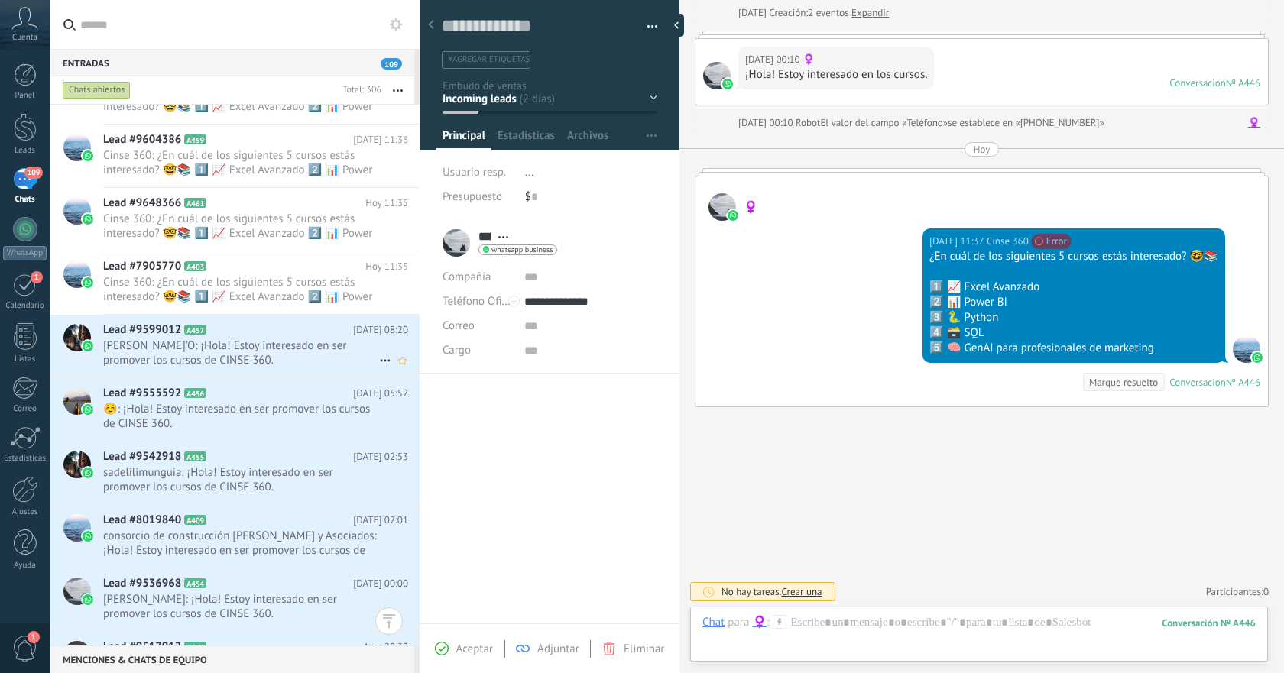
click at [316, 349] on span "[PERSON_NAME]’O: ¡Hola! Estoy interesado en ser promover los cursos de CINSE 36…" at bounding box center [241, 353] width 276 height 29
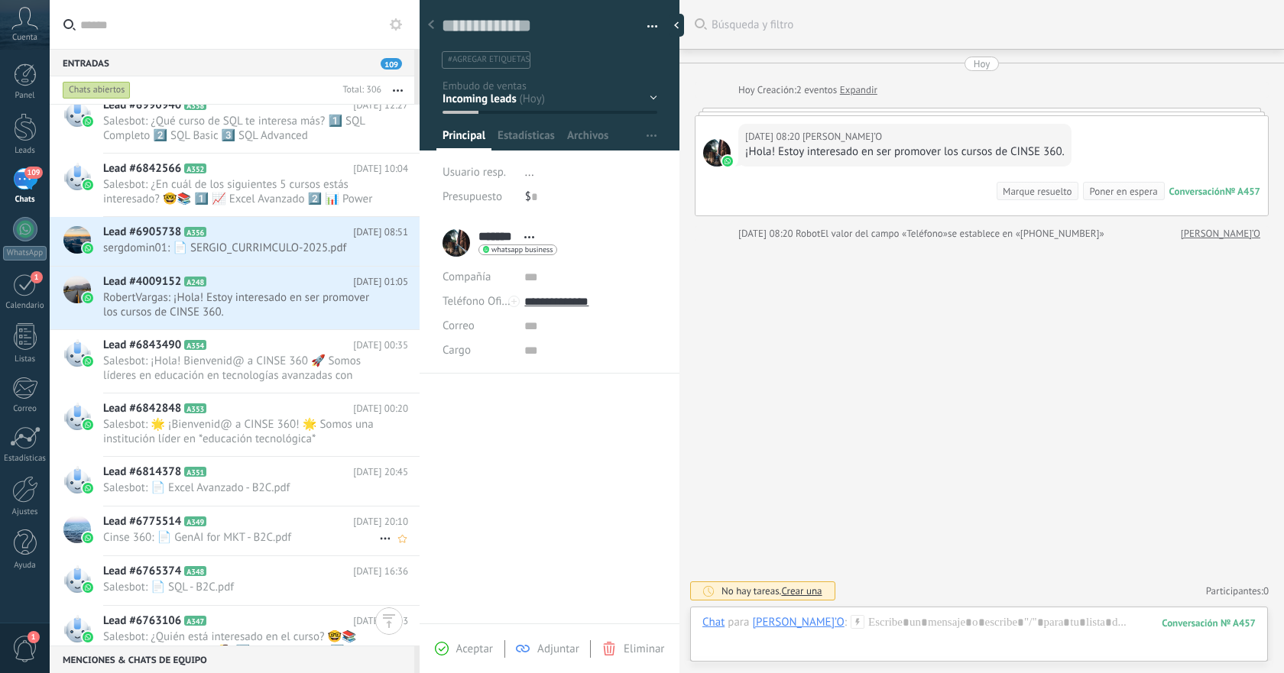
scroll to position [6429, 0]
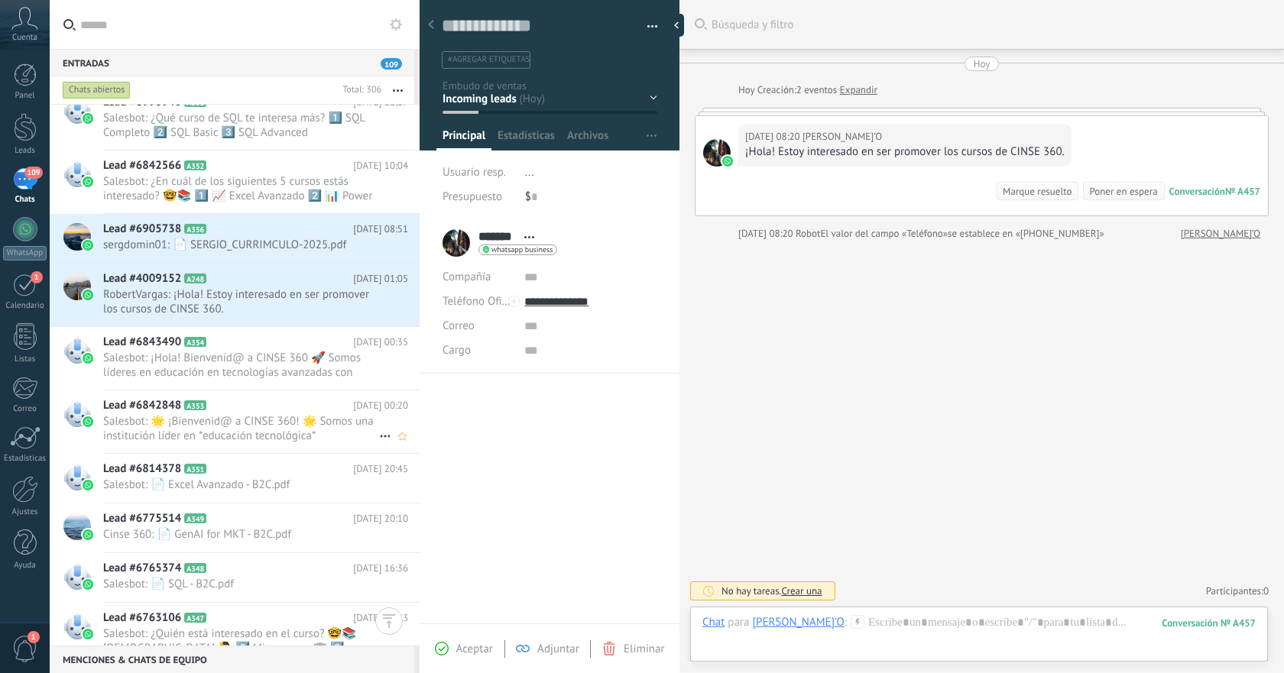
click at [310, 416] on span "Salesbot: 🌟 ¡Bienvenid@ a CINSE 360! 🌟 Somos una institución líder en *educació…" at bounding box center [241, 428] width 276 height 29
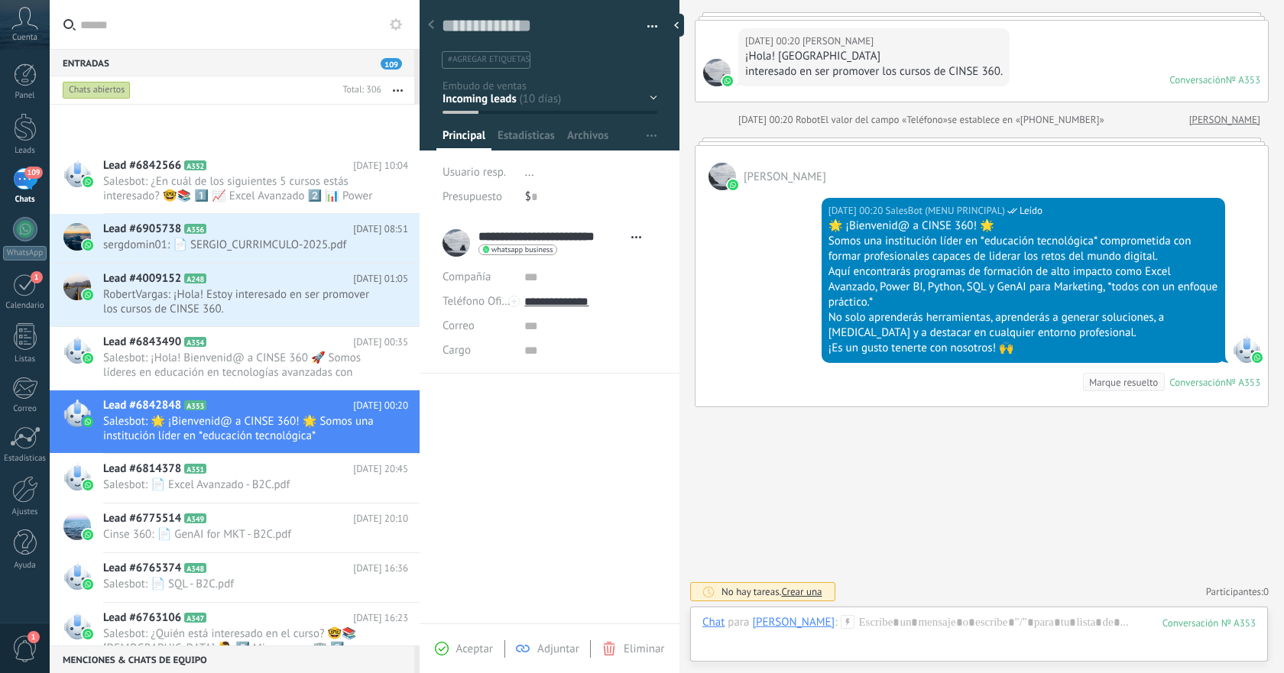
scroll to position [6905, 0]
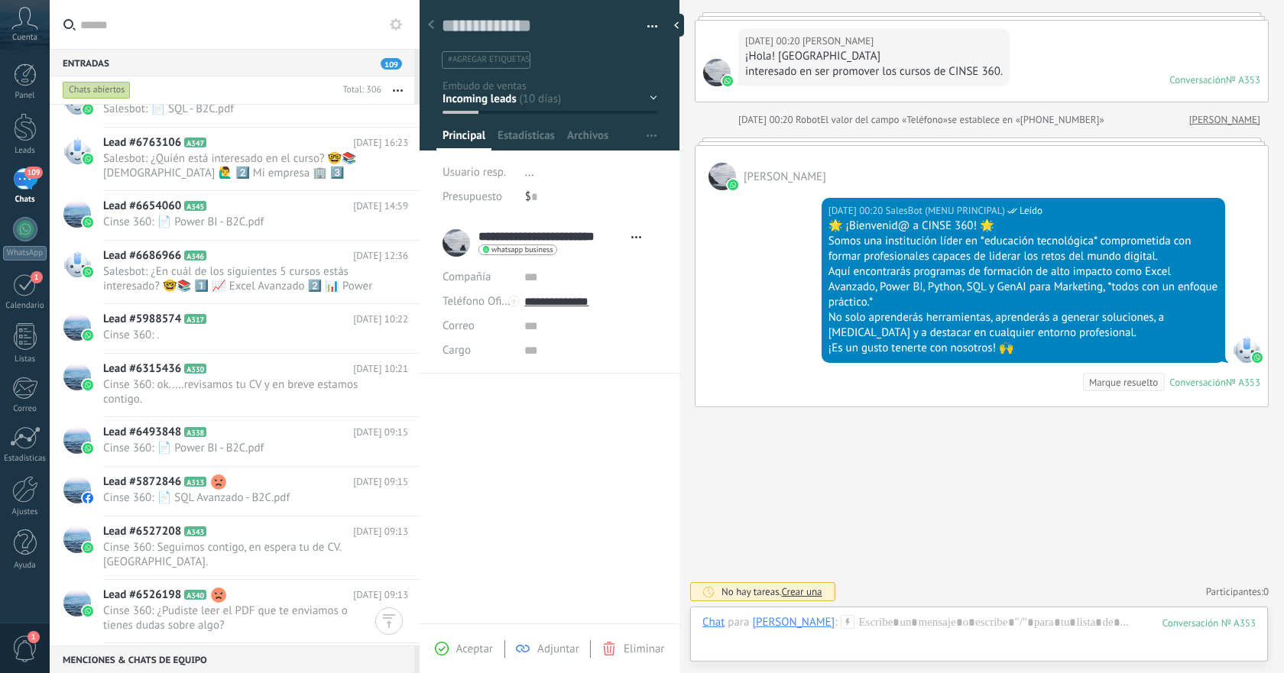
click at [31, 185] on div "109" at bounding box center [25, 179] width 24 height 22
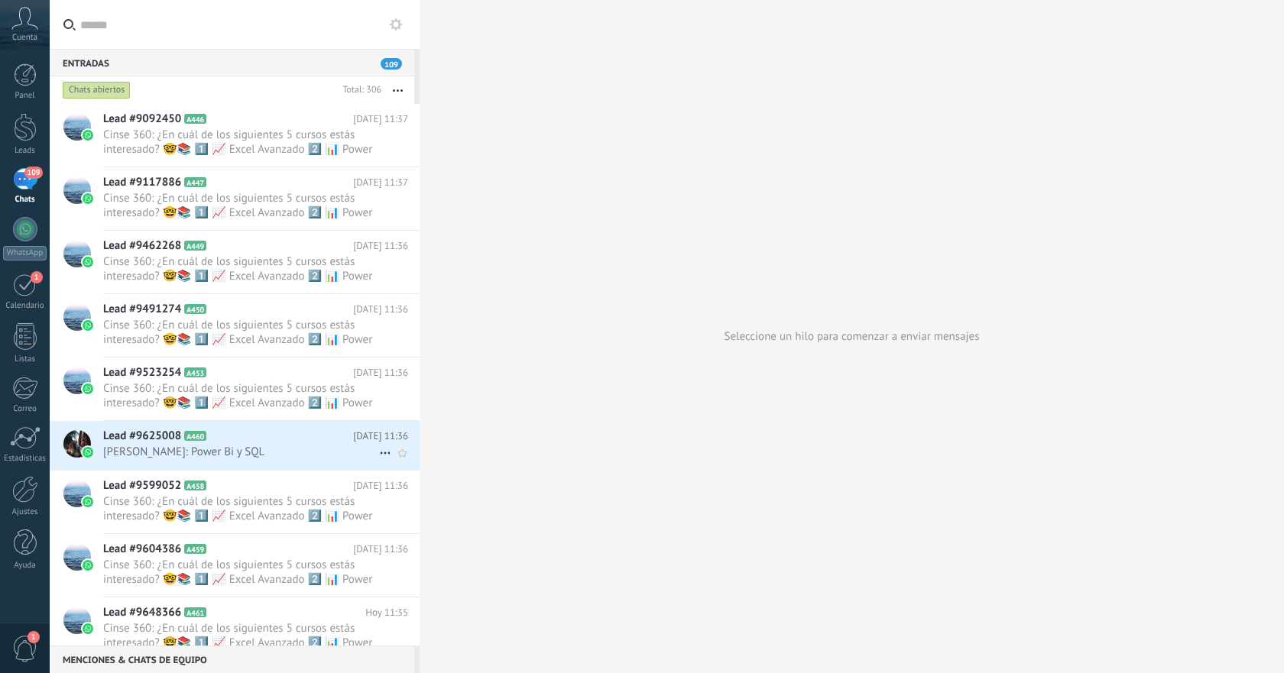
click at [237, 438] on h2 "Lead #9625008 A460" at bounding box center [228, 436] width 250 height 15
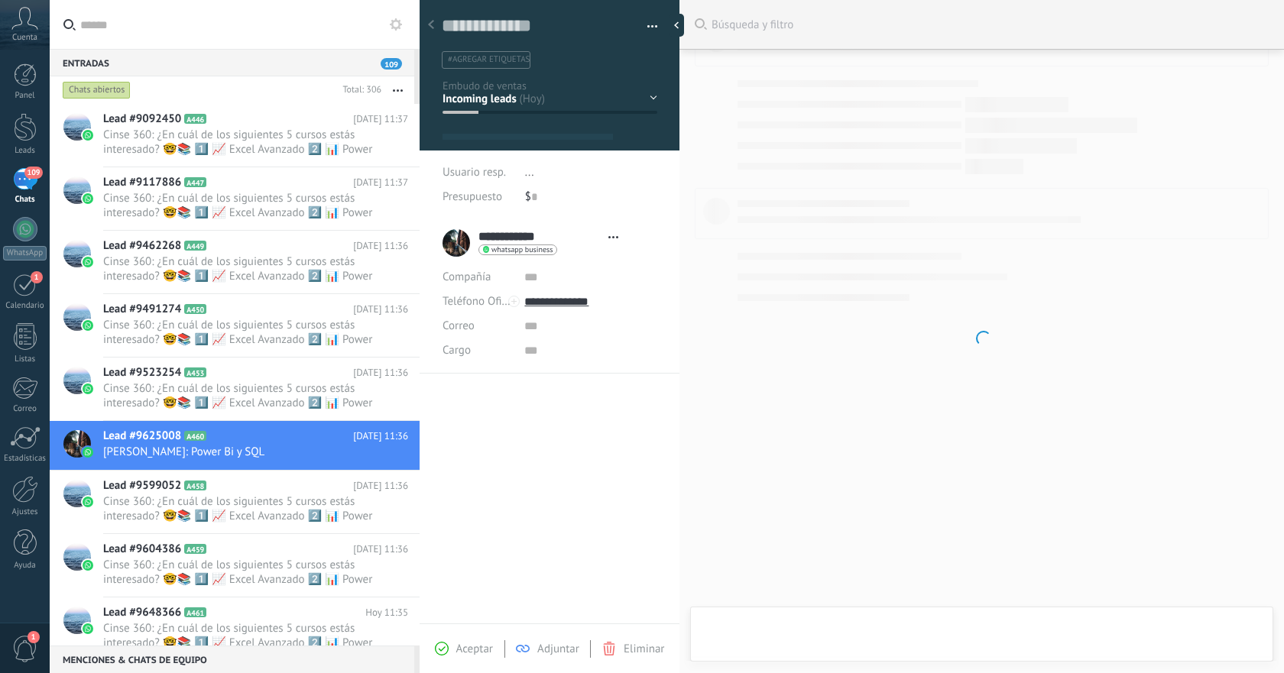
type textarea "**********"
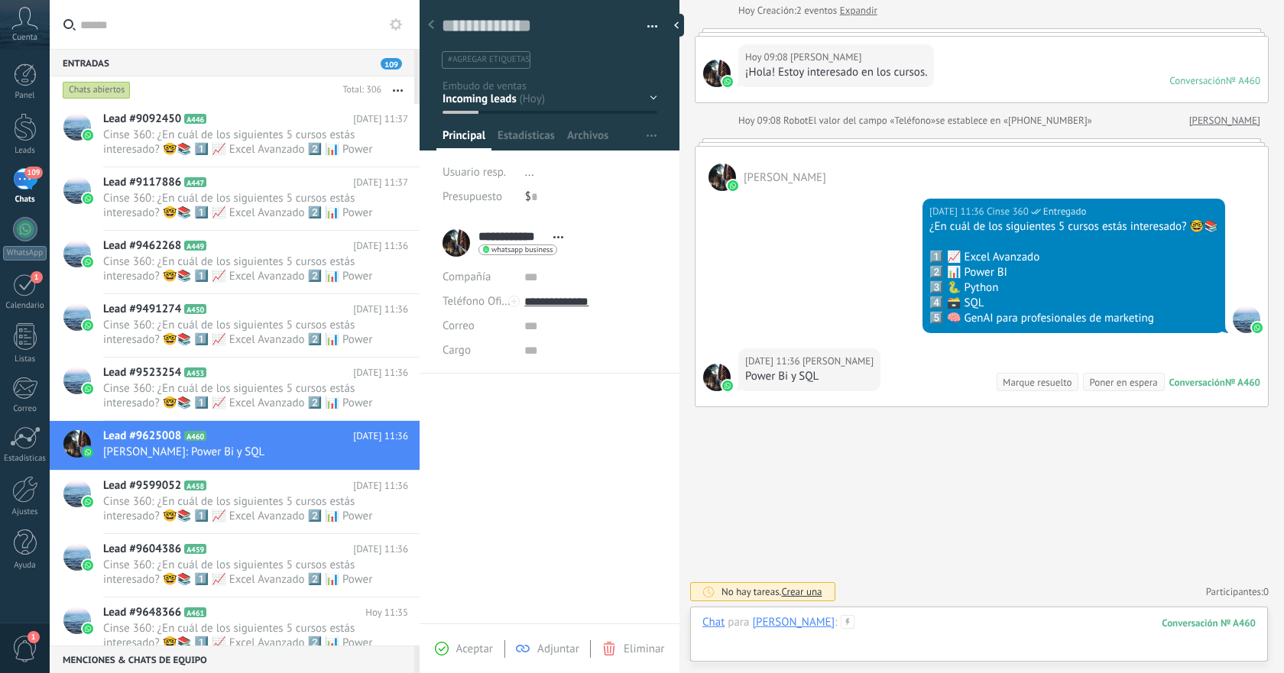
click at [877, 621] on div at bounding box center [978, 638] width 553 height 46
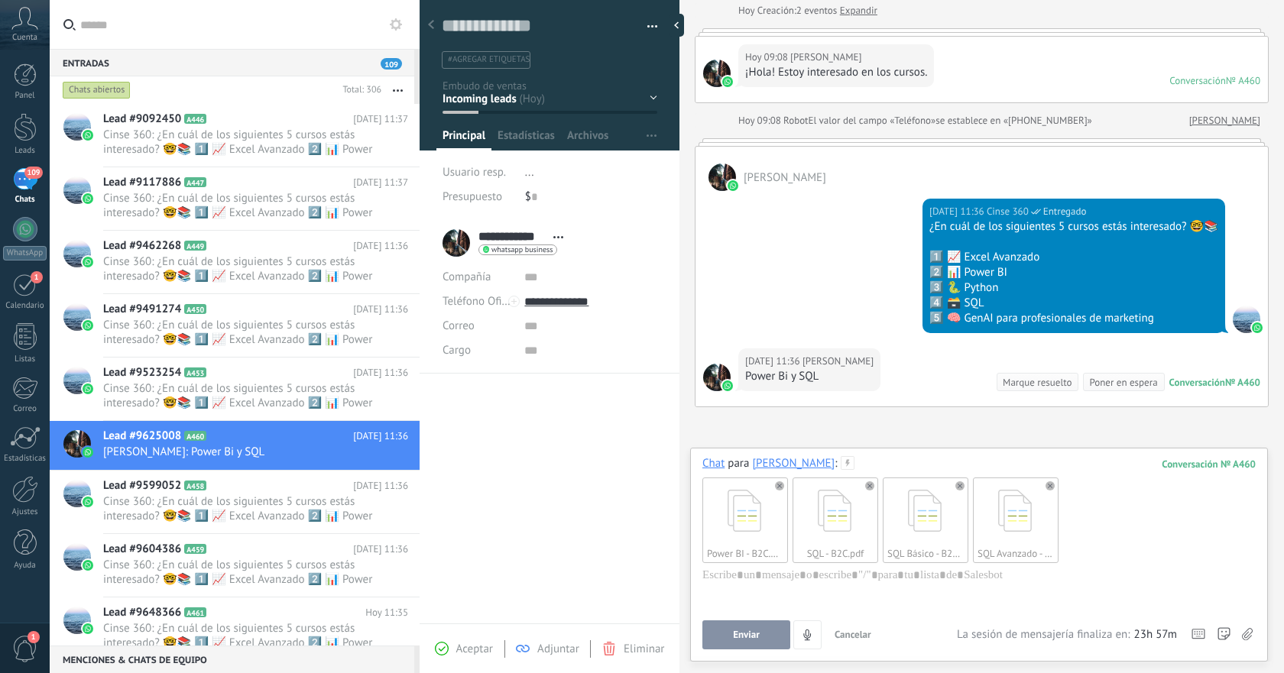
click at [757, 624] on button "Enviar" at bounding box center [746, 635] width 88 height 29
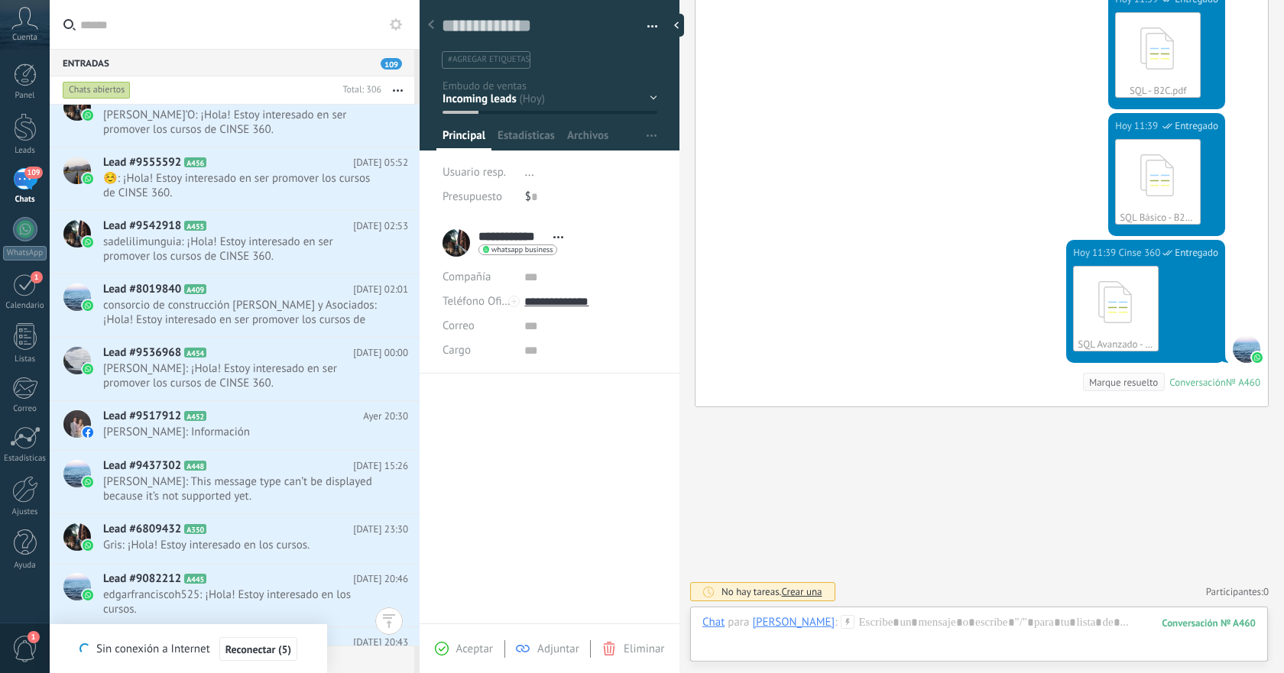
scroll to position [0, 0]
